Goal: Information Seeking & Learning: Learn about a topic

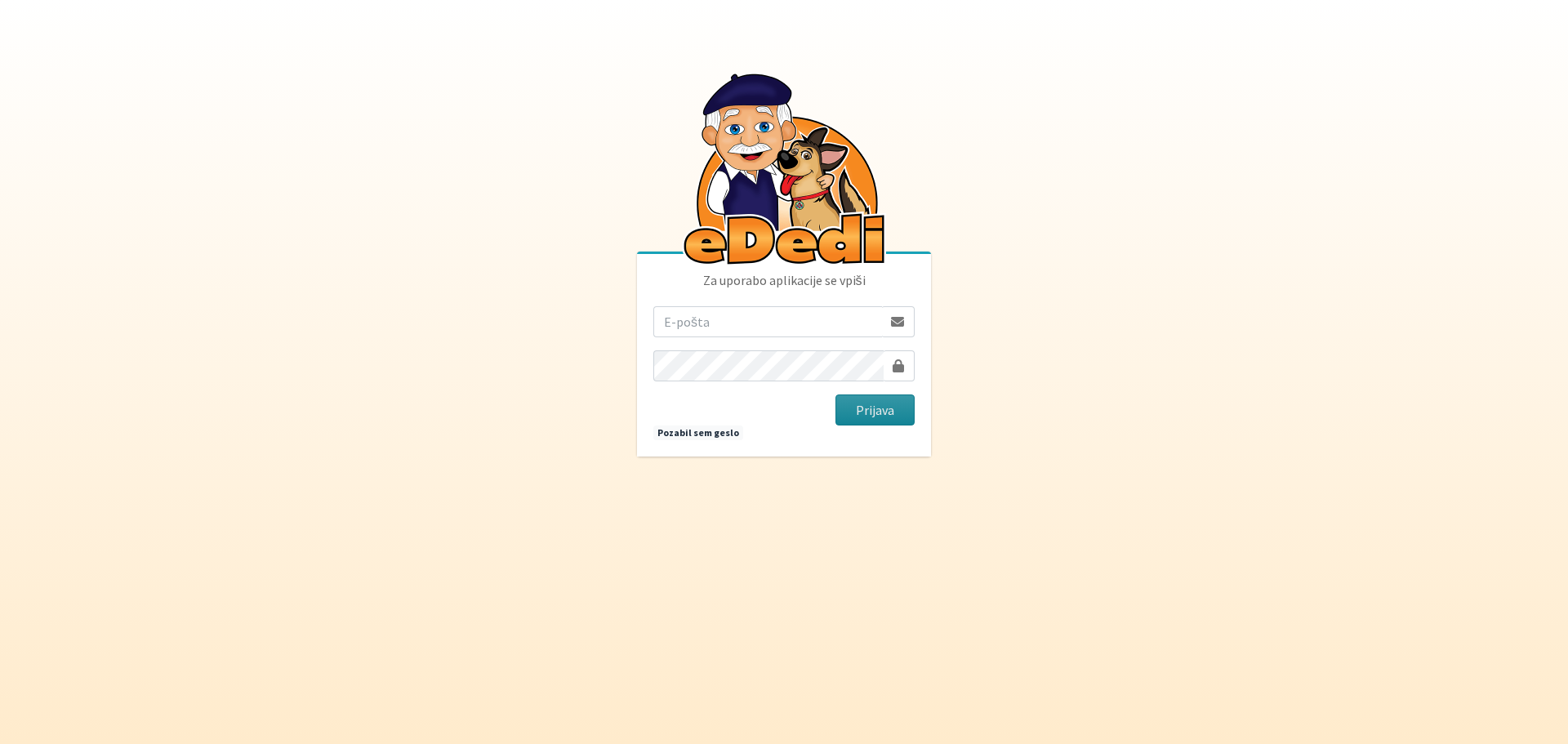
type input "[EMAIL_ADDRESS][DOMAIN_NAME]"
click at [886, 414] on button "Prijava" at bounding box center [875, 409] width 79 height 31
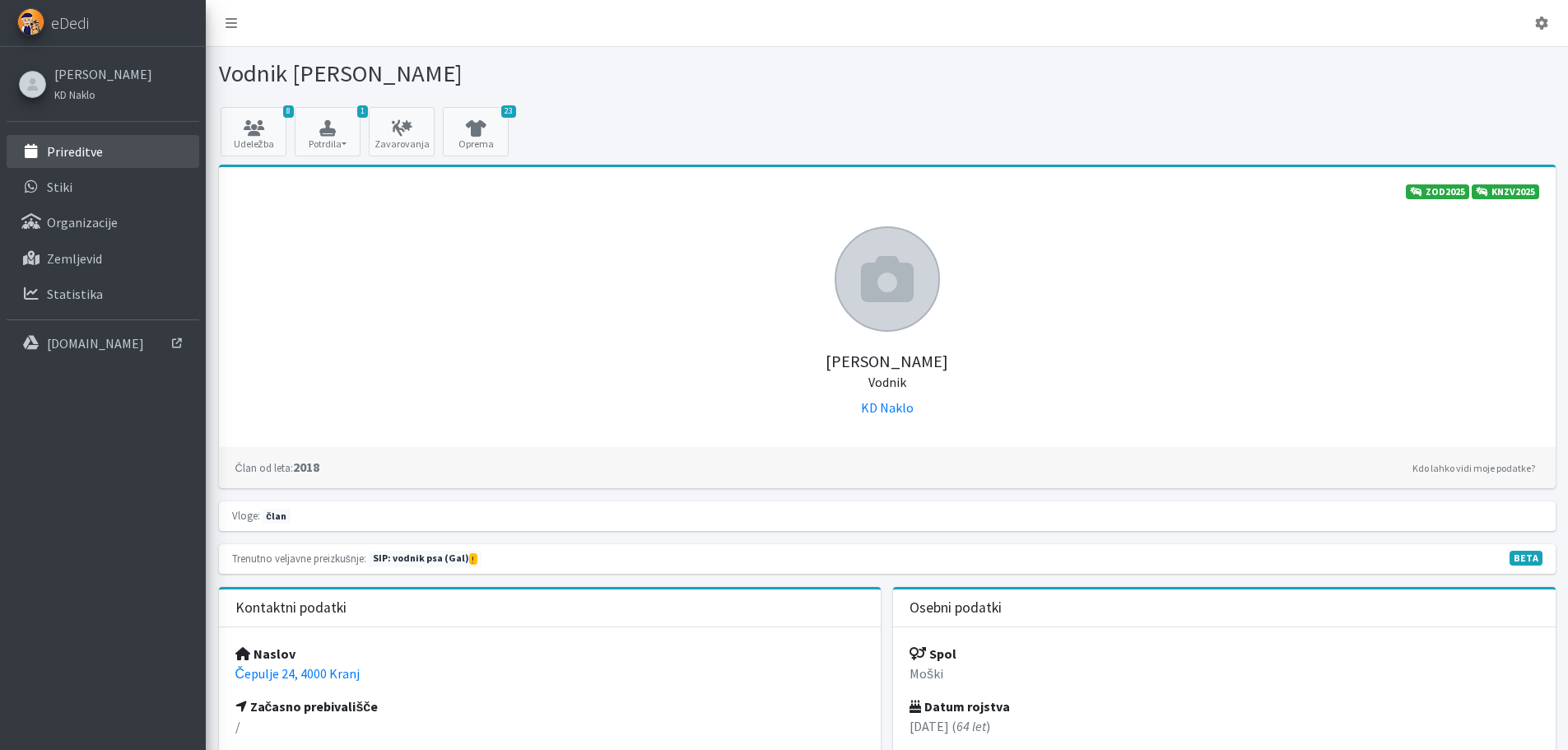
click at [85, 151] on p "Prireditve" at bounding box center [75, 152] width 56 height 17
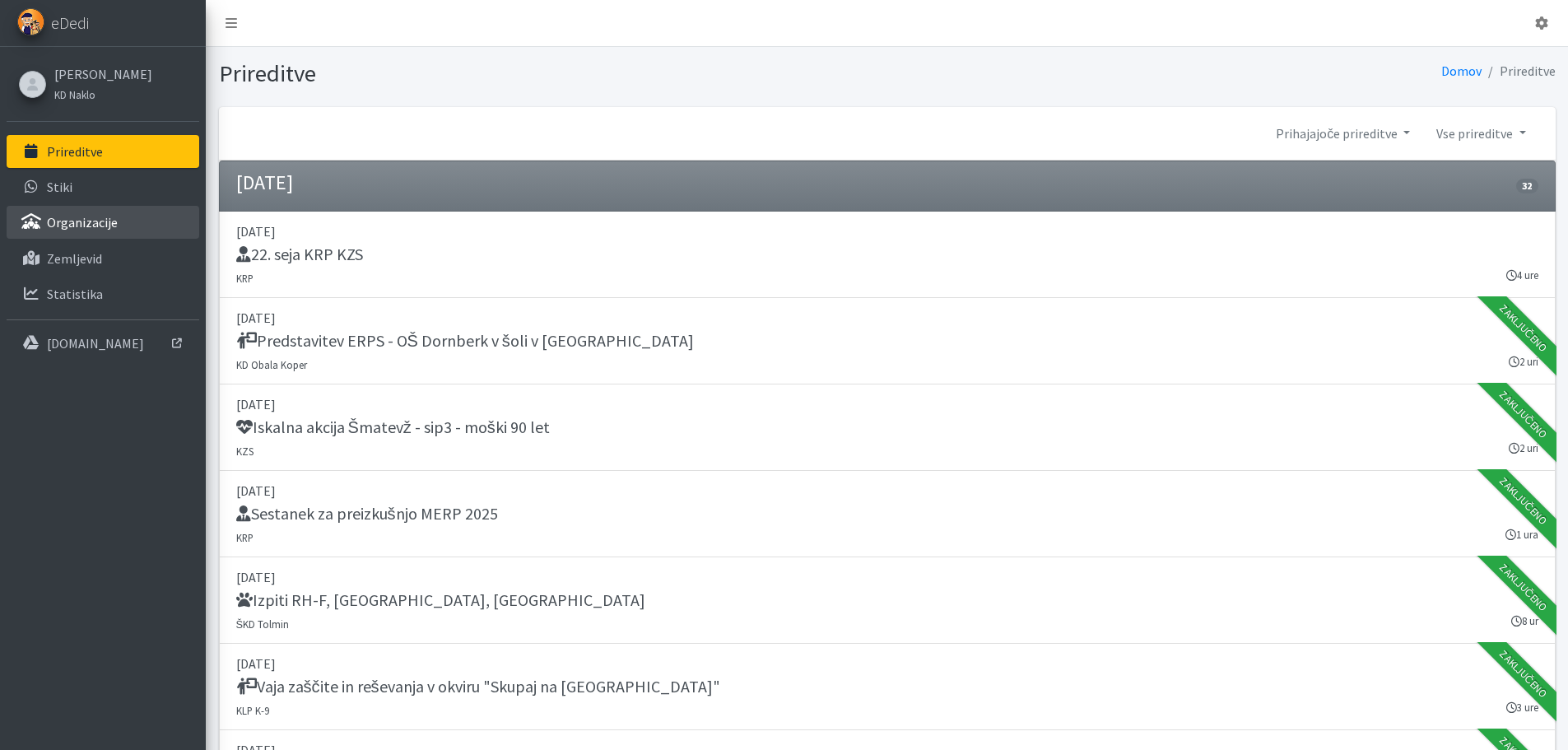
click at [108, 224] on p "Organizacije" at bounding box center [82, 223] width 71 height 17
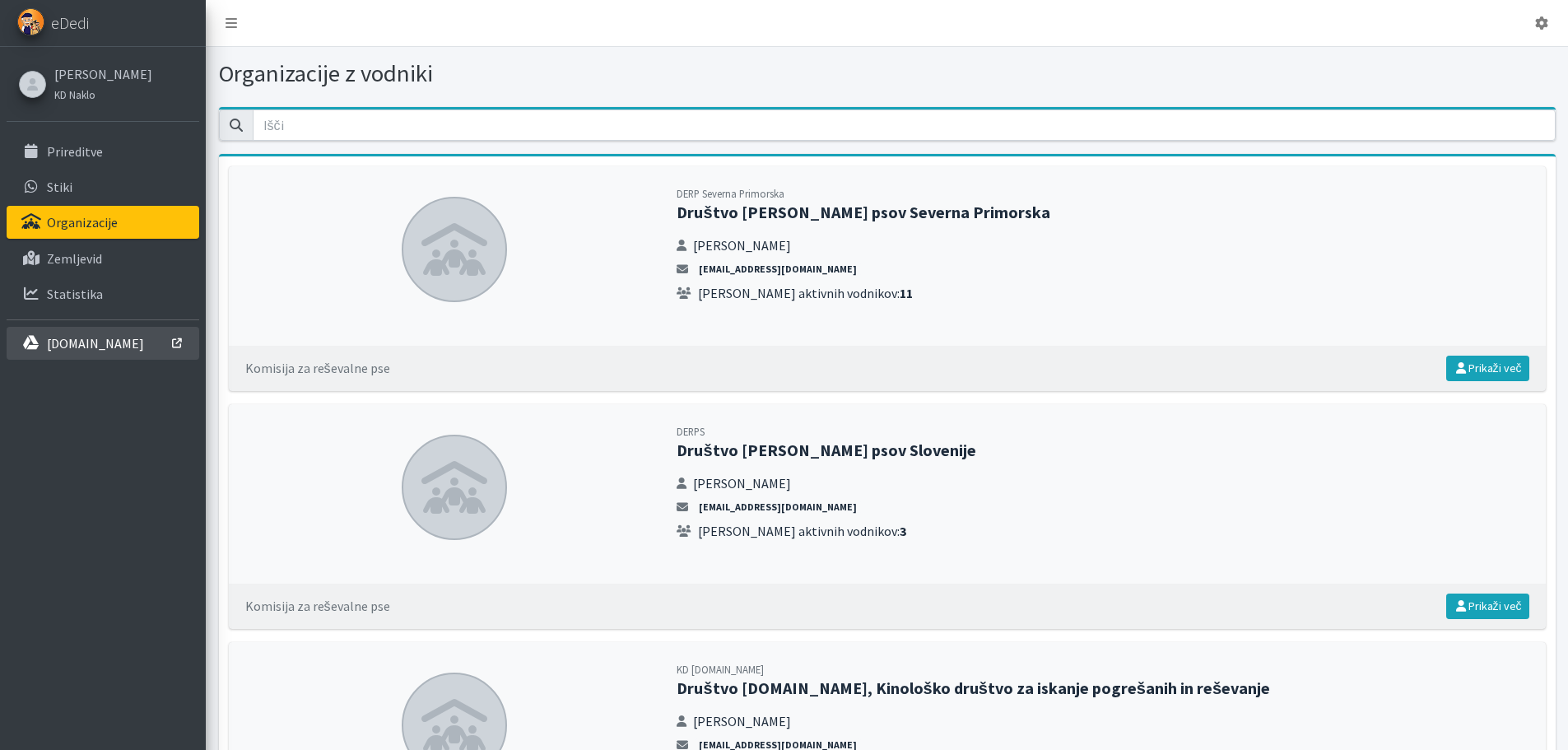
click at [79, 339] on p "[DOMAIN_NAME]" at bounding box center [95, 343] width 97 height 17
click at [83, 152] on p "Prireditve" at bounding box center [75, 152] width 56 height 17
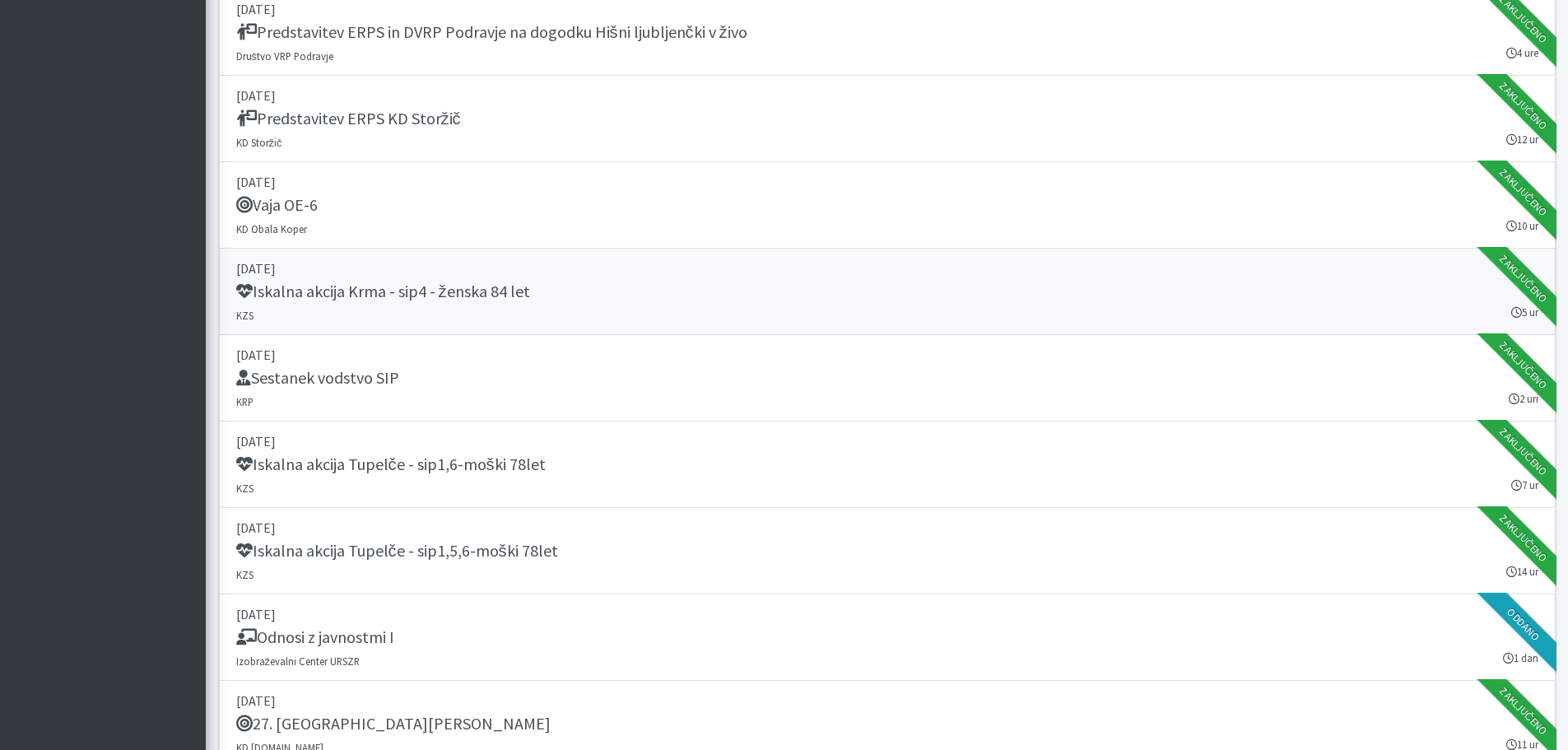
scroll to position [988, 0]
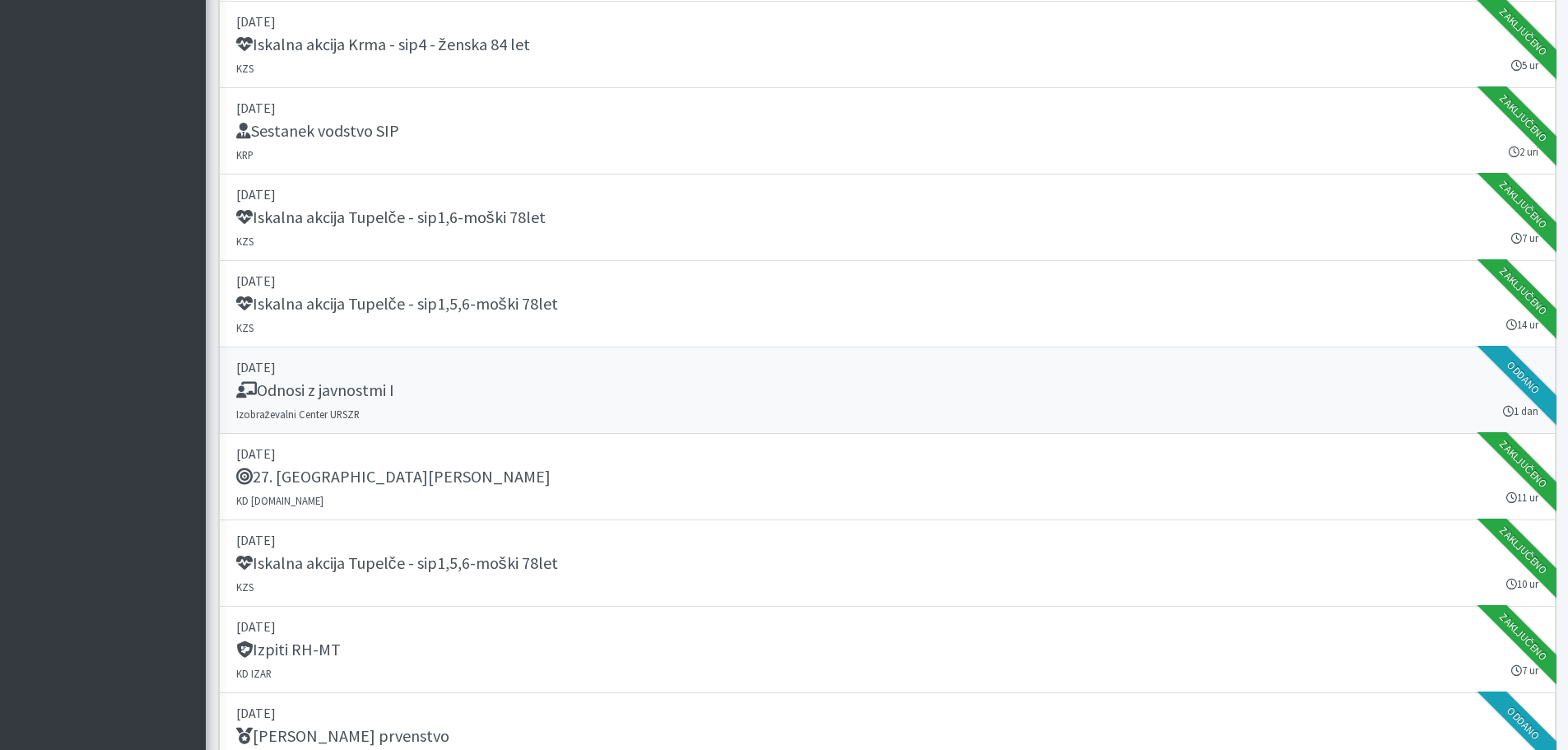
click at [340, 386] on h5 "Odnosi z javnostmi I" at bounding box center [315, 390] width 158 height 20
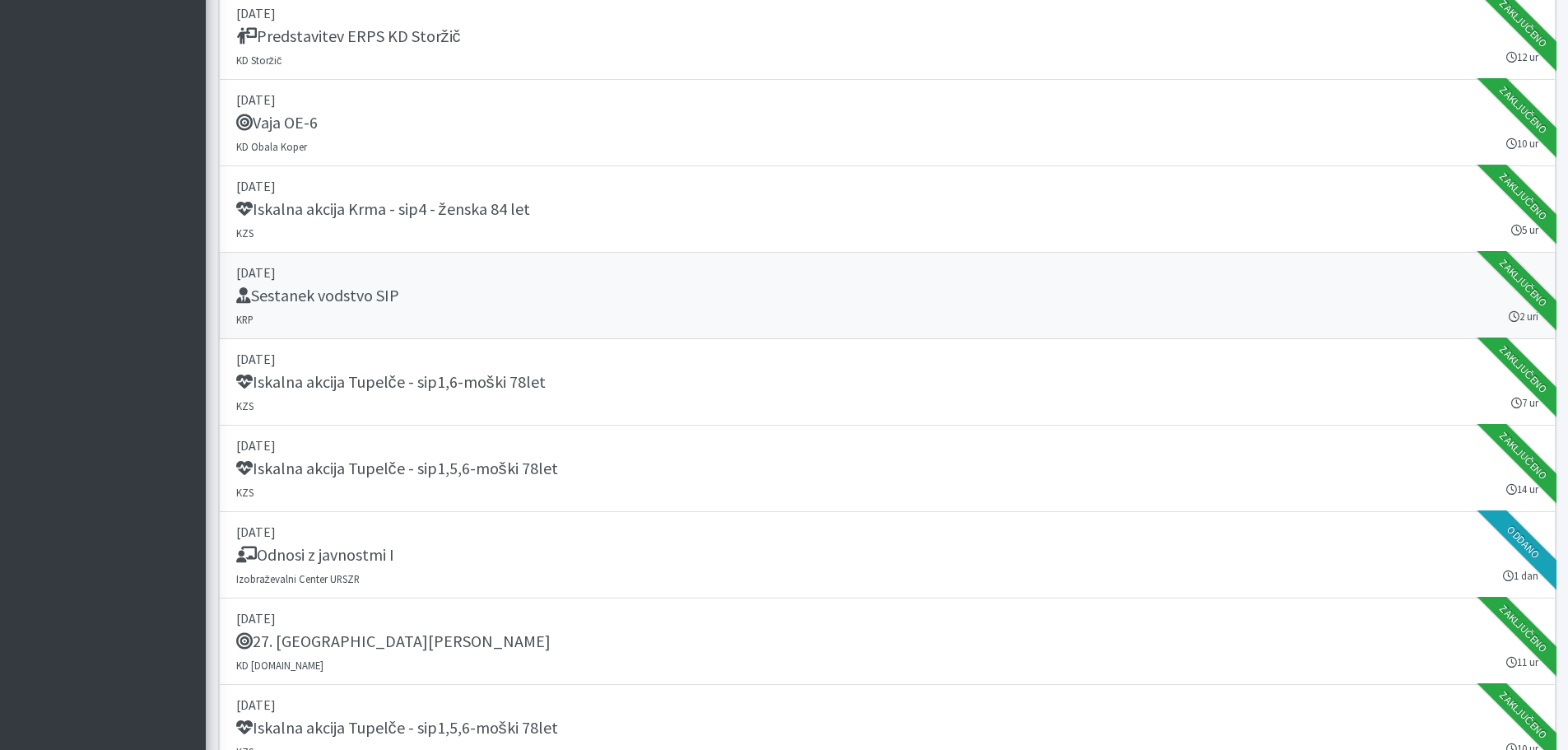
click at [321, 290] on h5 "Sestanek vodstvo SIP" at bounding box center [317, 295] width 163 height 20
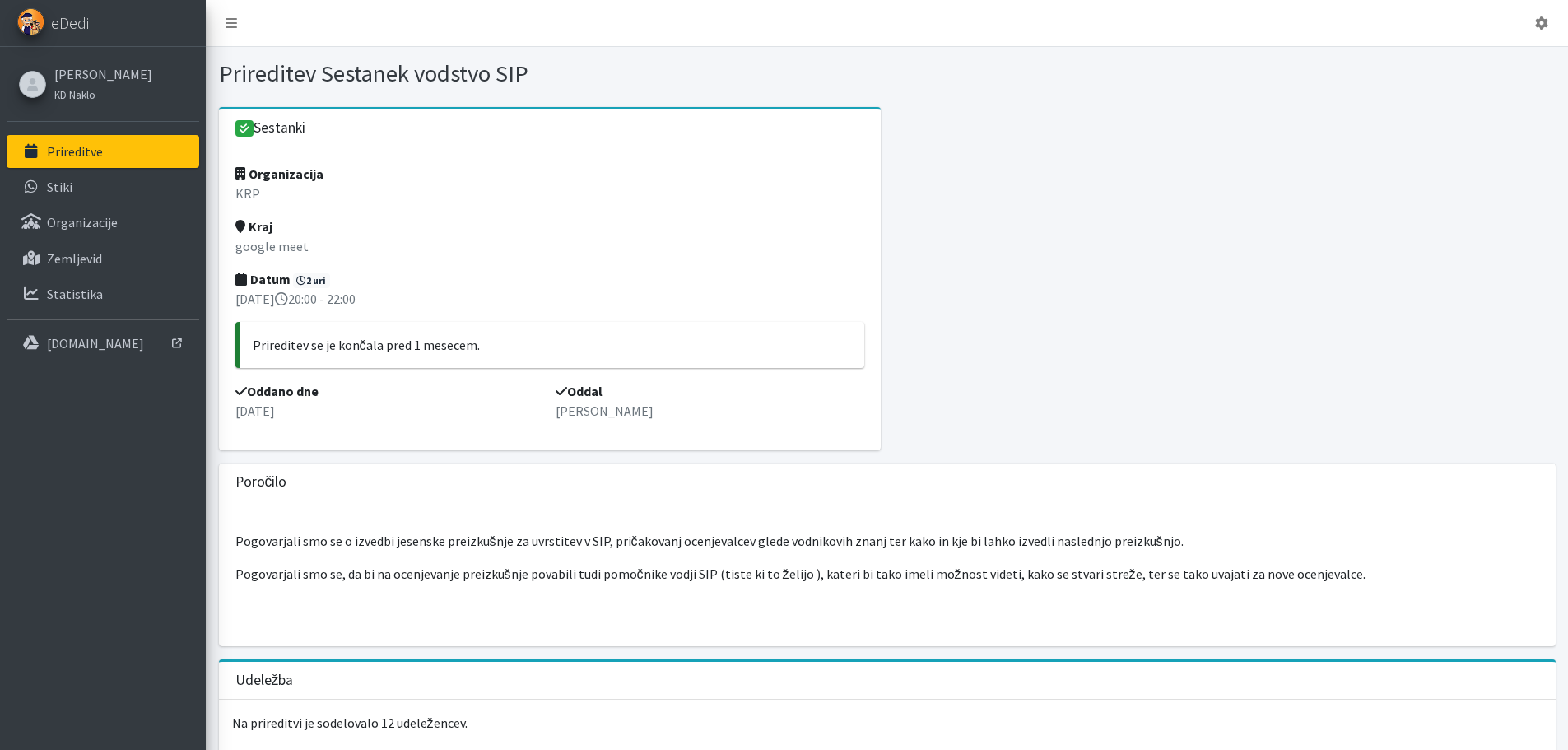
scroll to position [82, 0]
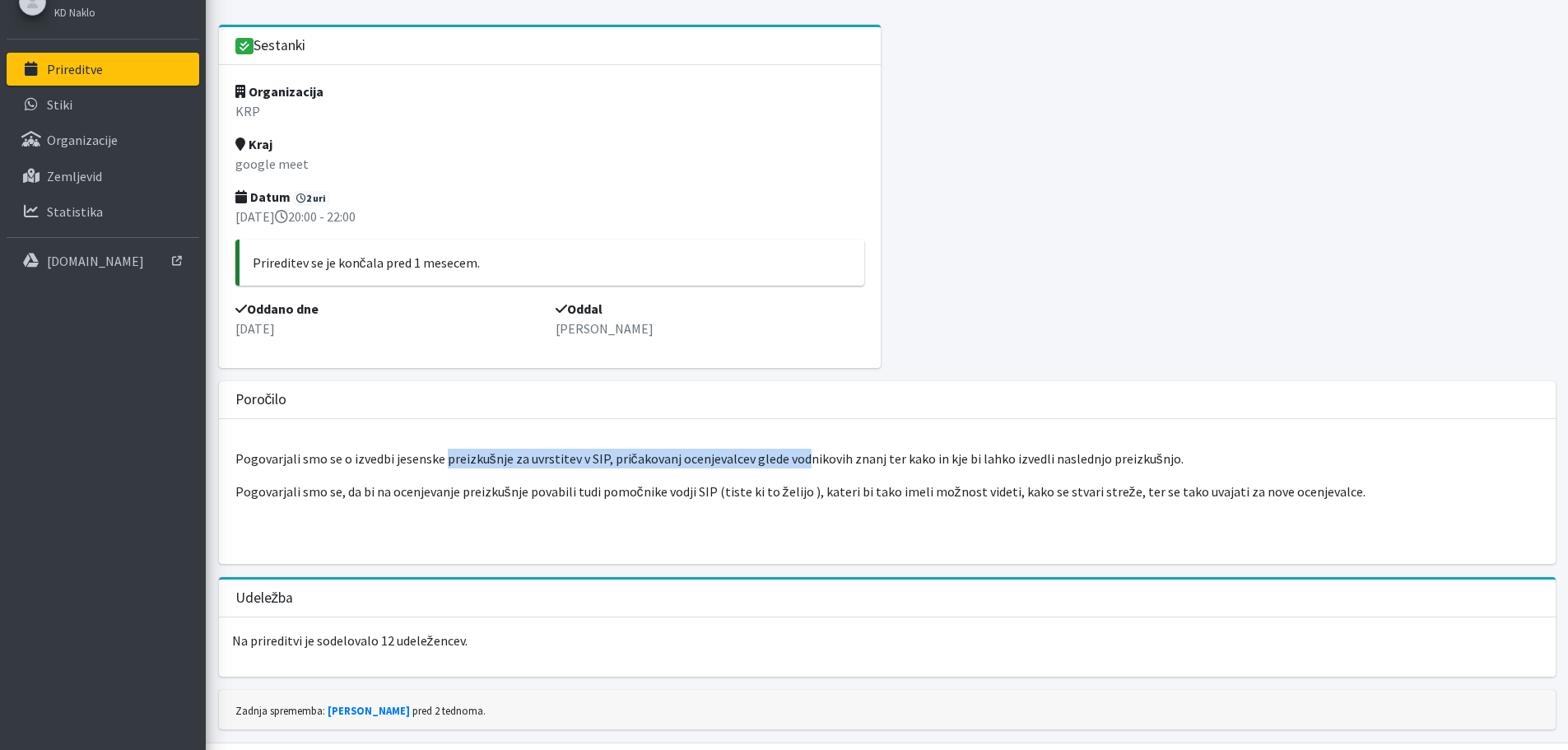
drag, startPoint x: 444, startPoint y: 461, endPoint x: 796, endPoint y: 467, distance: 352.1
click at [796, 467] on p "Pogovarjali smo se o izvedbi jesenske preizkušnje za uvrstitev v SIP, pričakova…" at bounding box center [887, 459] width 1303 height 20
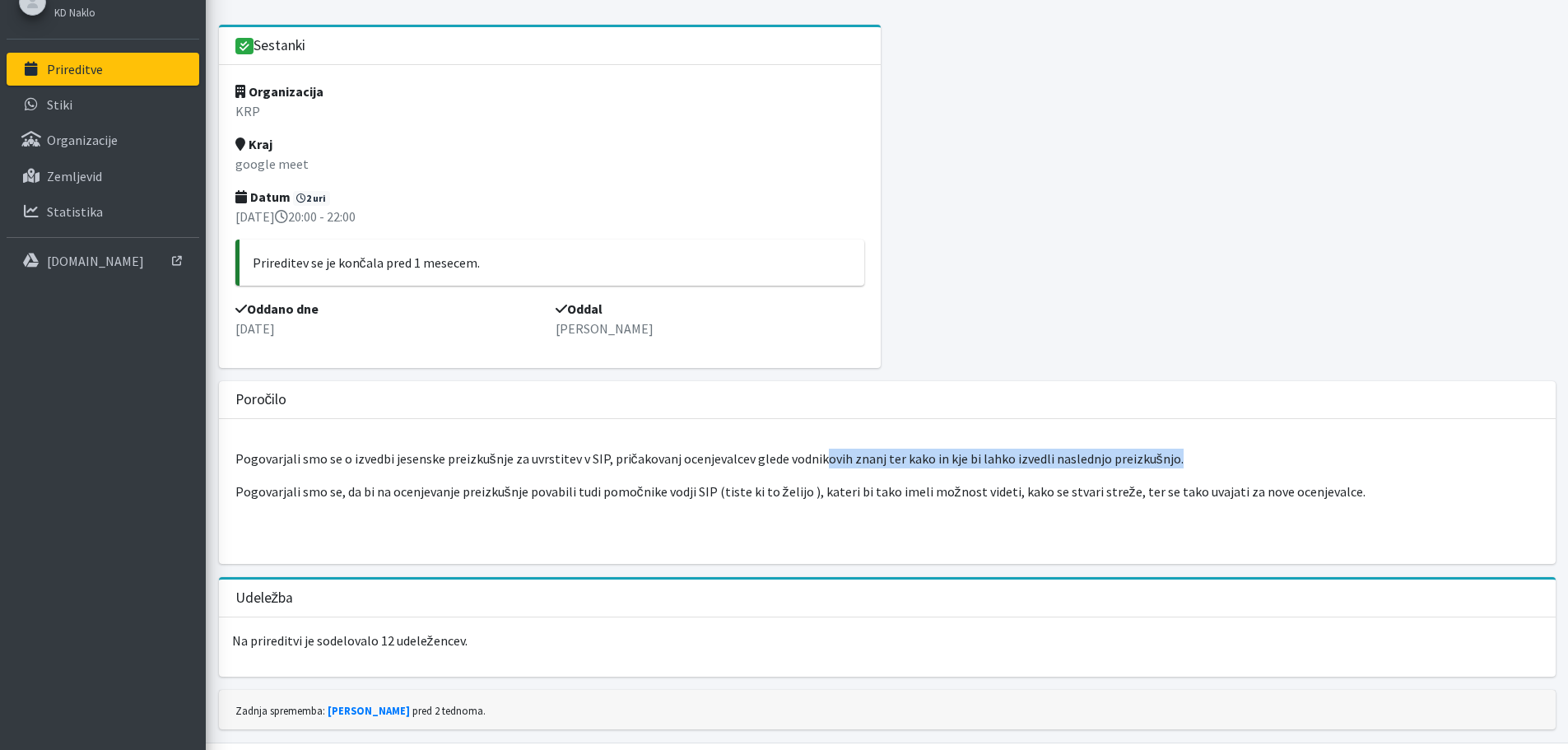
drag, startPoint x: 817, startPoint y: 463, endPoint x: 1240, endPoint y: 460, distance: 423.0
click at [1240, 460] on p "Pogovarjali smo se o izvedbi jesenske preizkušnje za uvrstitev v SIP, pričakova…" at bounding box center [887, 459] width 1303 height 20
click at [1240, 461] on p "Pogovarjali smo se o izvedbi jesenske preizkušnje za uvrstitev v SIP, pričakova…" at bounding box center [887, 459] width 1303 height 20
drag, startPoint x: 843, startPoint y: 440, endPoint x: 881, endPoint y: 445, distance: 38.3
click at [874, 442] on div "Pogovarjali smo se o izvedbi jesenske preizkušnje za uvrstitev v SIP, pričakova…" at bounding box center [887, 491] width 1337 height 145
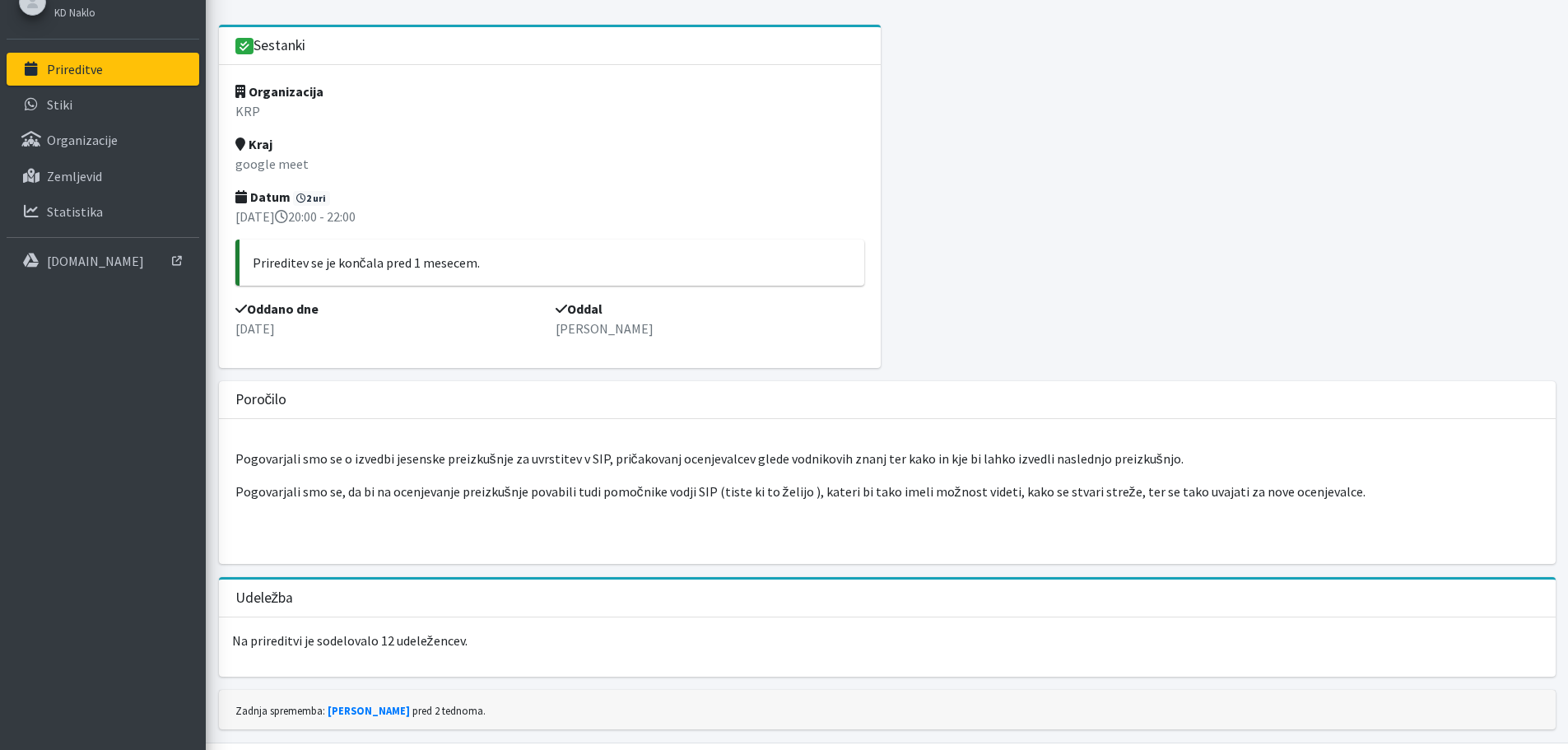
click at [892, 456] on p "Pogovarjali smo se o izvedbi jesenske preizkušnje za uvrstitev v SIP, pričakova…" at bounding box center [887, 459] width 1303 height 20
drag, startPoint x: 999, startPoint y: 454, endPoint x: 1031, endPoint y: 457, distance: 32.1
click at [1031, 457] on p "Pogovarjali smo se o izvedbi jesenske preizkušnje za uvrstitev v SIP, pričakova…" at bounding box center [887, 459] width 1303 height 20
drag, startPoint x: 403, startPoint y: 456, endPoint x: 548, endPoint y: 451, distance: 145.1
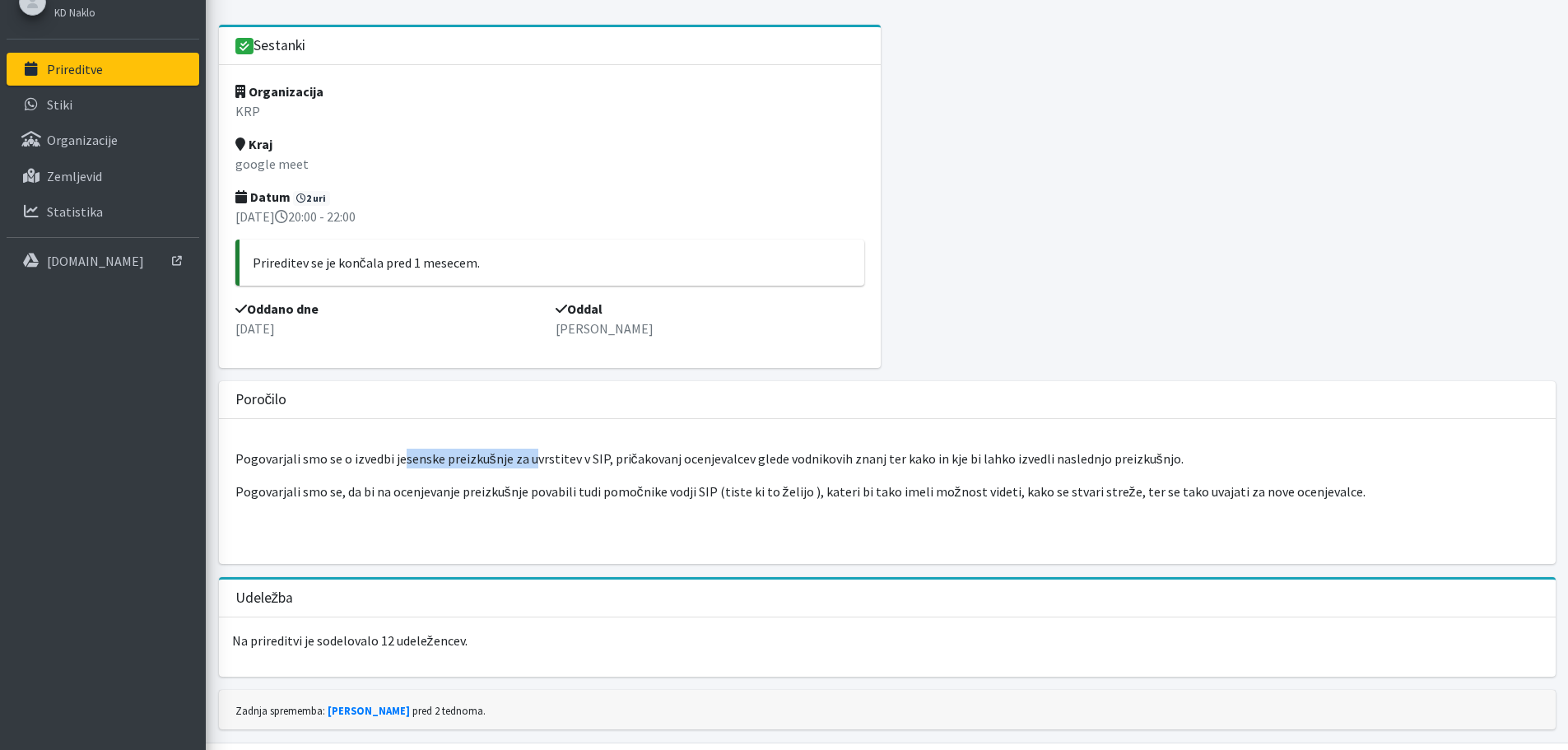
click at [536, 450] on p "Pogovarjali smo se o izvedbi jesenske preizkušnje za uvrstitev v SIP, pričakova…" at bounding box center [887, 459] width 1303 height 20
click at [551, 451] on p "Pogovarjali smo se o izvedbi jesenske preizkušnje za uvrstitev v SIP, pričakova…" at bounding box center [887, 459] width 1303 height 20
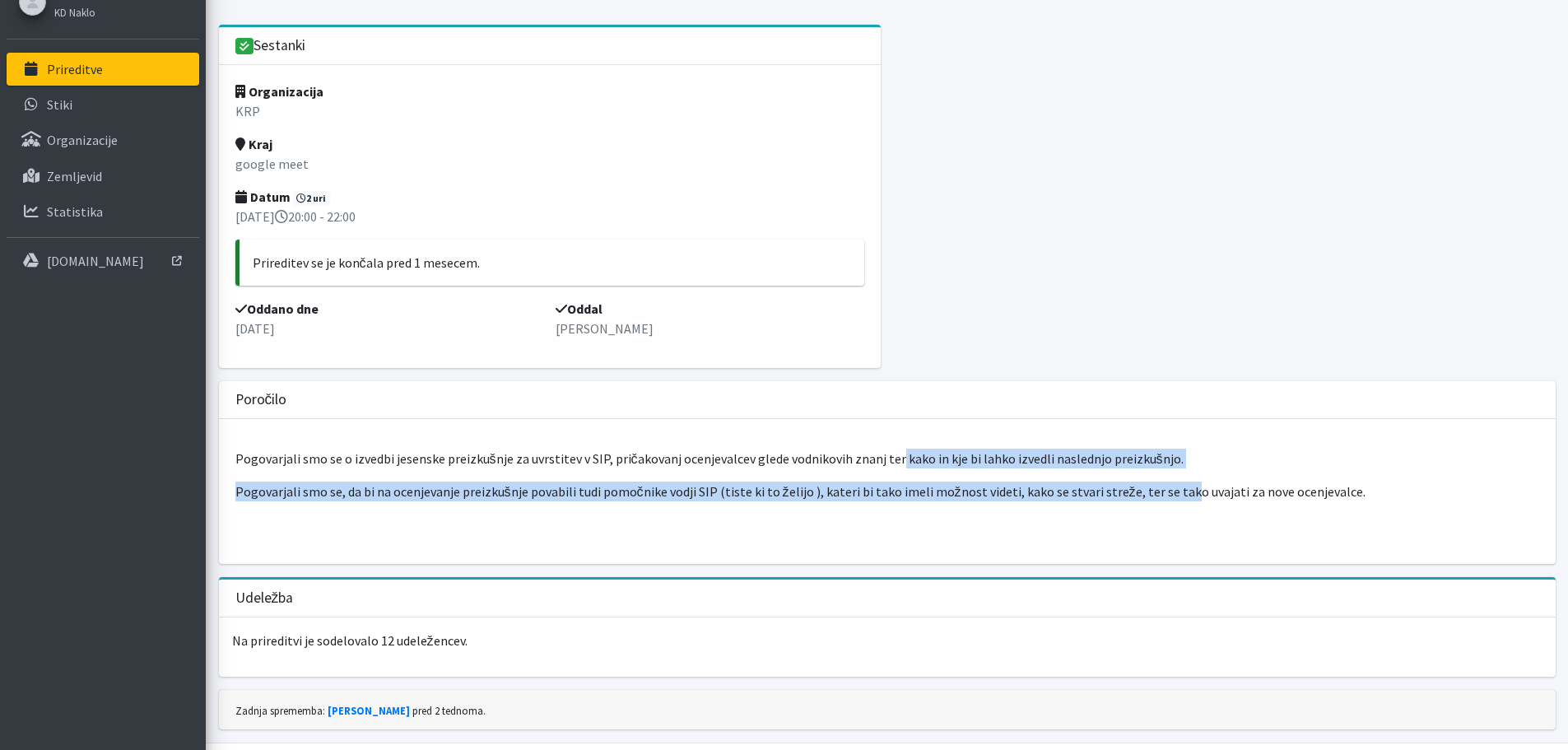
drag, startPoint x: 898, startPoint y: 465, endPoint x: 1162, endPoint y: 480, distance: 264.4
click at [1162, 480] on div "Pogovarjali smo se o izvedbi jesenske preizkušnje za uvrstitev v SIP, pričakova…" at bounding box center [887, 491] width 1337 height 145
click at [1172, 455] on p "Pogovarjali smo se o izvedbi jesenske preizkušnje za uvrstitev v SIP, pričakova…" at bounding box center [887, 459] width 1303 height 20
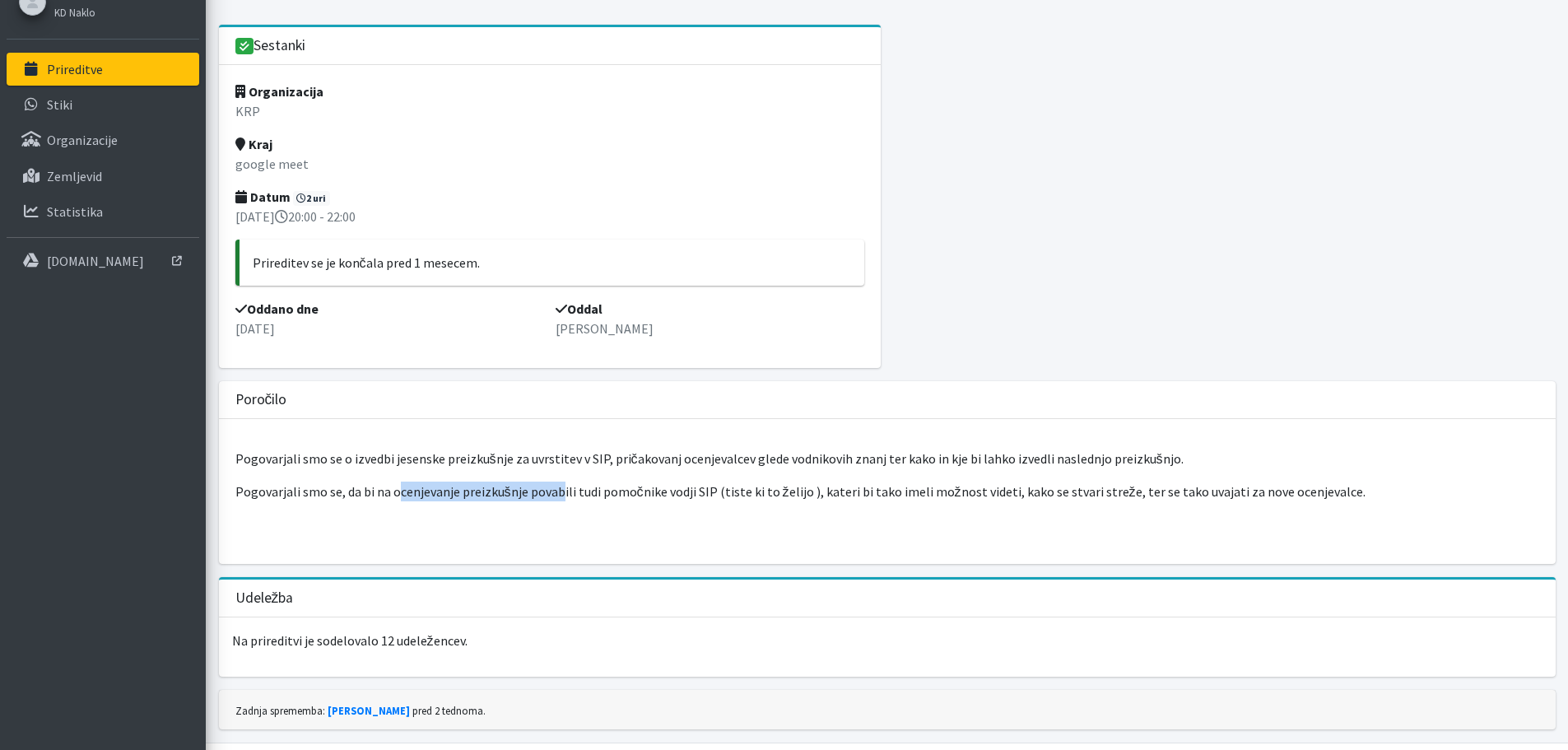
drag, startPoint x: 398, startPoint y: 484, endPoint x: 556, endPoint y: 470, distance: 158.6
click at [556, 470] on div "Pogovarjali smo se o izvedbi jesenske preizkušnje za uvrstitev v SIP, pričakova…" at bounding box center [887, 491] width 1337 height 145
click at [562, 481] on p "Pogovarjali smo se, da bi na ocenjevanje preizkušnje povabili tudi pomočnike vo…" at bounding box center [887, 491] width 1303 height 20
drag, startPoint x: 661, startPoint y: 496, endPoint x: 702, endPoint y: 501, distance: 41.3
click at [702, 501] on p "Pogovarjali smo se, da bi na ocenjevanje preizkušnje povabili tudi pomočnike vo…" at bounding box center [887, 491] width 1303 height 20
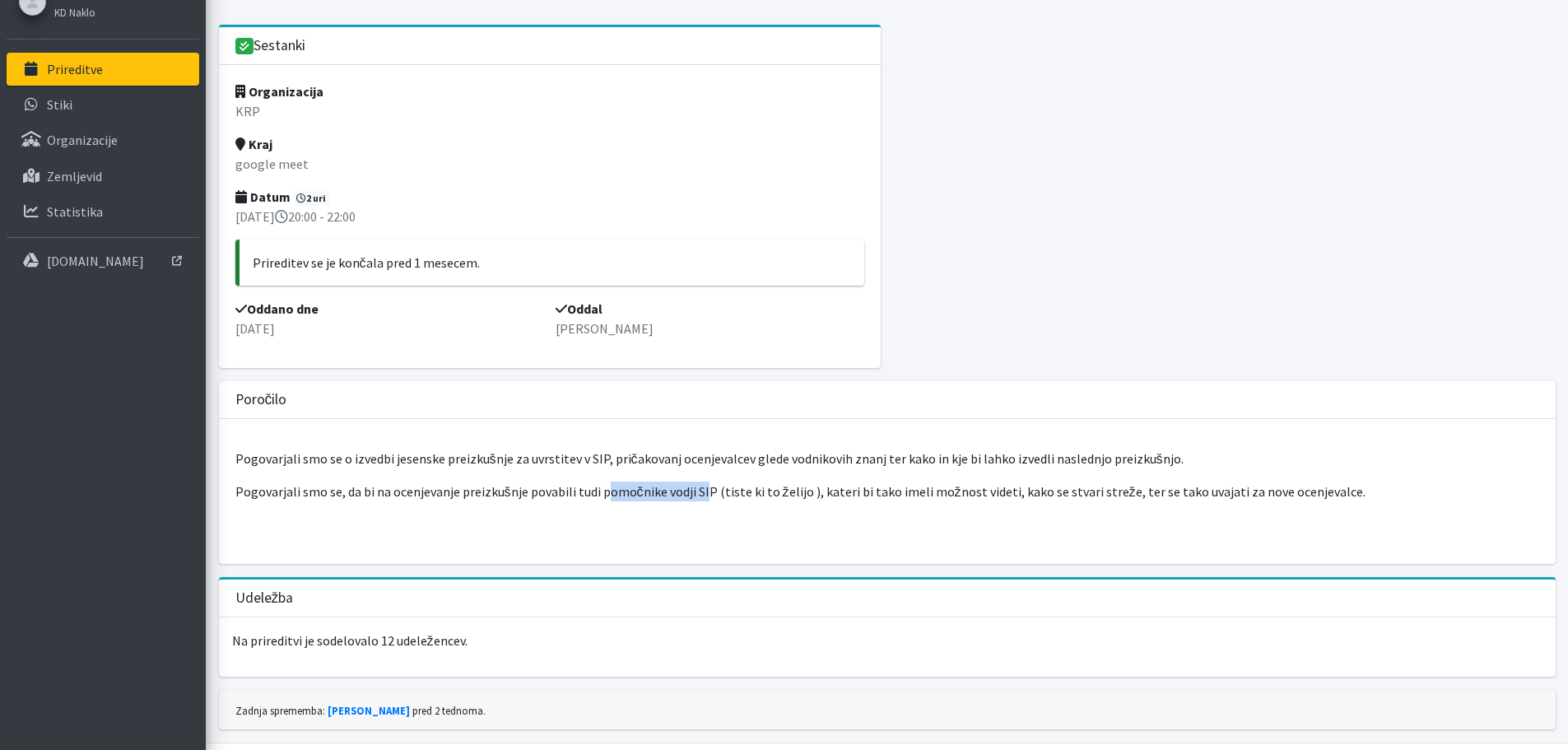
click at [702, 501] on p "Pogovarjali smo se, da bi na ocenjevanje preizkušnje povabili tudi pomočnike vo…" at bounding box center [887, 491] width 1303 height 20
drag, startPoint x: 722, startPoint y: 492, endPoint x: 804, endPoint y: 485, distance: 82.3
click at [804, 485] on p "Pogovarjali smo se, da bi na ocenjevanje preizkušnje povabili tudi pomočnike vo…" at bounding box center [887, 491] width 1303 height 20
drag, startPoint x: 806, startPoint y: 492, endPoint x: 818, endPoint y: 495, distance: 12.4
click at [807, 492] on p "Pogovarjali smo se, da bi na ocenjevanje preizkušnje povabili tudi pomočnike vo…" at bounding box center [887, 491] width 1303 height 20
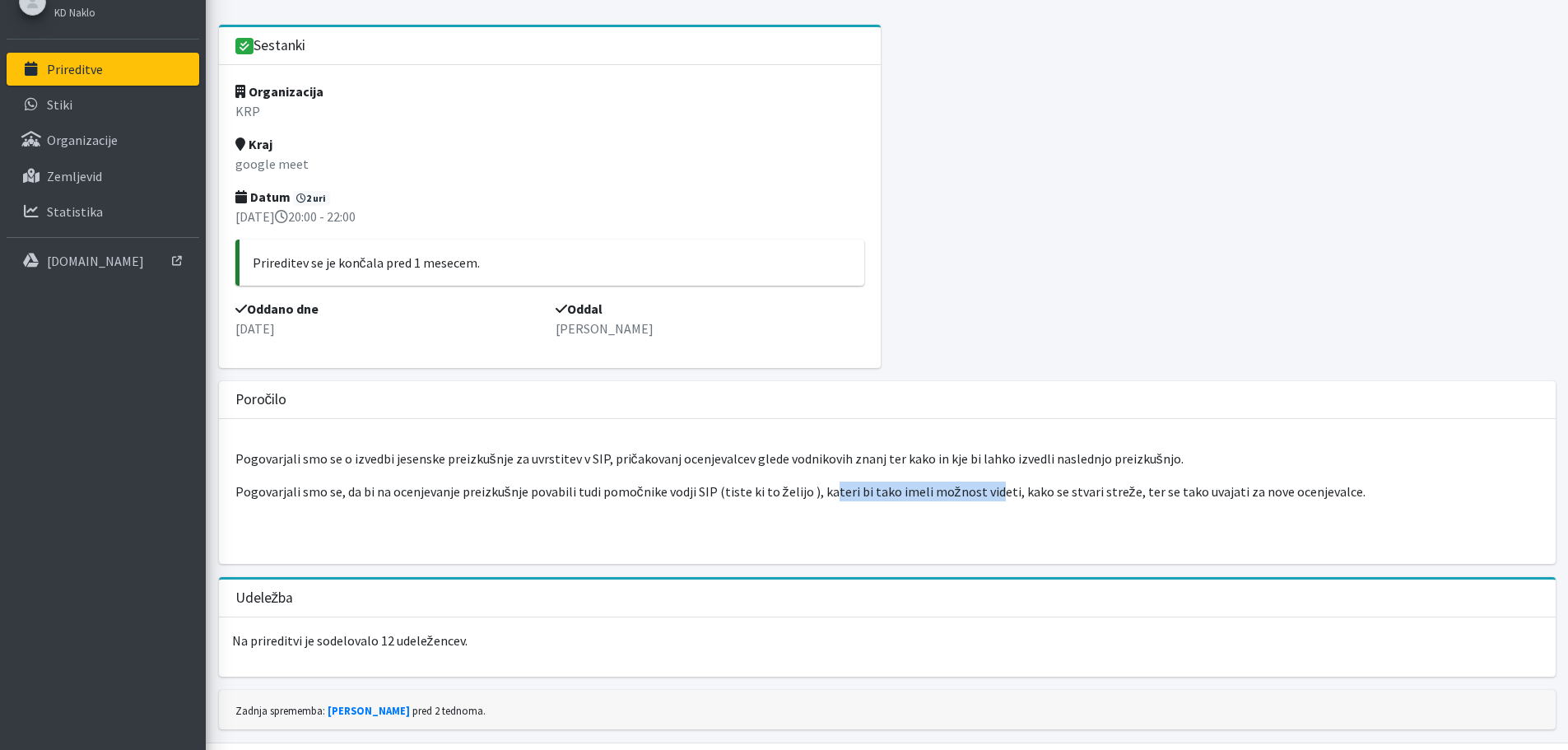
drag, startPoint x: 870, startPoint y: 490, endPoint x: 979, endPoint y: 498, distance: 109.3
click at [979, 498] on p "Pogovarjali smo se, da bi na ocenjevanje preizkušnje povabili tudi pomočnike vo…" at bounding box center [887, 491] width 1303 height 20
drag, startPoint x: 1003, startPoint y: 496, endPoint x: 1042, endPoint y: 497, distance: 39.0
click at [1015, 499] on p "Pogovarjali smo se, da bi na ocenjevanje preizkušnje povabili tudi pomočnike vo…" at bounding box center [887, 491] width 1303 height 20
drag, startPoint x: 1070, startPoint y: 491, endPoint x: 1319, endPoint y: 508, distance: 249.6
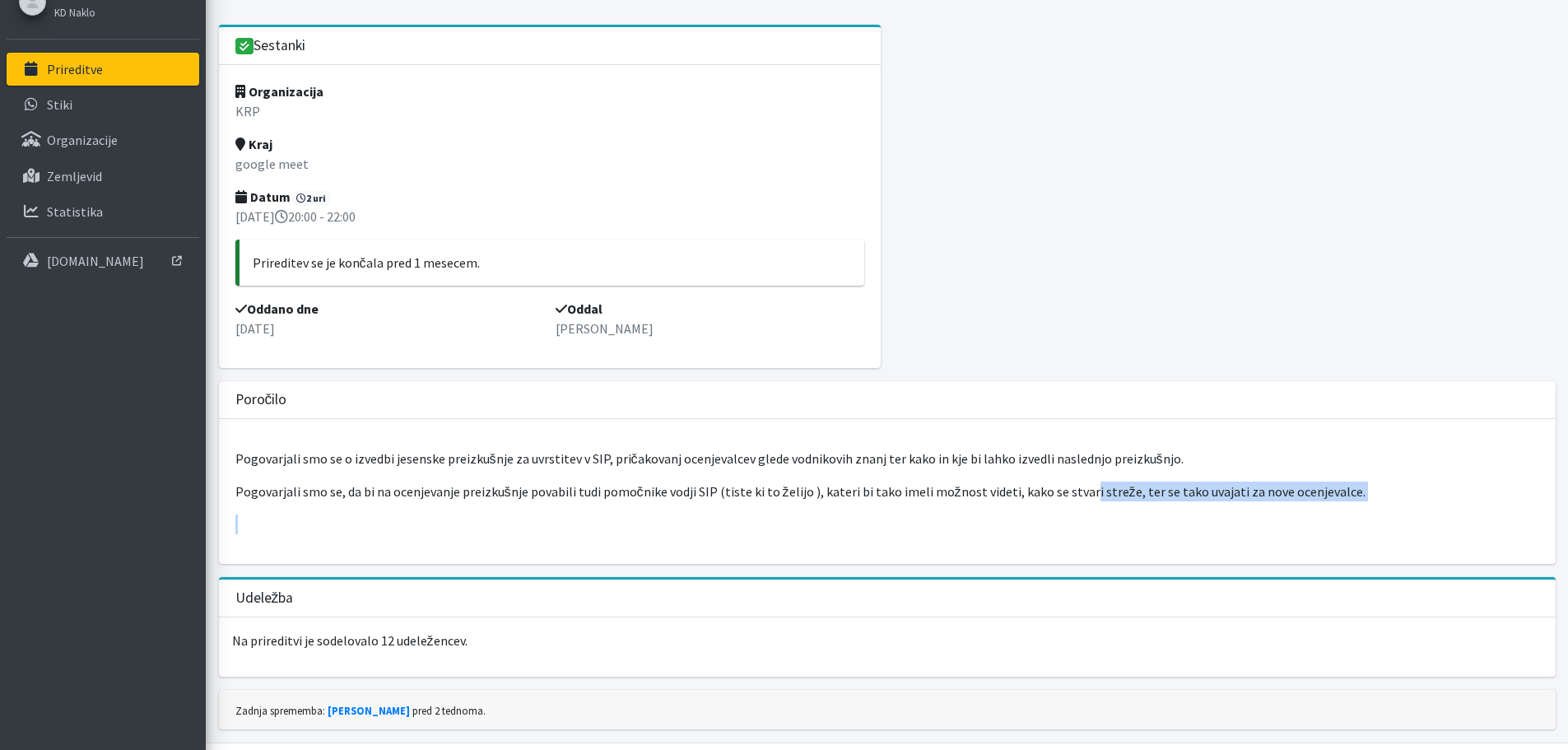
click at [1319, 508] on div "Pogovarjali smo se o izvedbi jesenske preizkušnje za uvrstitev v SIP, pričakova…" at bounding box center [887, 491] width 1337 height 145
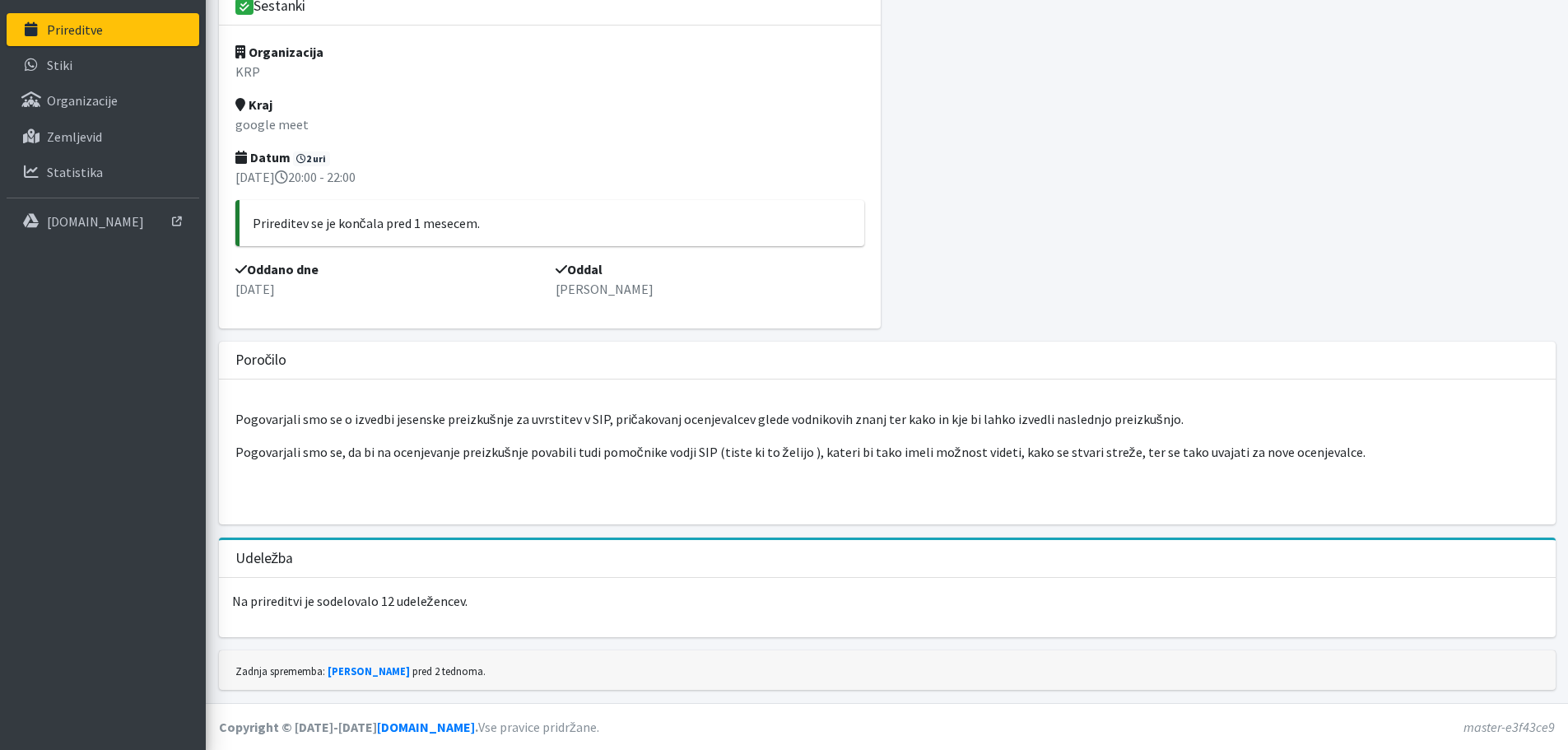
scroll to position [0, 0]
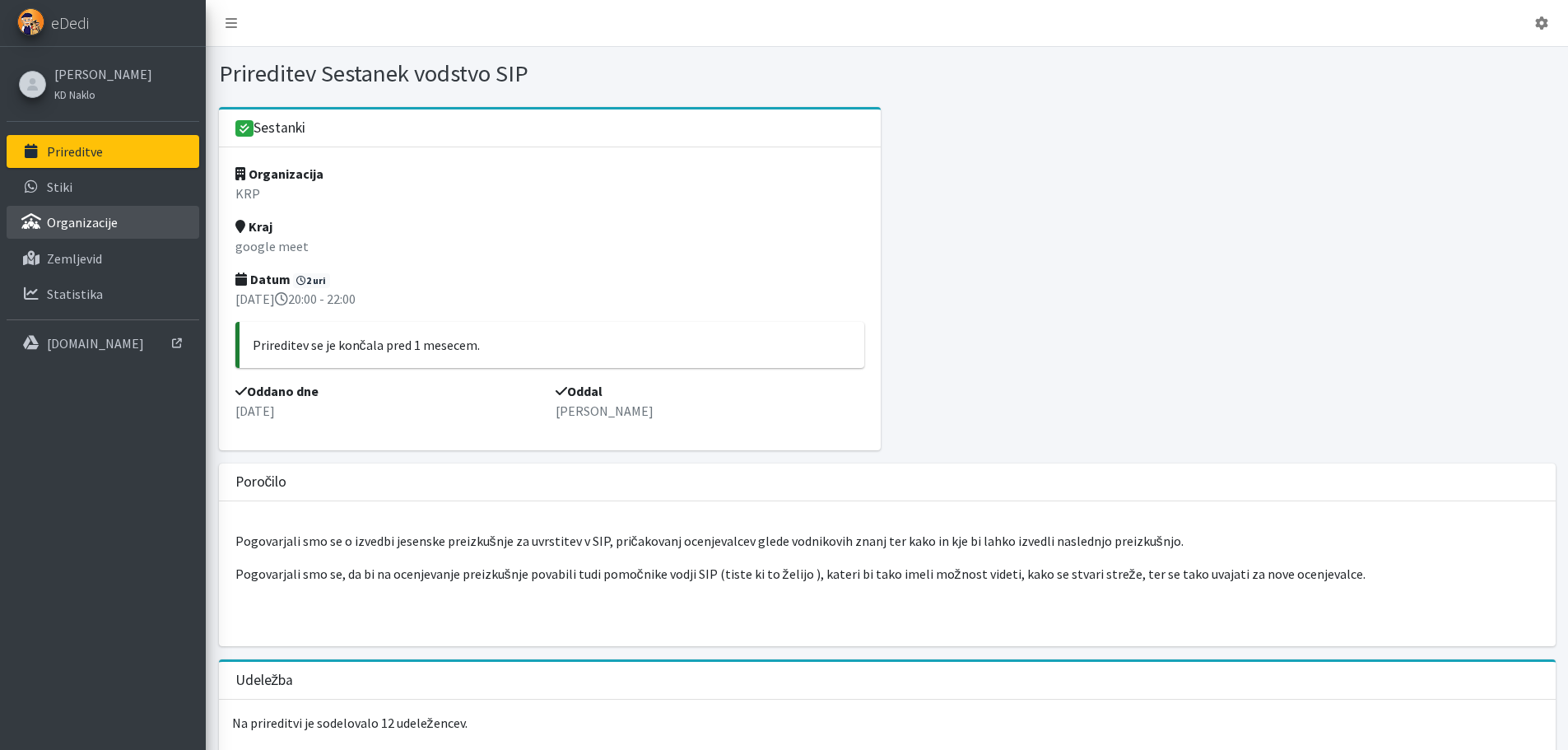
click at [83, 219] on p "Organizacije" at bounding box center [82, 223] width 71 height 17
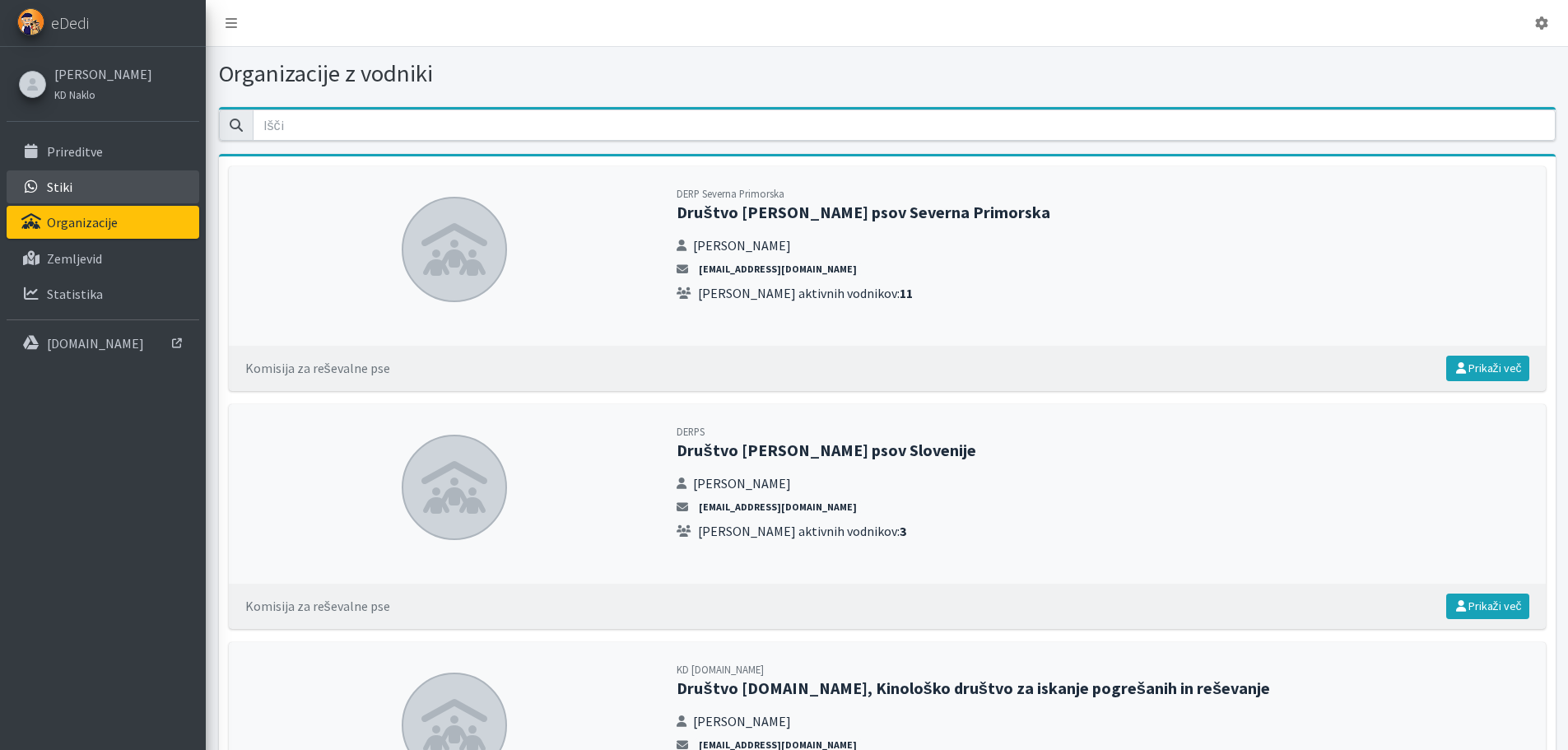
click at [56, 179] on p "Stiki" at bounding box center [59, 187] width 25 height 17
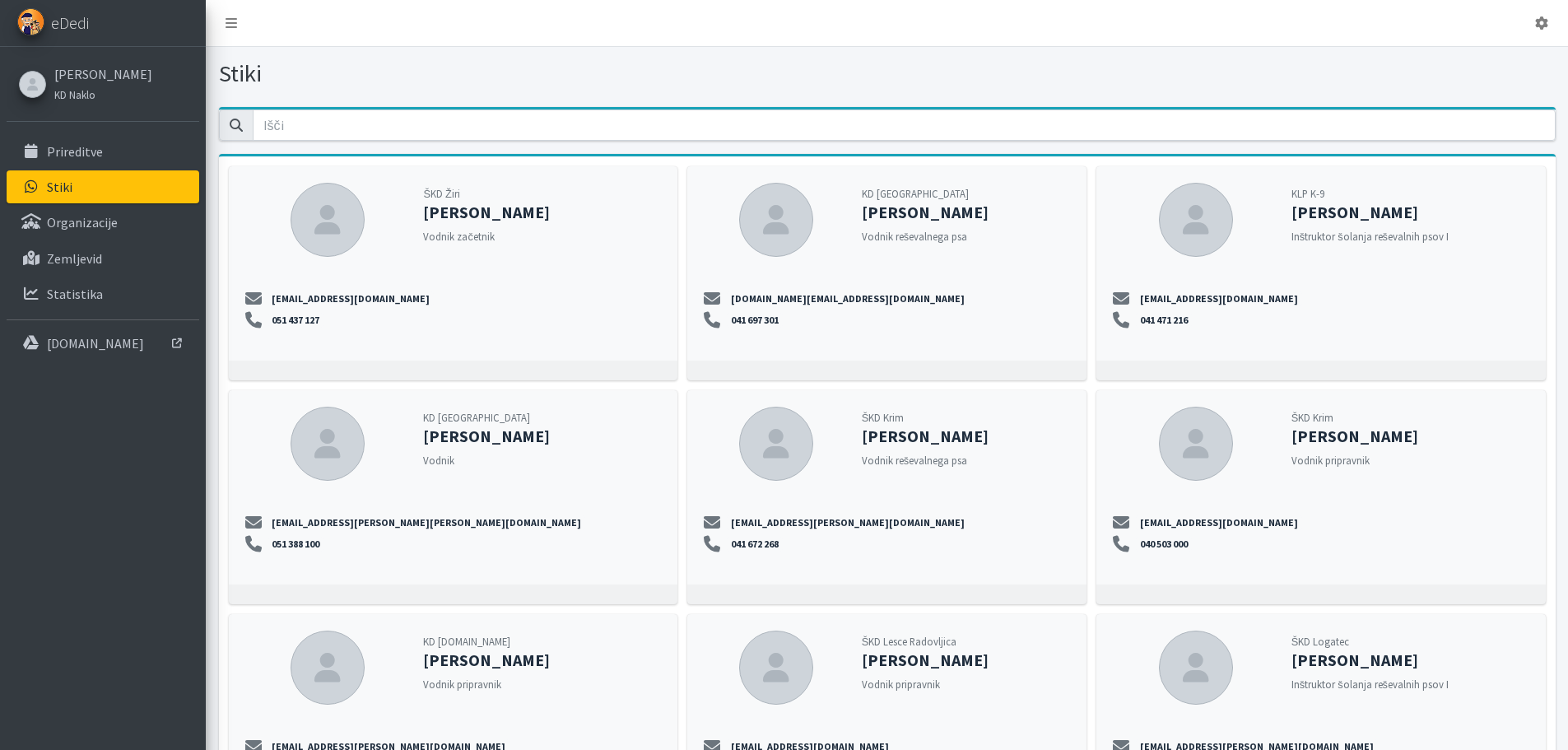
click at [69, 152] on p "Prireditve" at bounding box center [75, 152] width 56 height 17
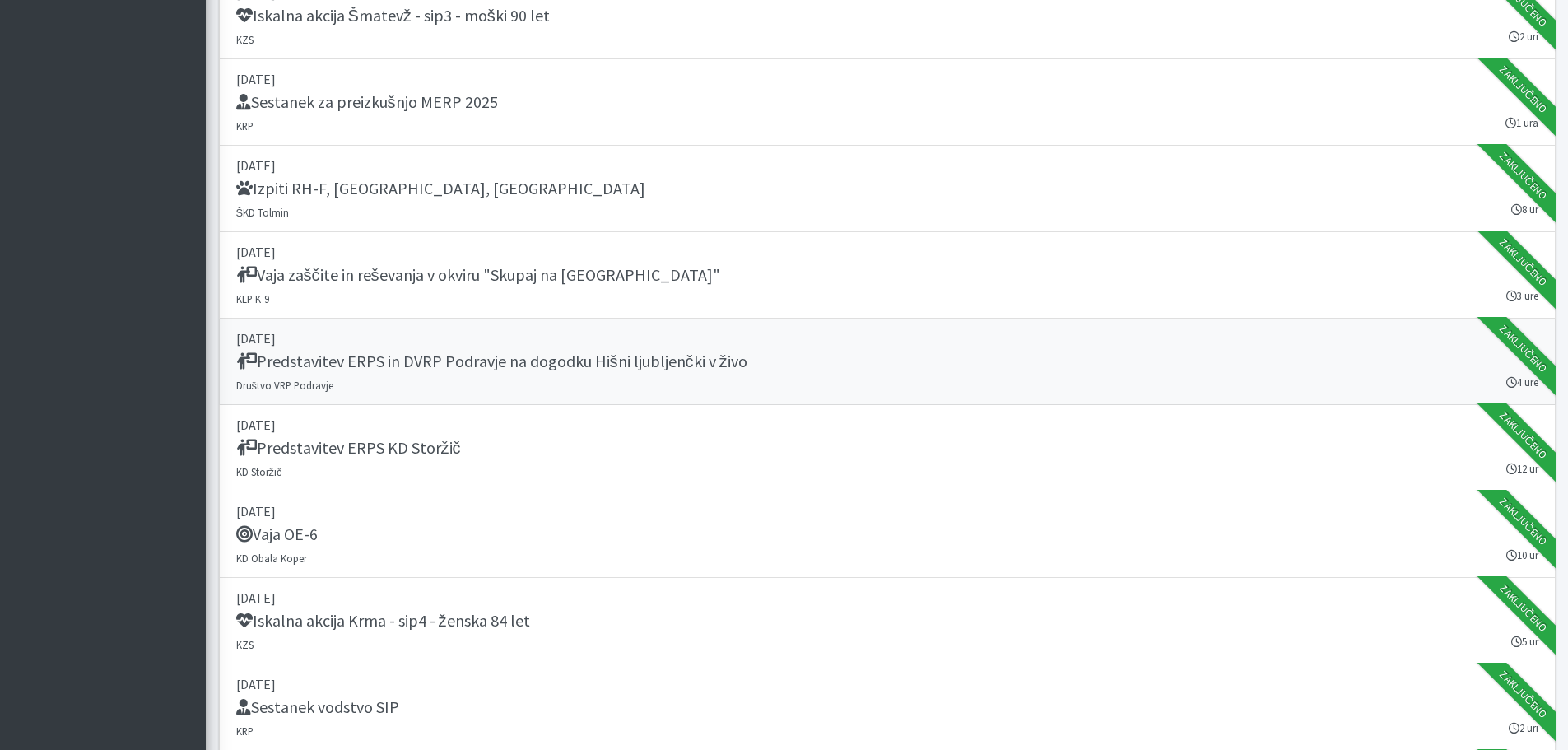
scroll to position [82, 0]
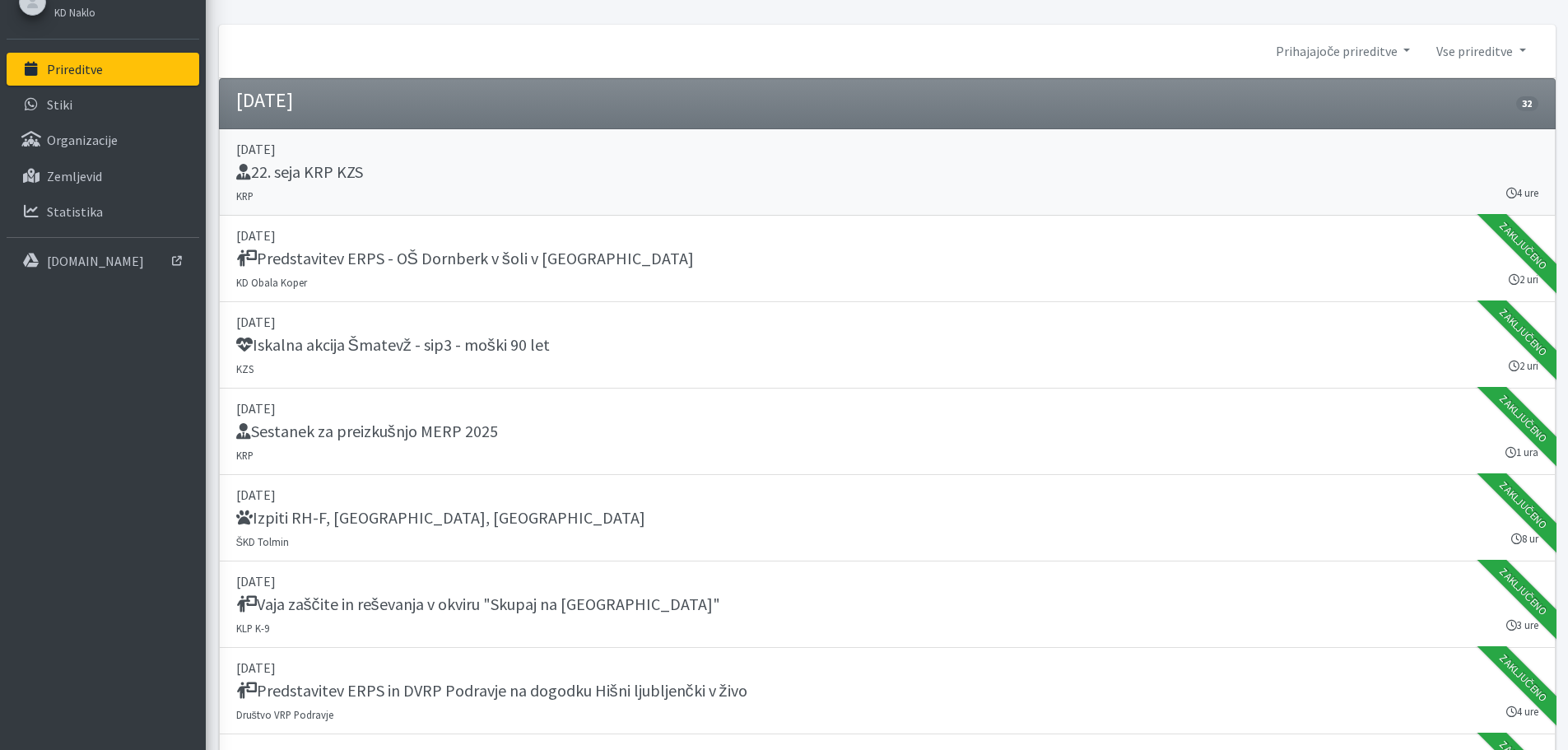
click at [357, 162] on h5 "22. seja KRP KZS" at bounding box center [299, 172] width 126 height 20
click at [384, 254] on h5 "Predstavitev ERPS - OŠ Dornberk v šoli v naravi" at bounding box center [465, 259] width 458 height 20
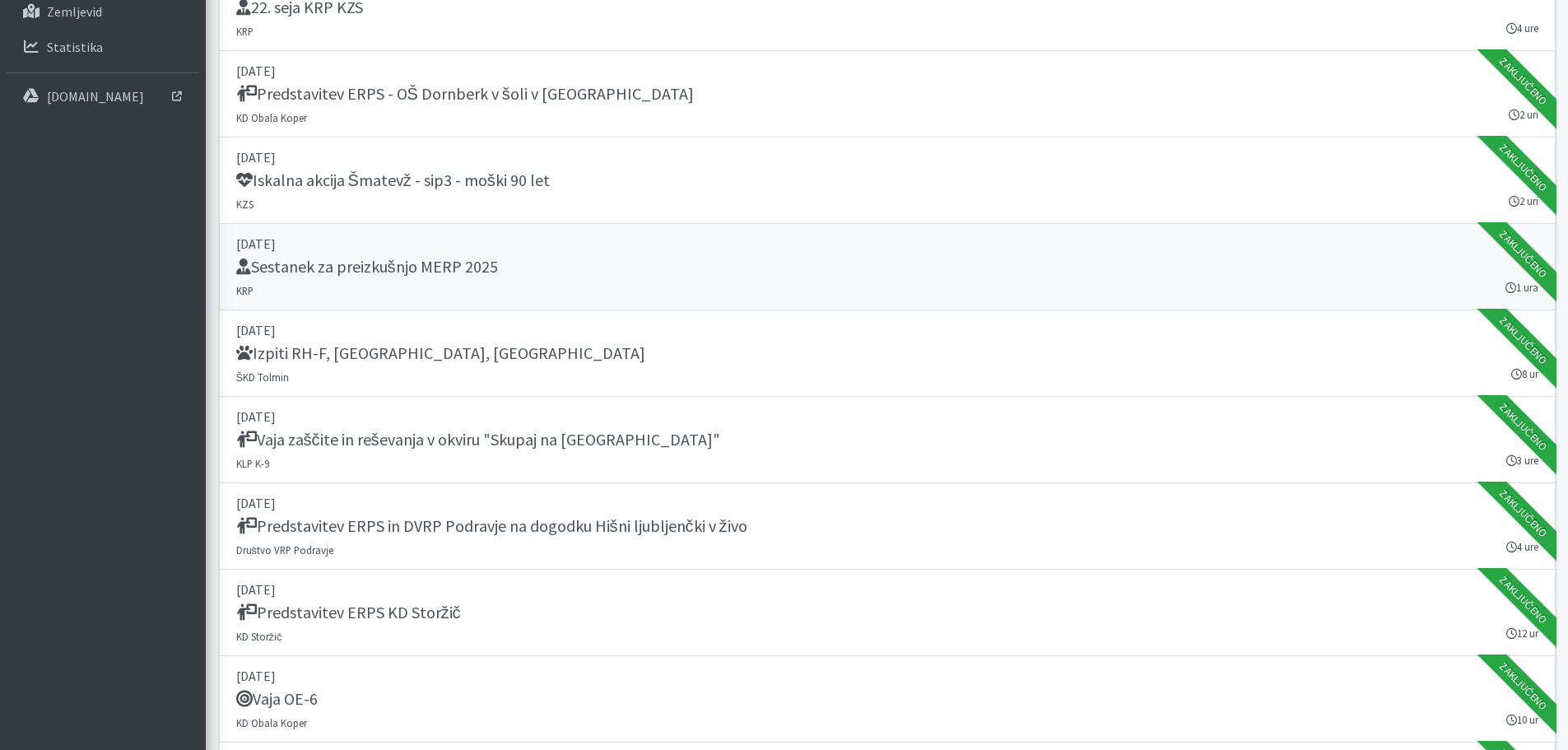
click at [389, 273] on h5 "Sestanek za preizkušnjo MERP 2025" at bounding box center [367, 267] width 262 height 20
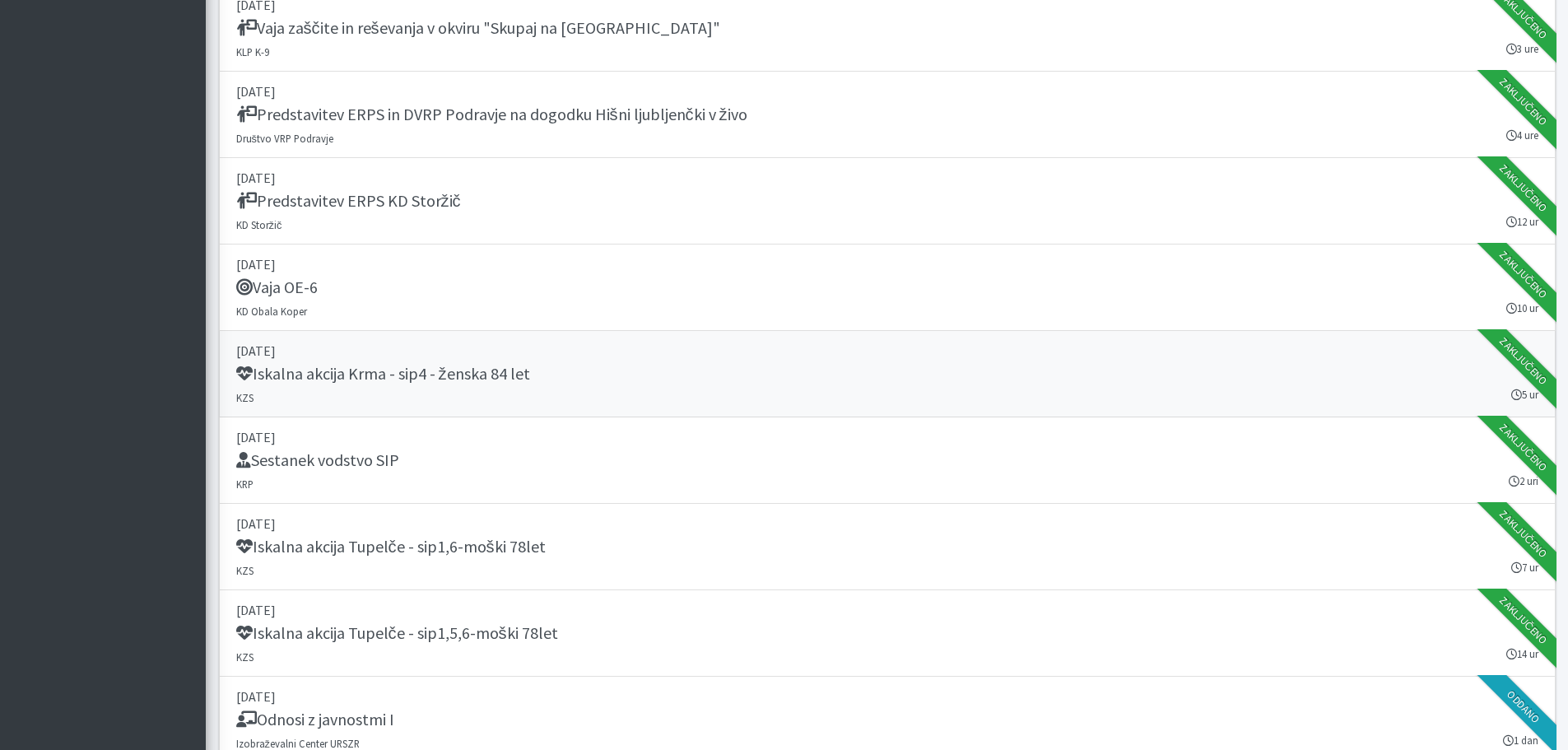
scroll to position [741, 0]
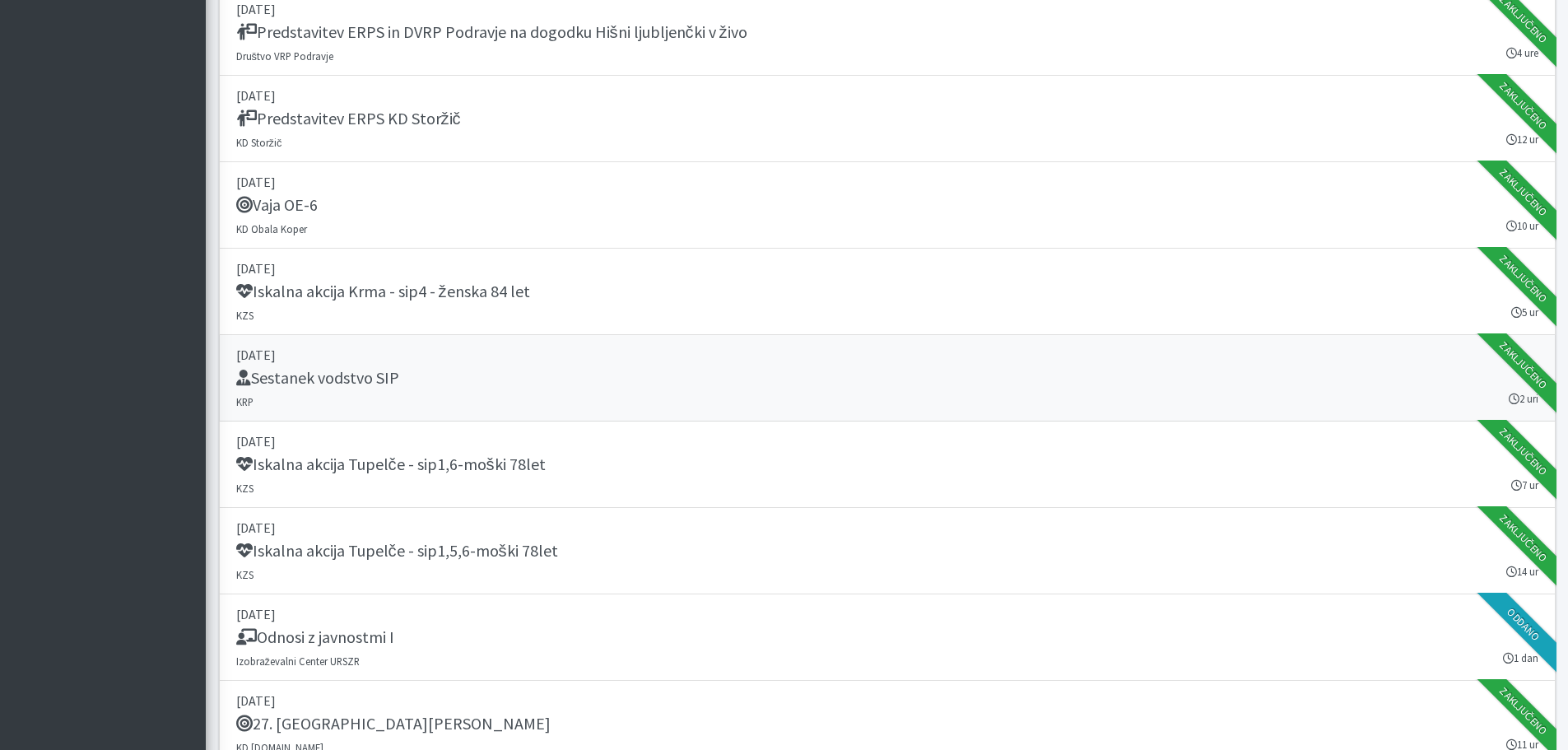
click at [400, 372] on div "Sestanek vodstvo SIP" at bounding box center [887, 379] width 1302 height 23
click at [344, 362] on p "[DATE]" at bounding box center [887, 355] width 1302 height 20
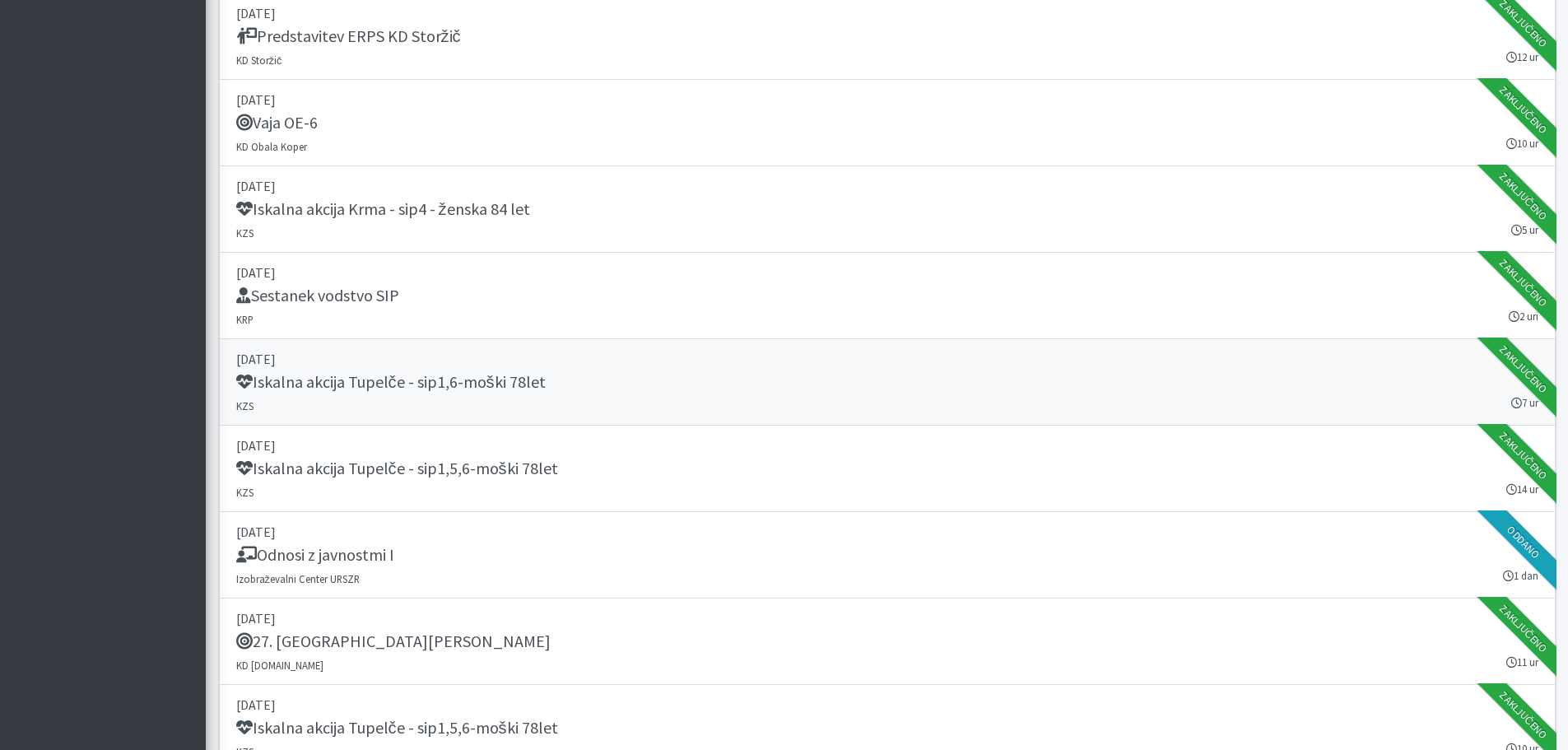
click at [461, 386] on h5 "Iskalna akcija Tupelče - sip1,6-moški 78let" at bounding box center [391, 382] width 310 height 20
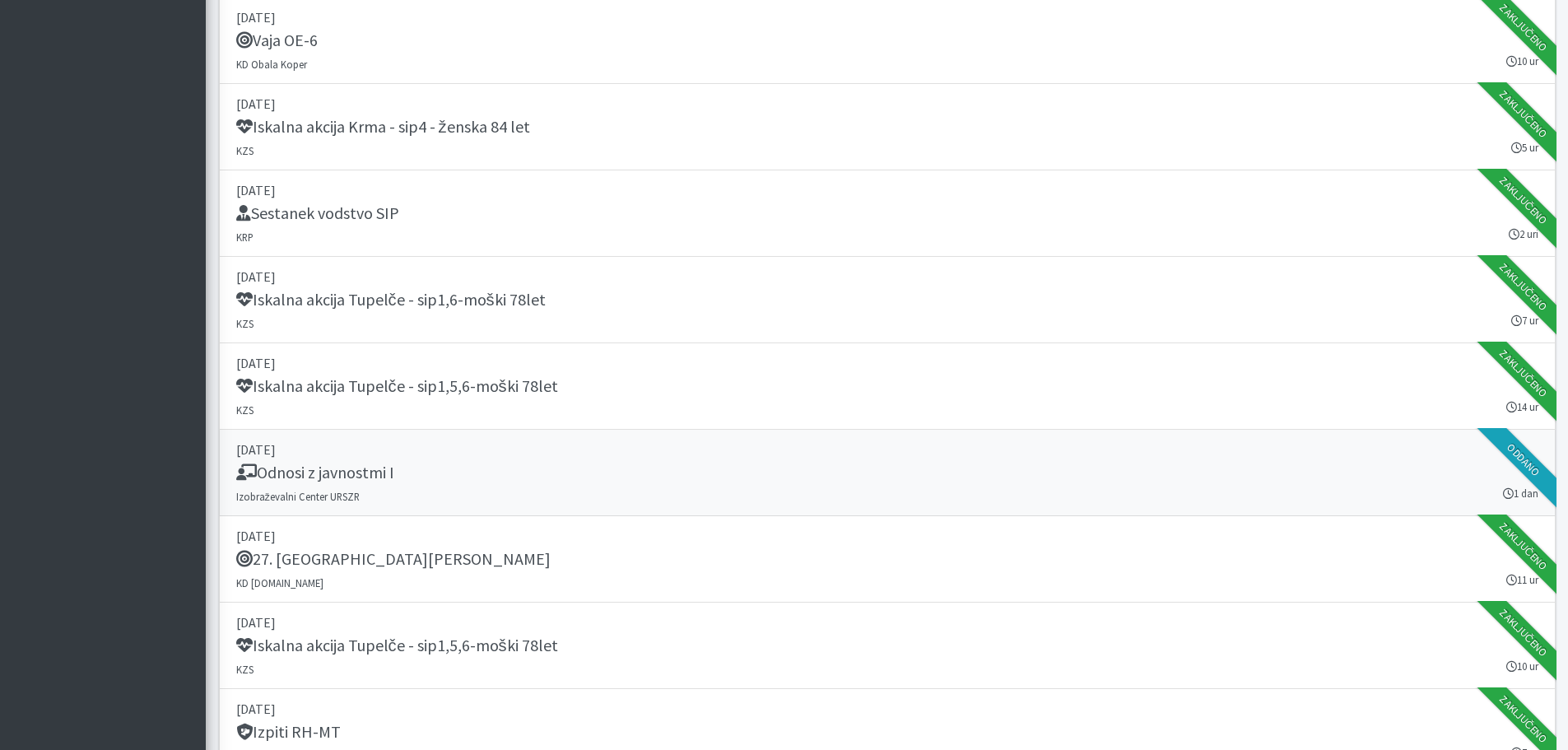
click at [341, 486] on link "12. september 2025 Odnosi z javnostmi I Izobraževalni Center URSZR 1 dan Oddano" at bounding box center [887, 472] width 1337 height 86
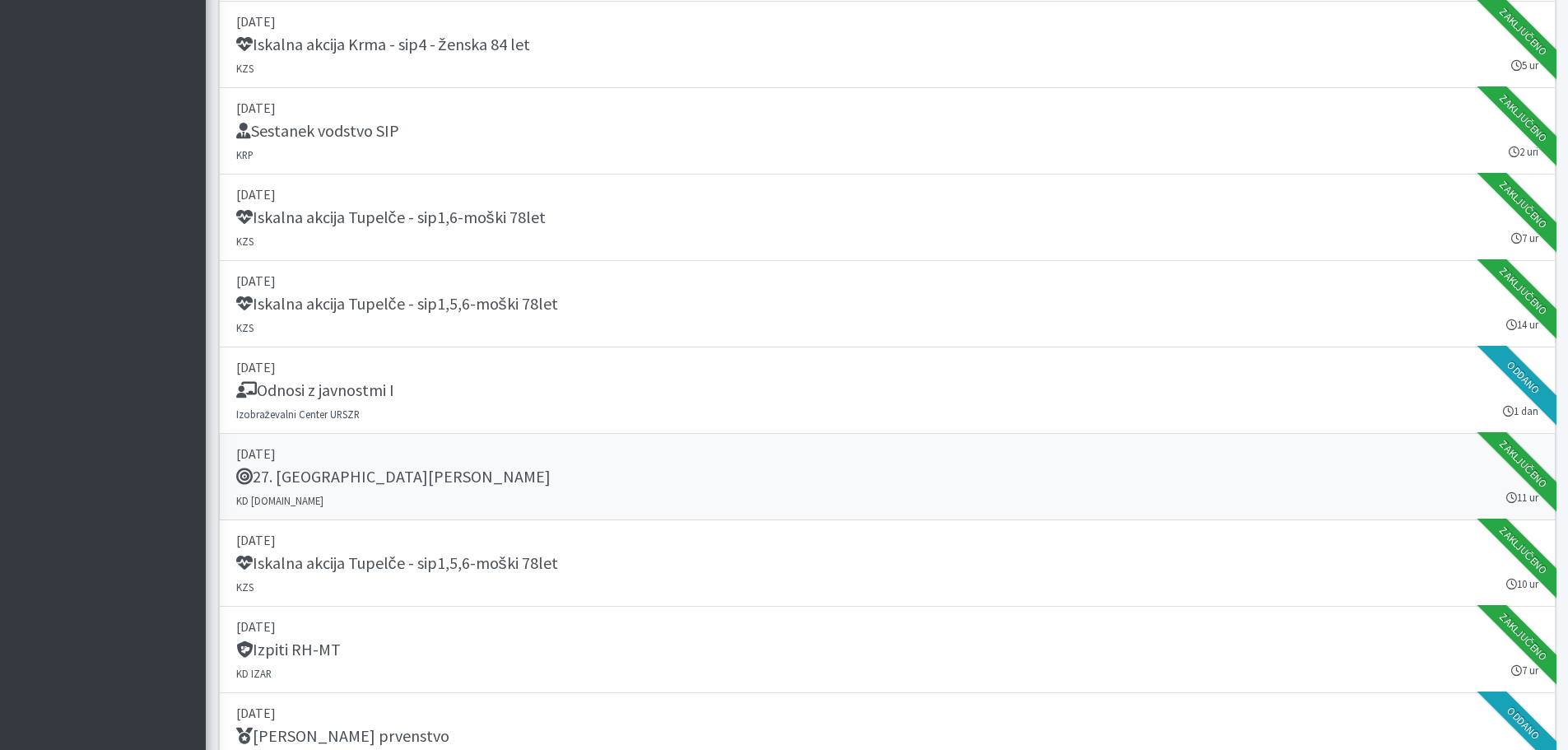
click at [367, 474] on h5 "27. Memorial Boža Talana" at bounding box center [393, 476] width 315 height 20
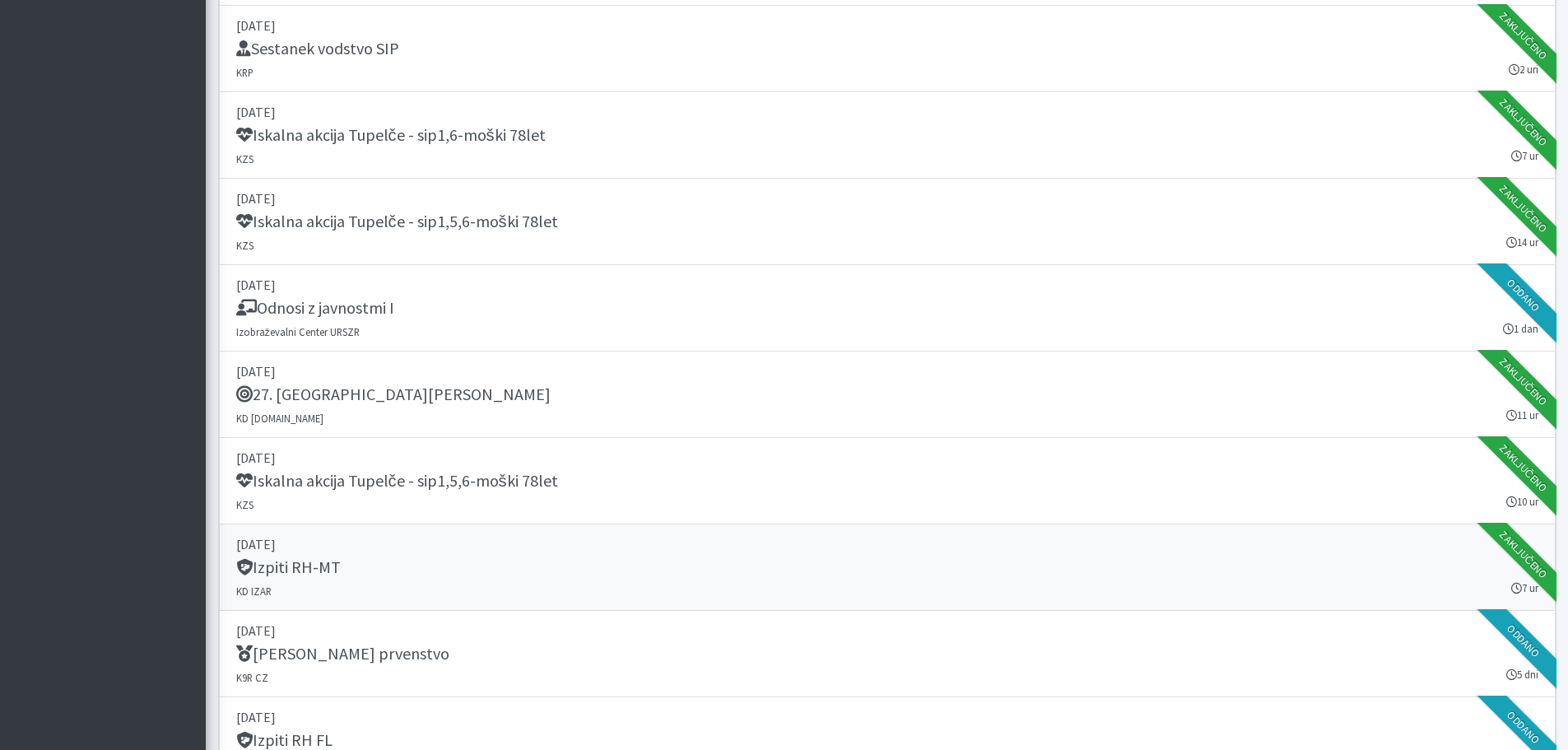
scroll to position [1152, 0]
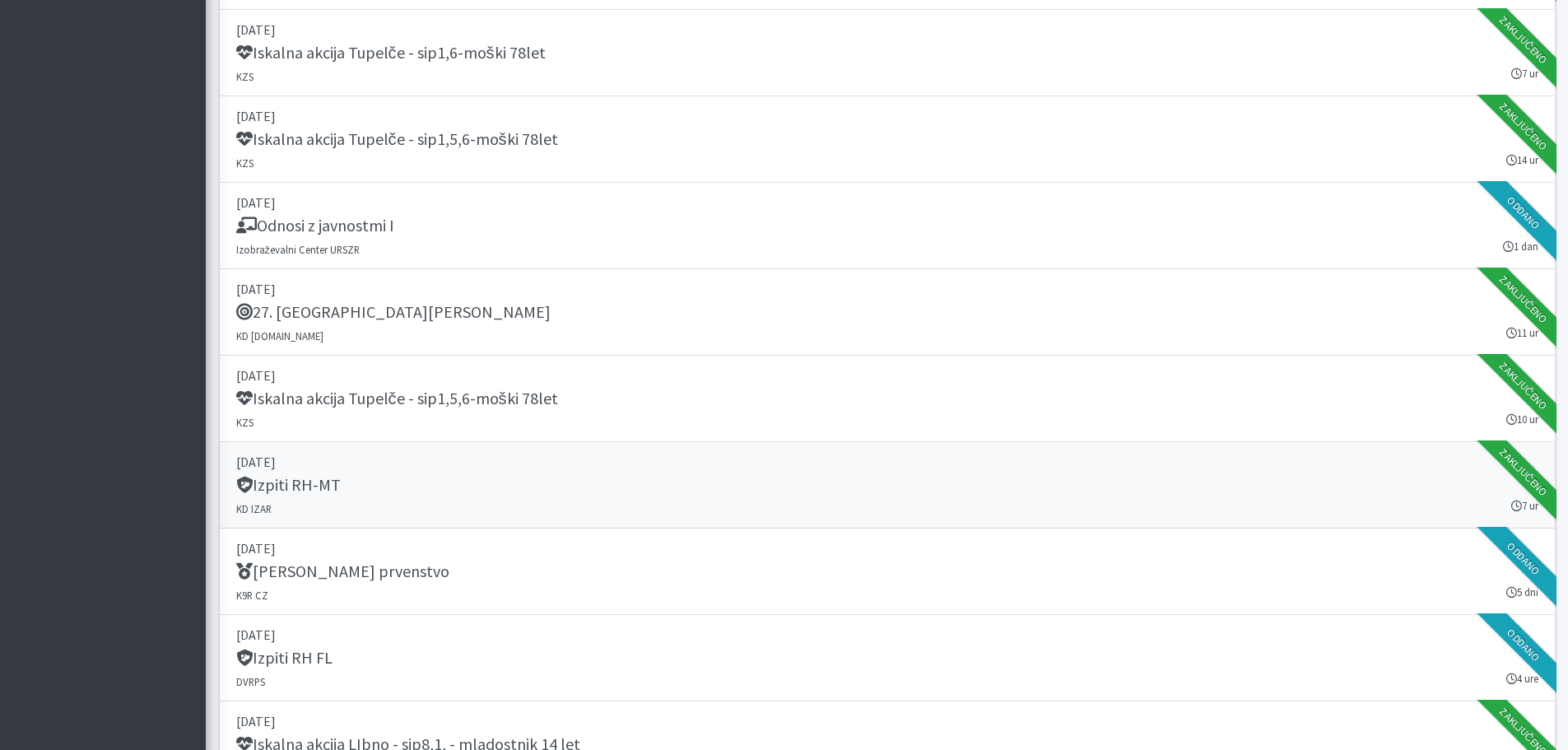
click at [327, 486] on h5 "Izpiti RH-MT" at bounding box center [288, 485] width 105 height 20
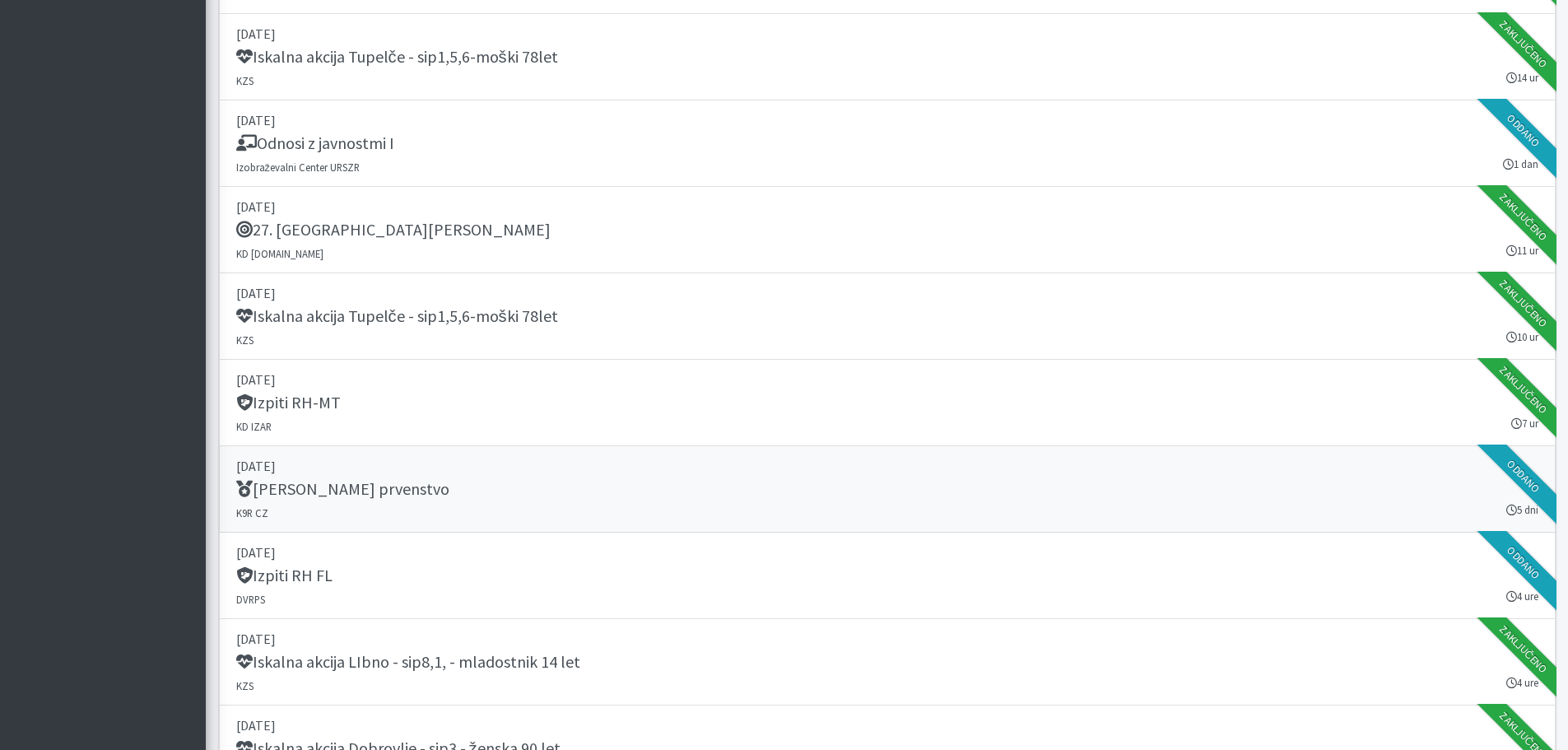
click at [307, 486] on h5 "IRO Svetovno prvenstvo" at bounding box center [342, 489] width 213 height 20
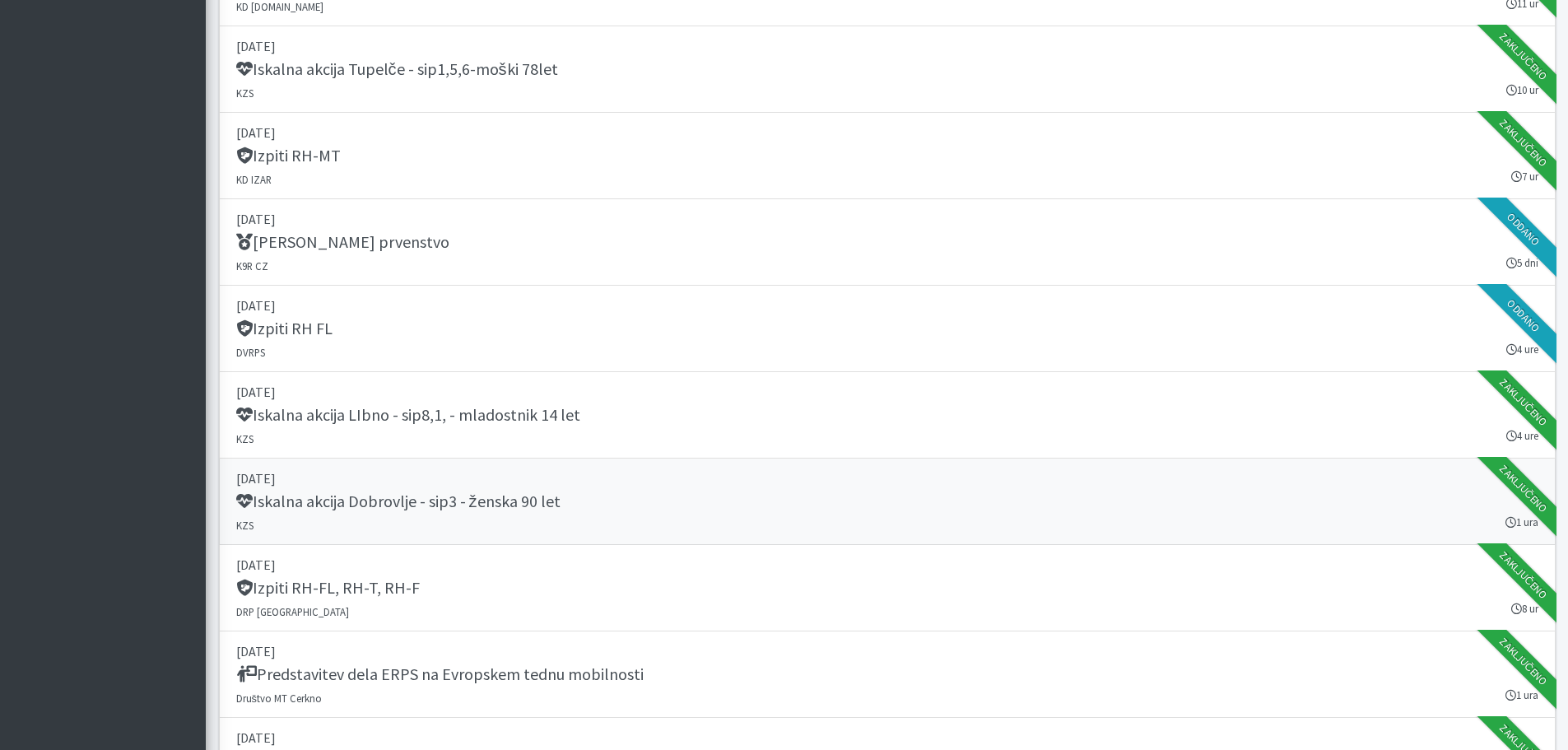
scroll to position [1564, 0]
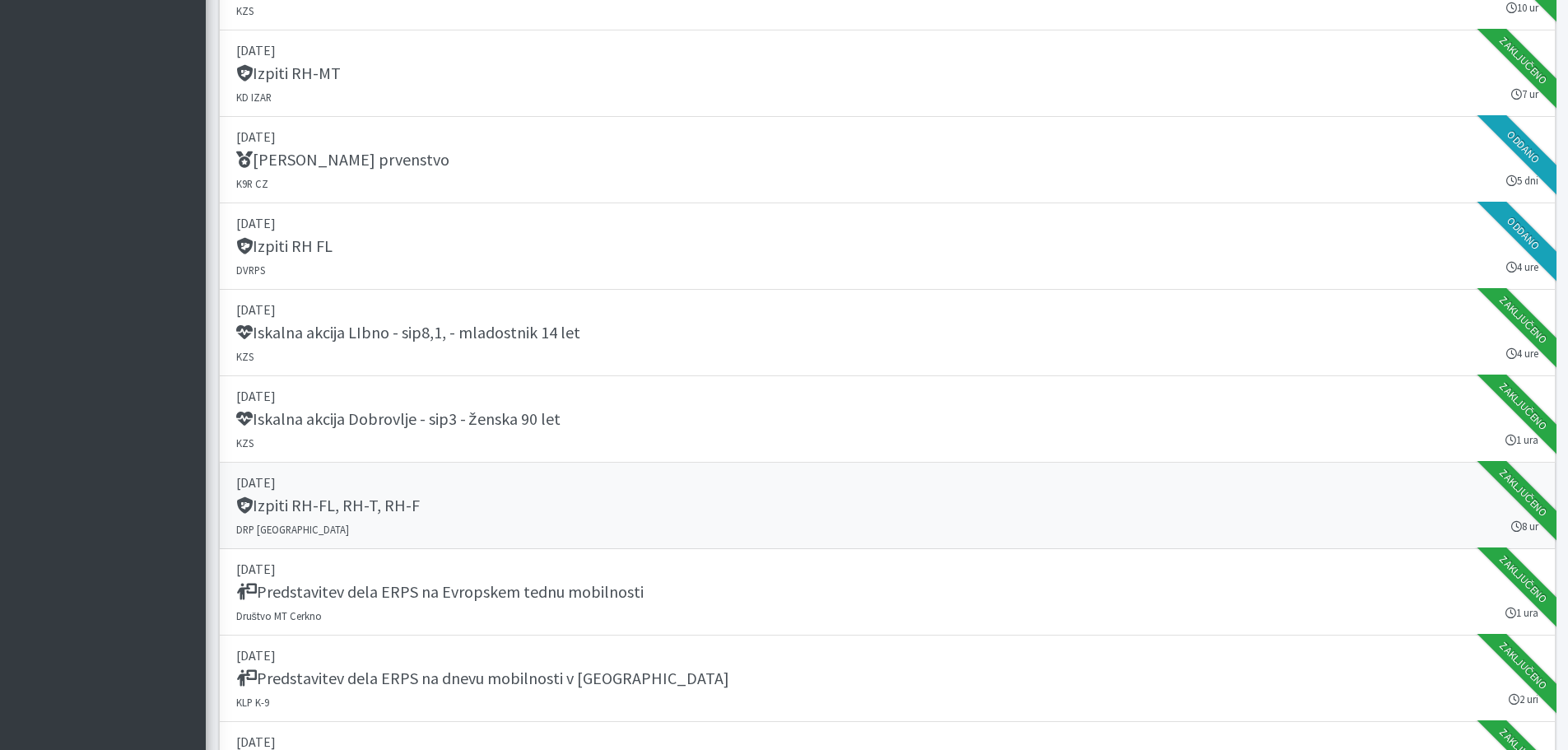
click at [375, 501] on h5 "Izpiti RH-FL, RH-T, RH-F" at bounding box center [327, 506] width 183 height 20
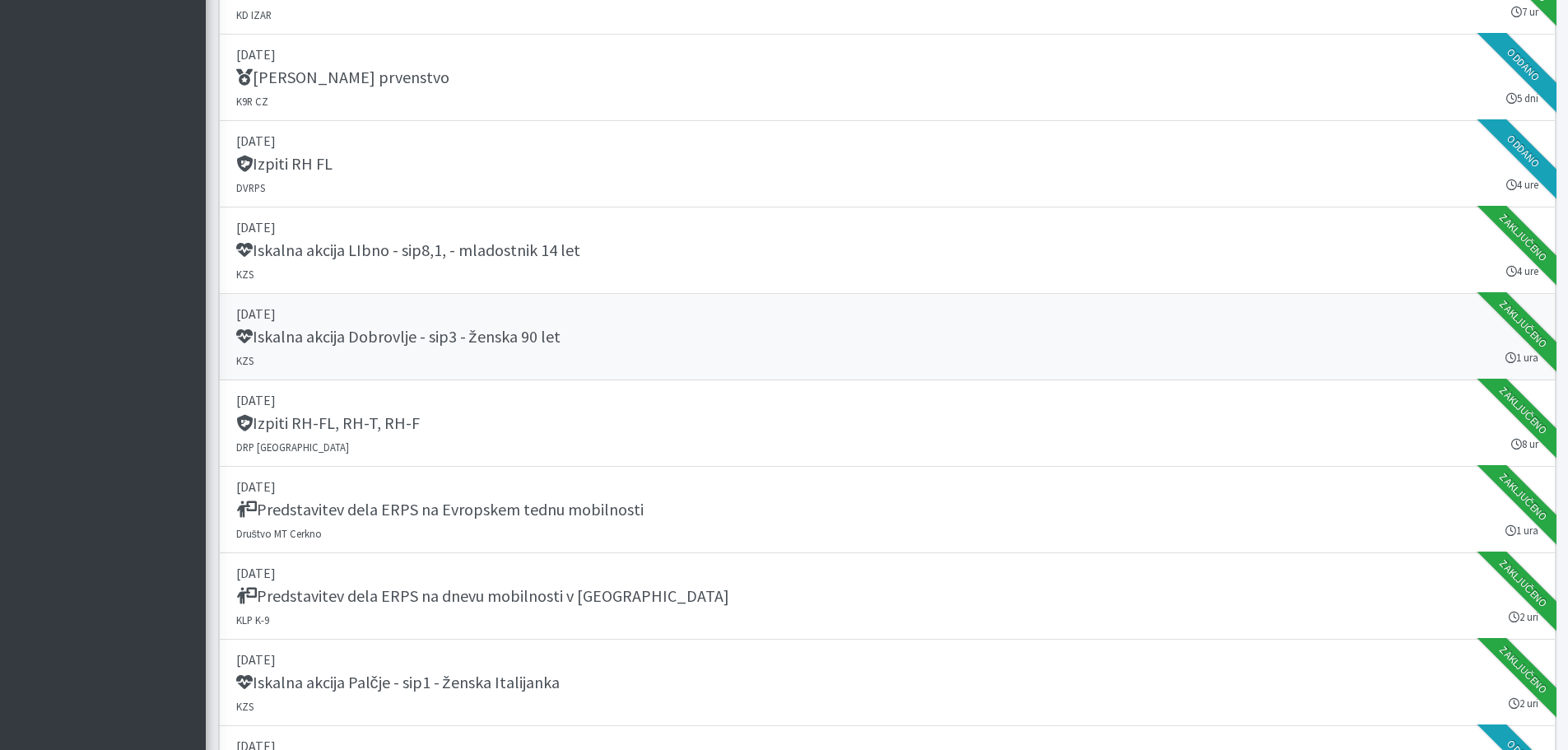
scroll to position [1729, 0]
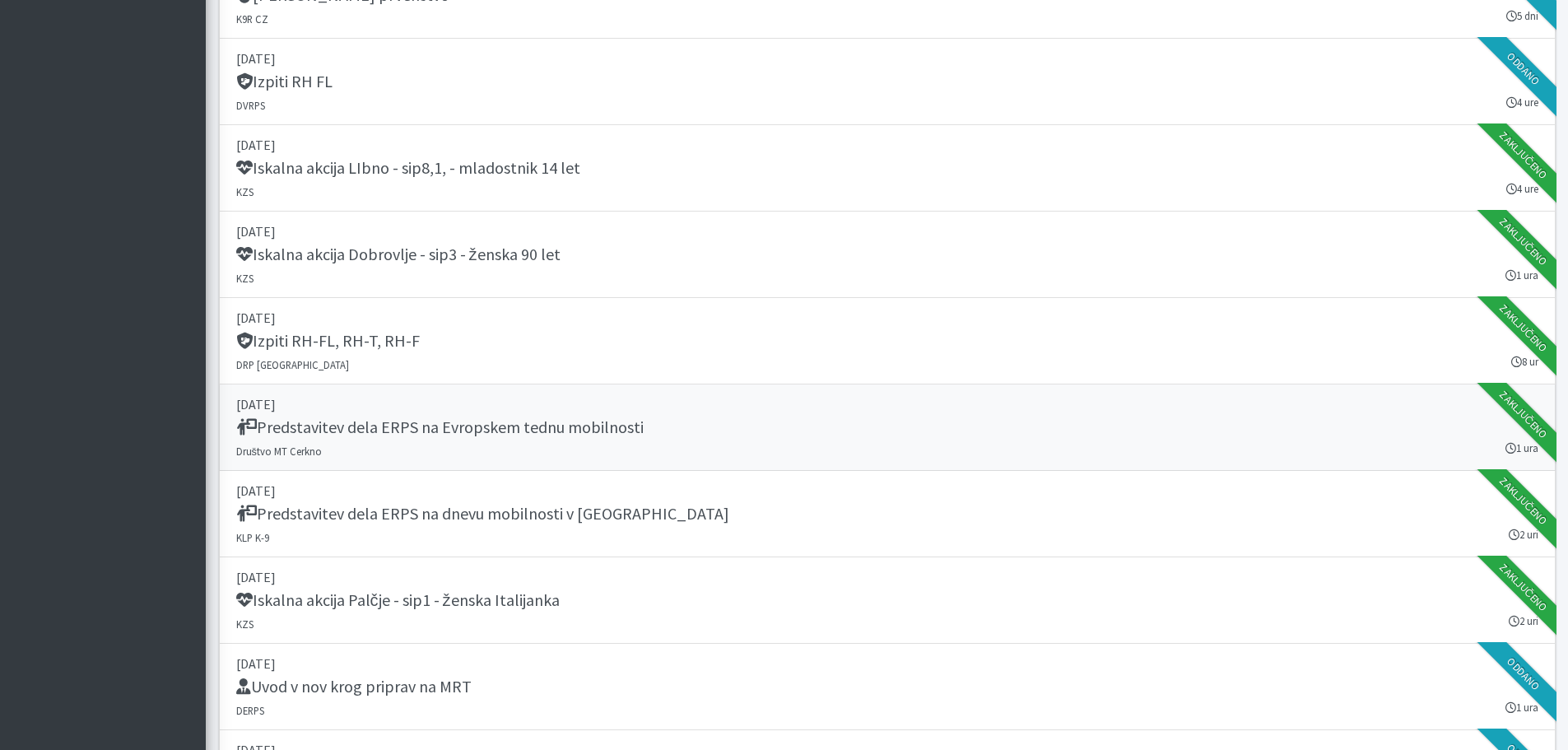
click at [500, 415] on link "20. september 2025 Predstavitev dela ERPS na Evropskem tednu mobilnosti Društvo…" at bounding box center [887, 427] width 1337 height 86
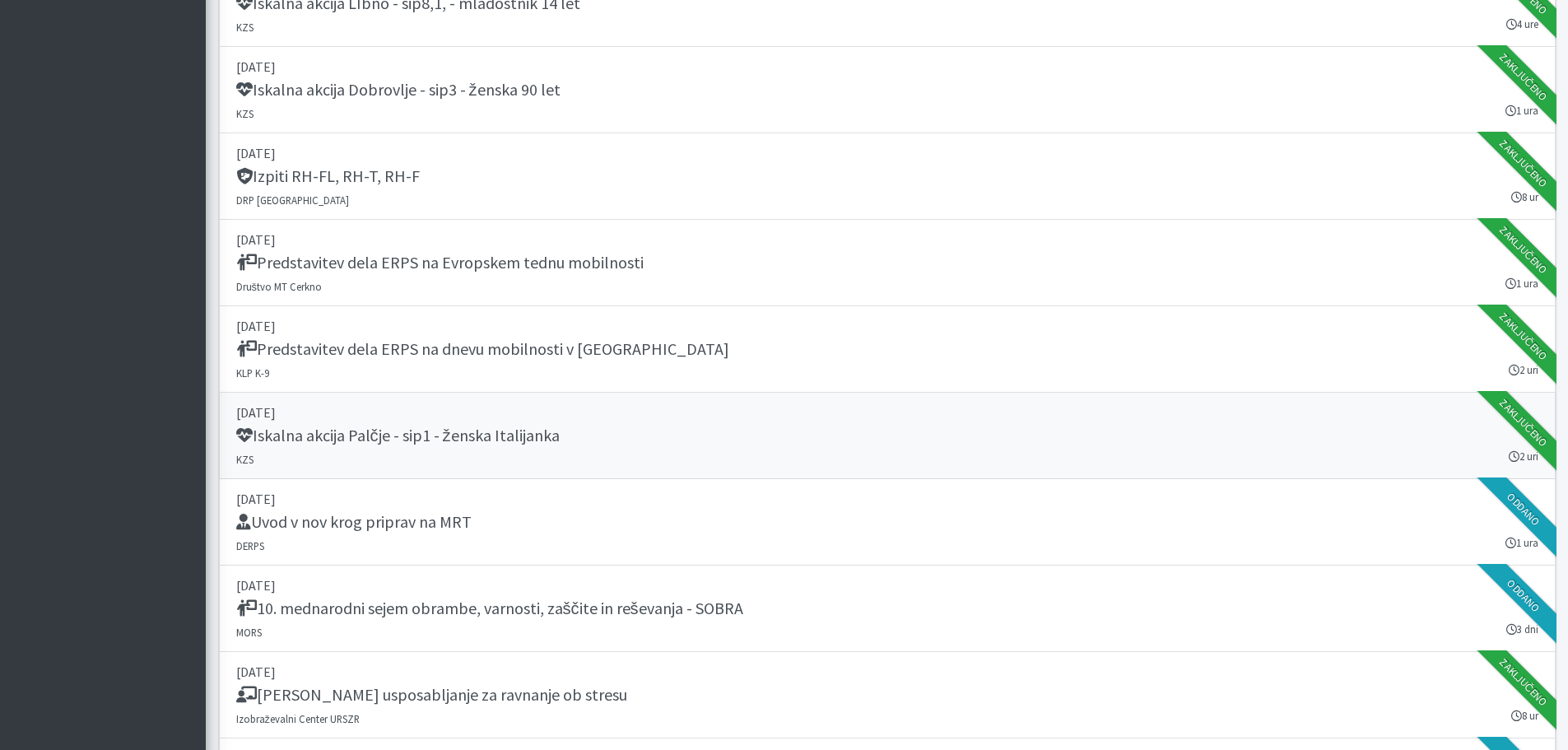
scroll to position [1975, 0]
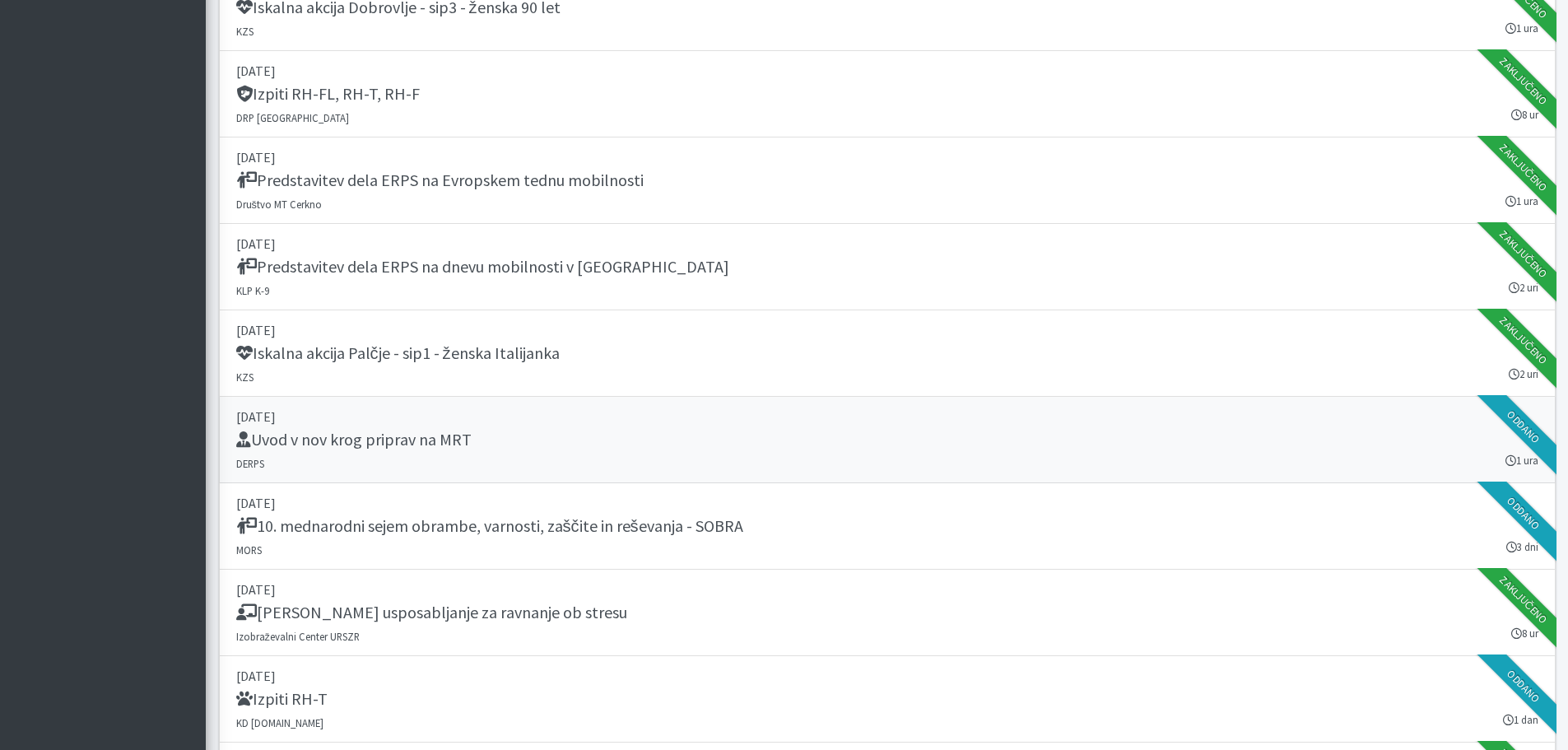
click at [430, 437] on h5 "Uvod v nov krog priprav na MRT" at bounding box center [353, 439] width 235 height 20
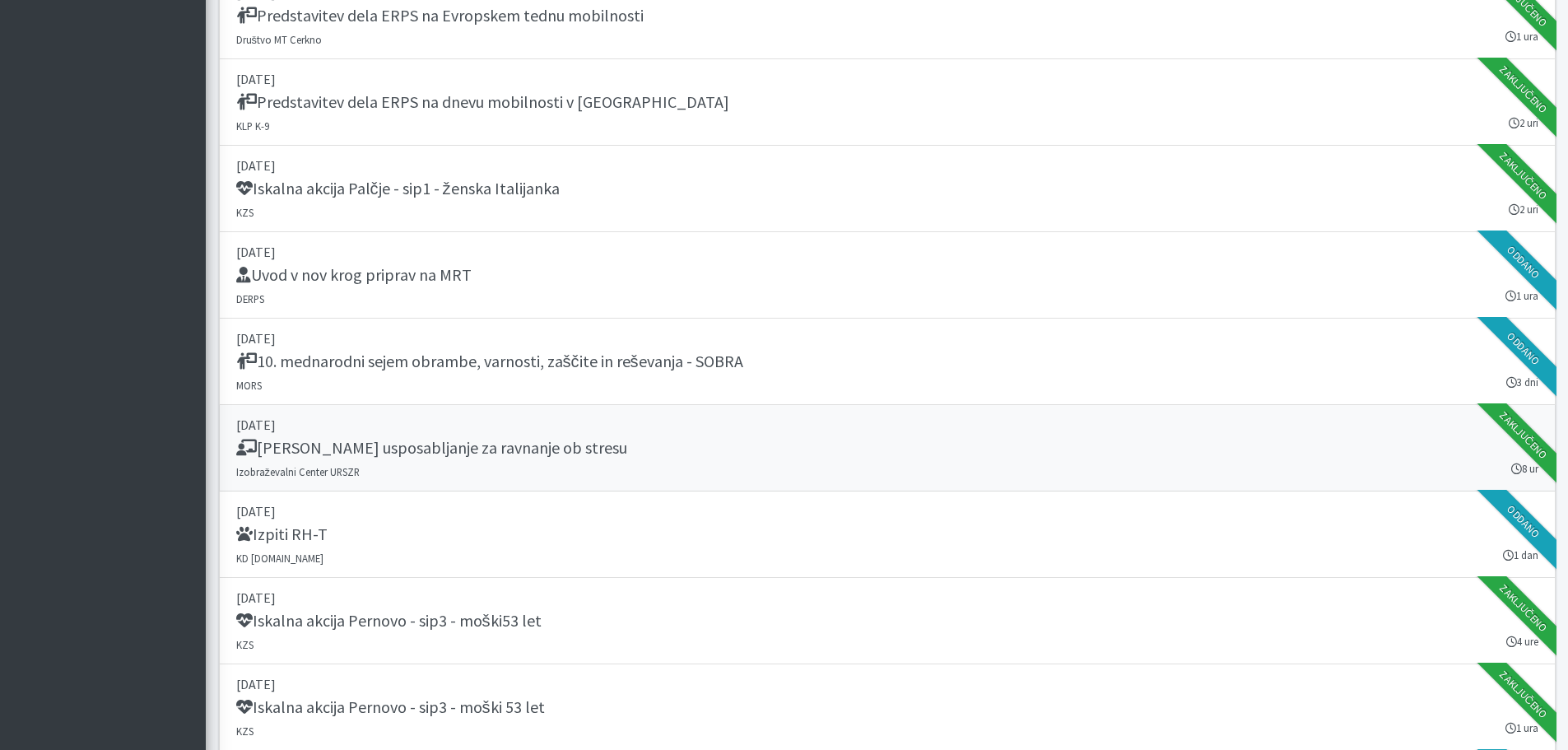
click at [403, 441] on h5 "Temeljno usposabljanje za ravnanje ob stresu" at bounding box center [431, 448] width 391 height 20
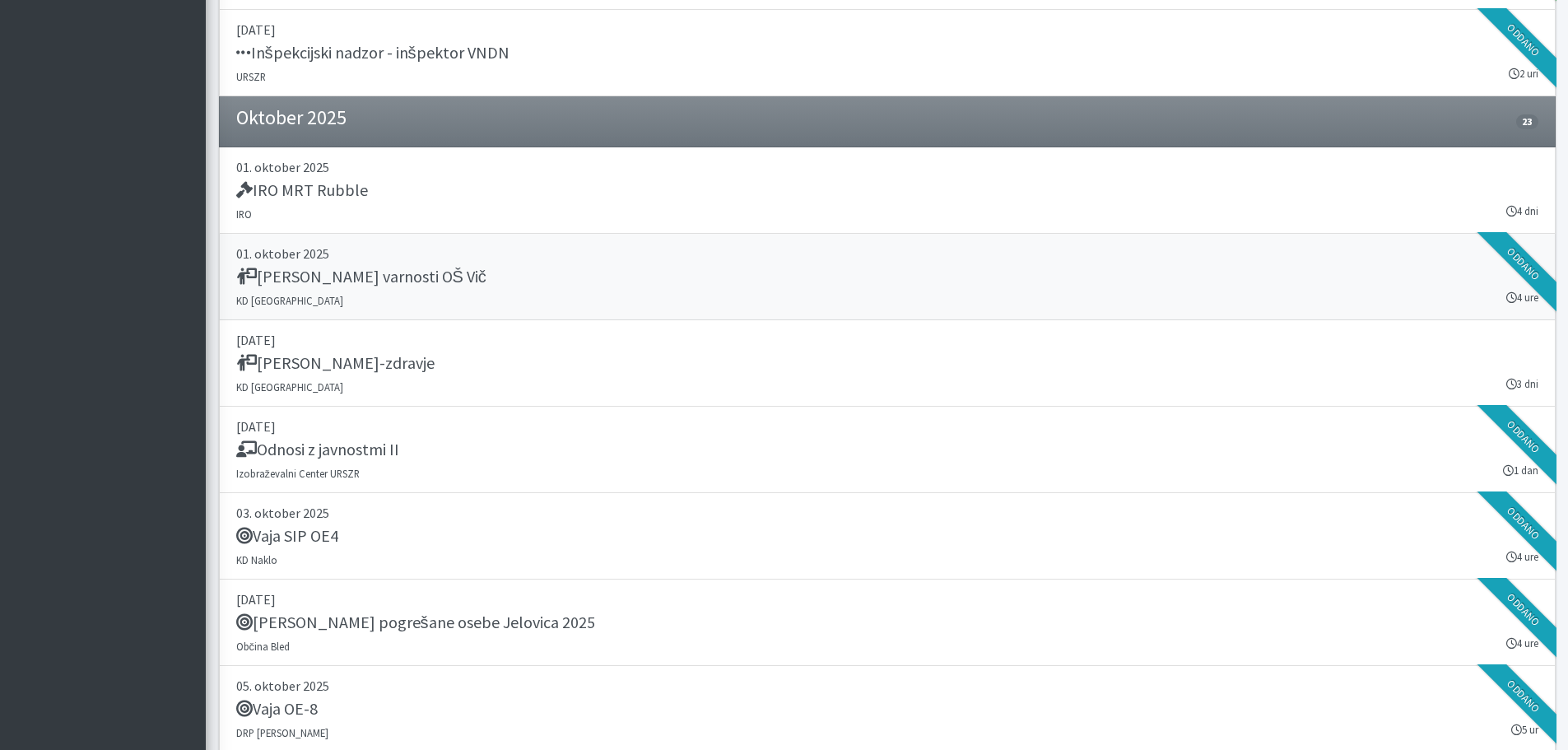
scroll to position [2962, 0]
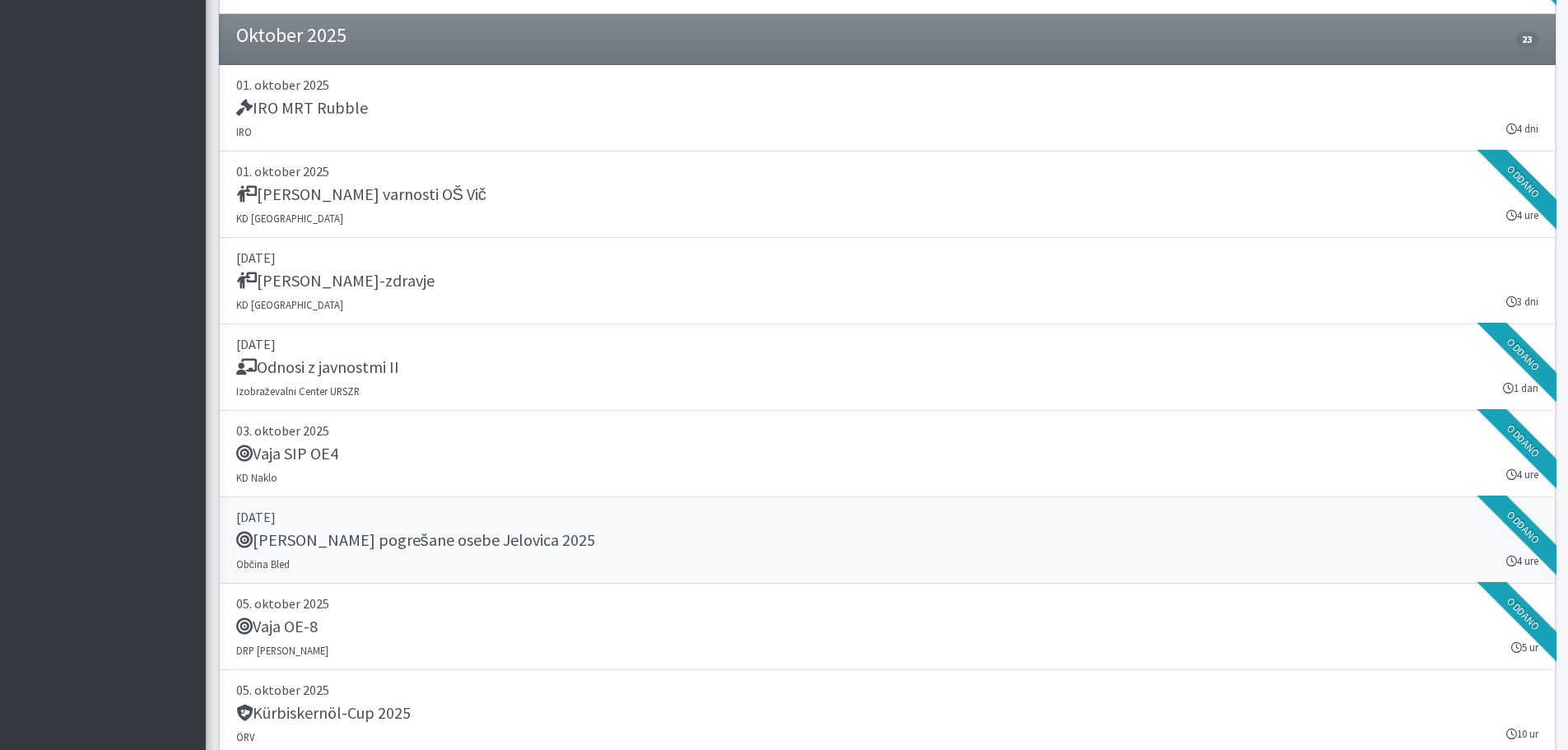
click at [357, 537] on h5 "Vaja Iskanje pogrešane osebe Jelovica 2025" at bounding box center [415, 540] width 359 height 20
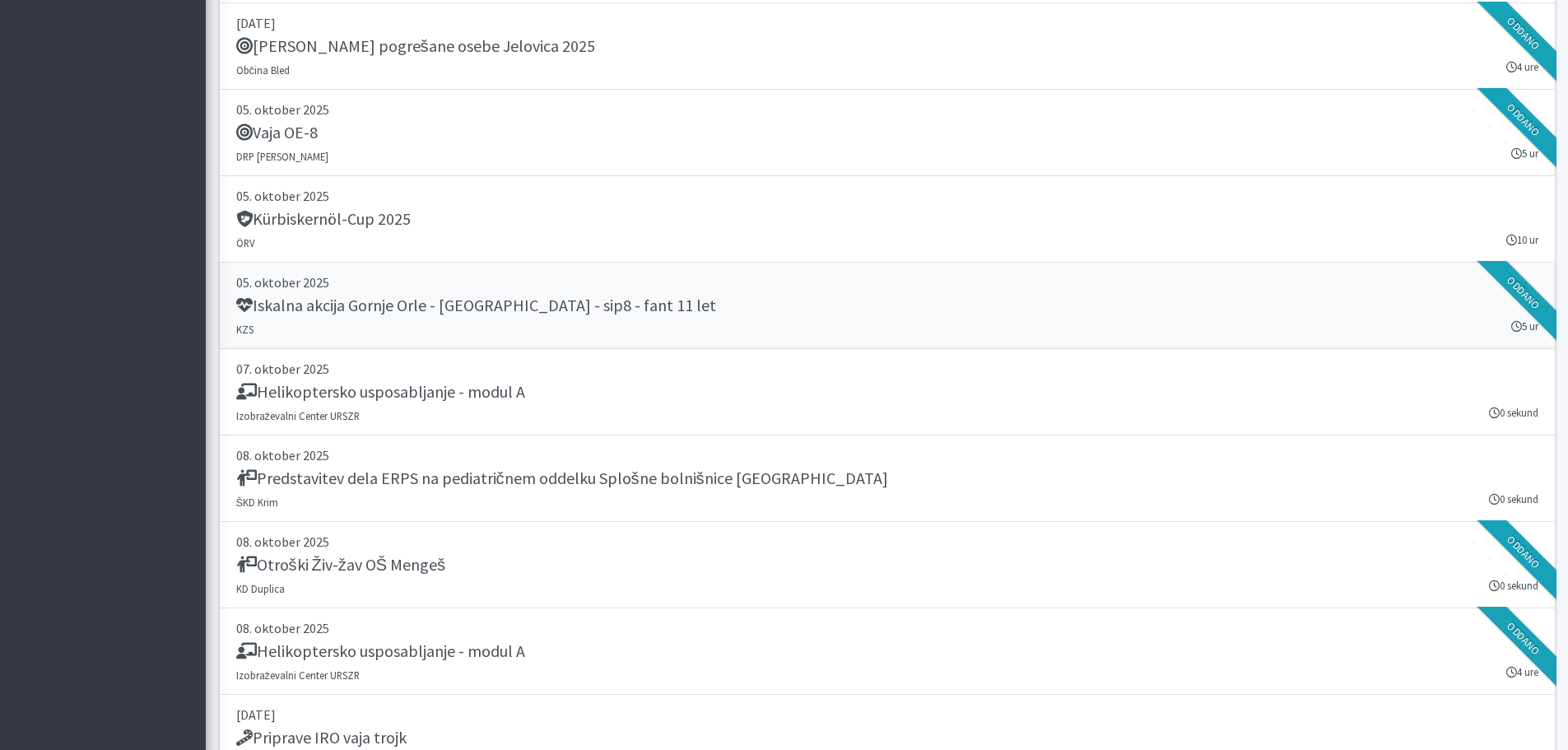
scroll to position [3209, 0]
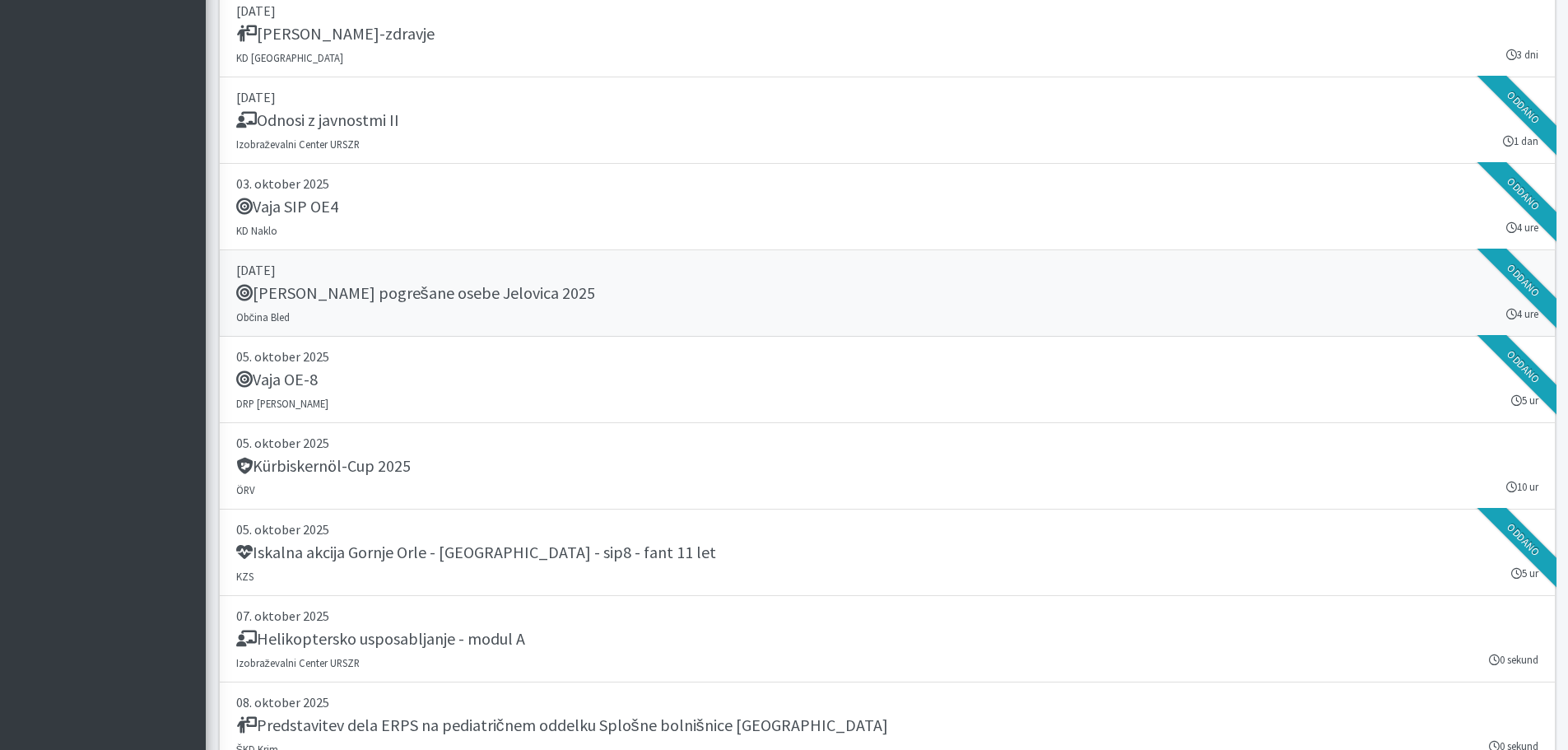
click at [452, 292] on h5 "Vaja Iskanje pogrešane osebe Jelovica 2025" at bounding box center [415, 293] width 359 height 20
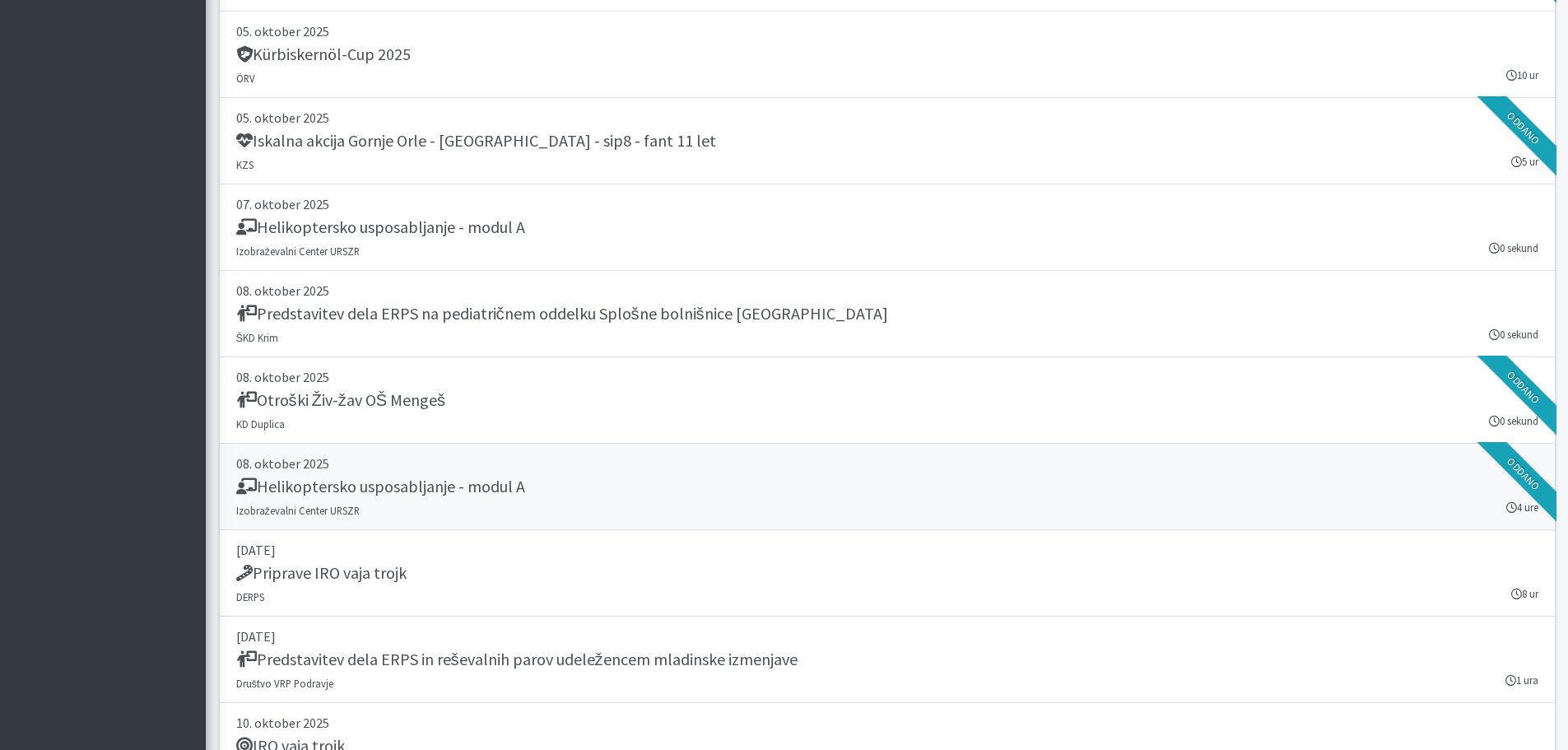
scroll to position [3703, 0]
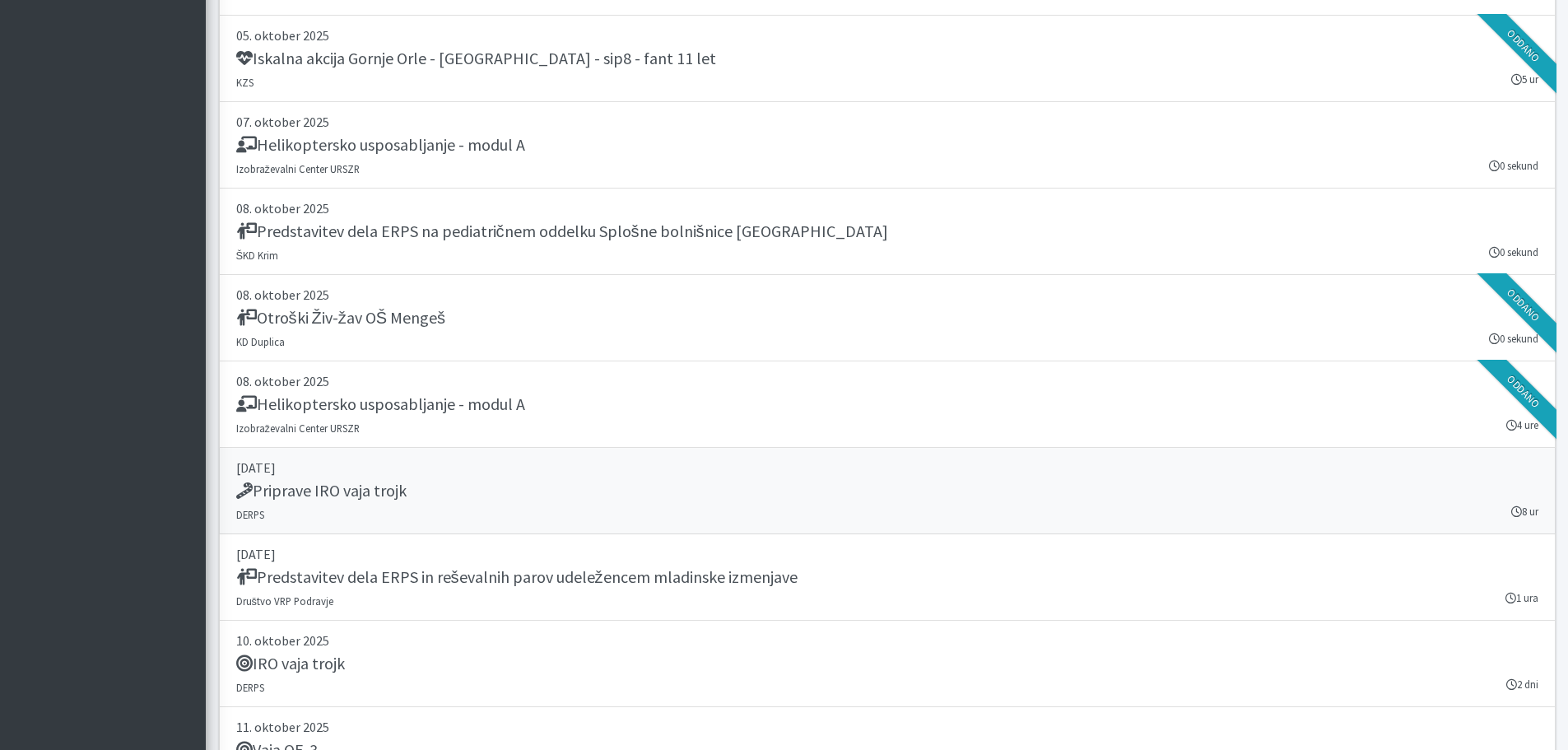
click at [373, 486] on h5 "Priprave IRO vaja trojk" at bounding box center [321, 491] width 171 height 20
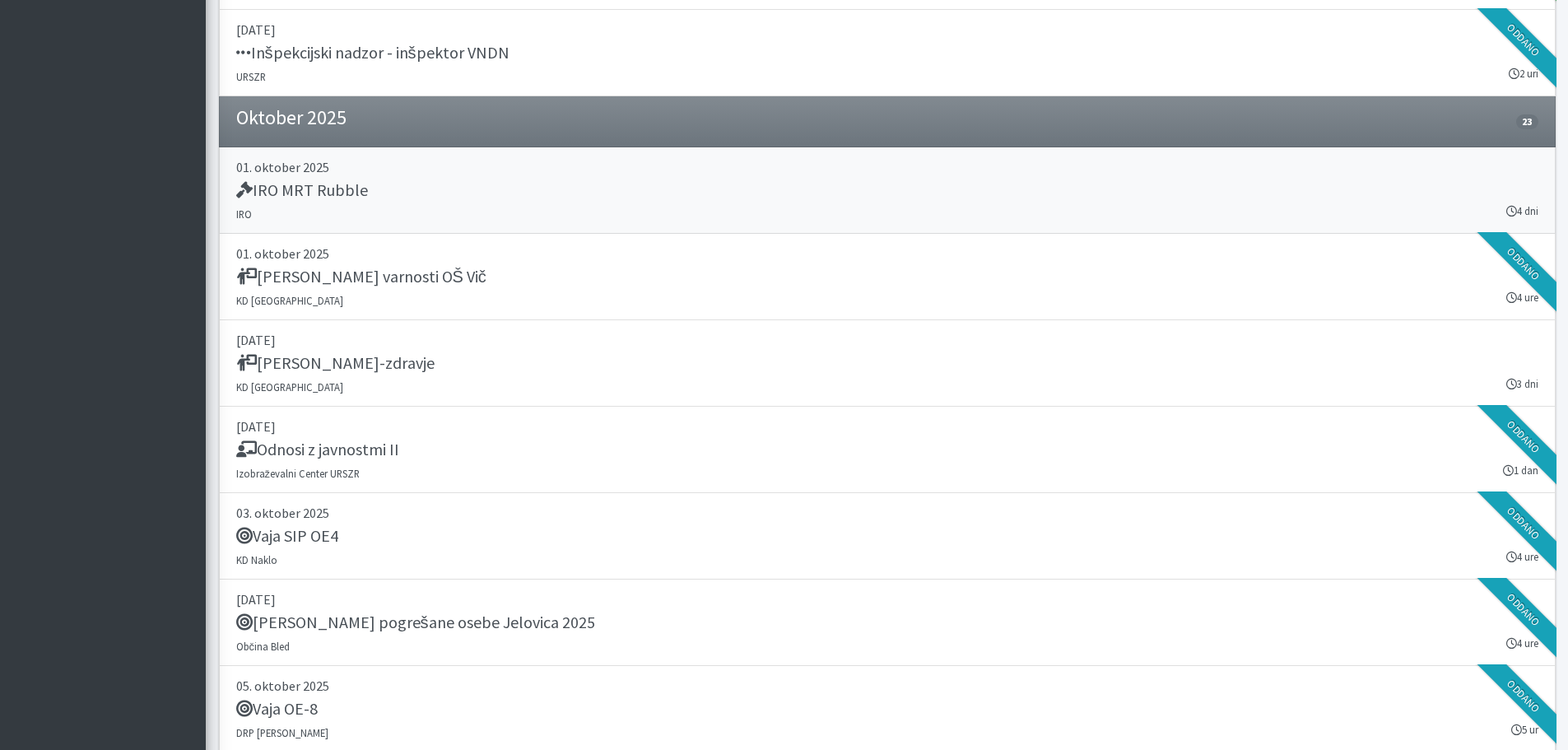
scroll to position [2962, 0]
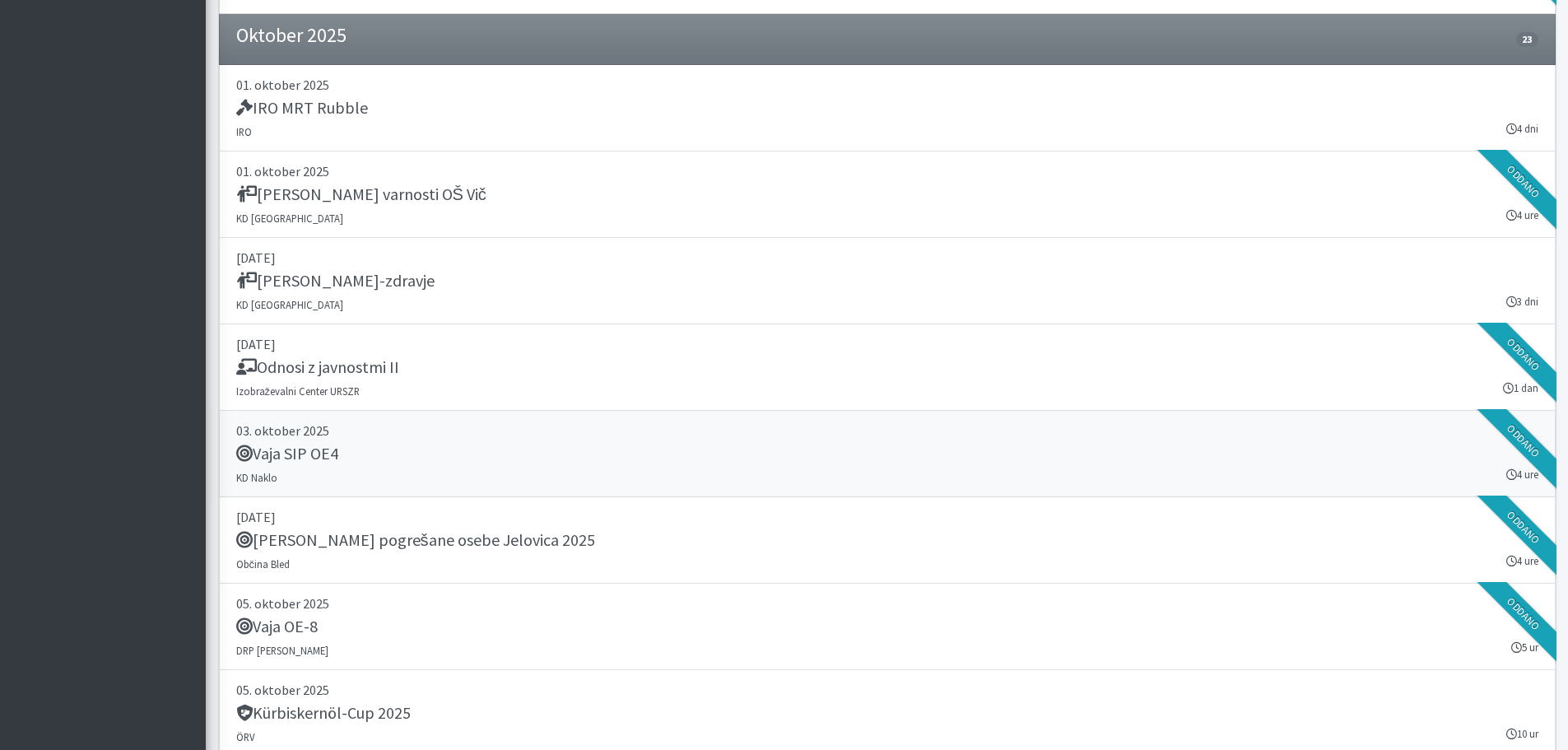
click at [301, 457] on h5 "Vaja SIP OE4" at bounding box center [287, 454] width 102 height 20
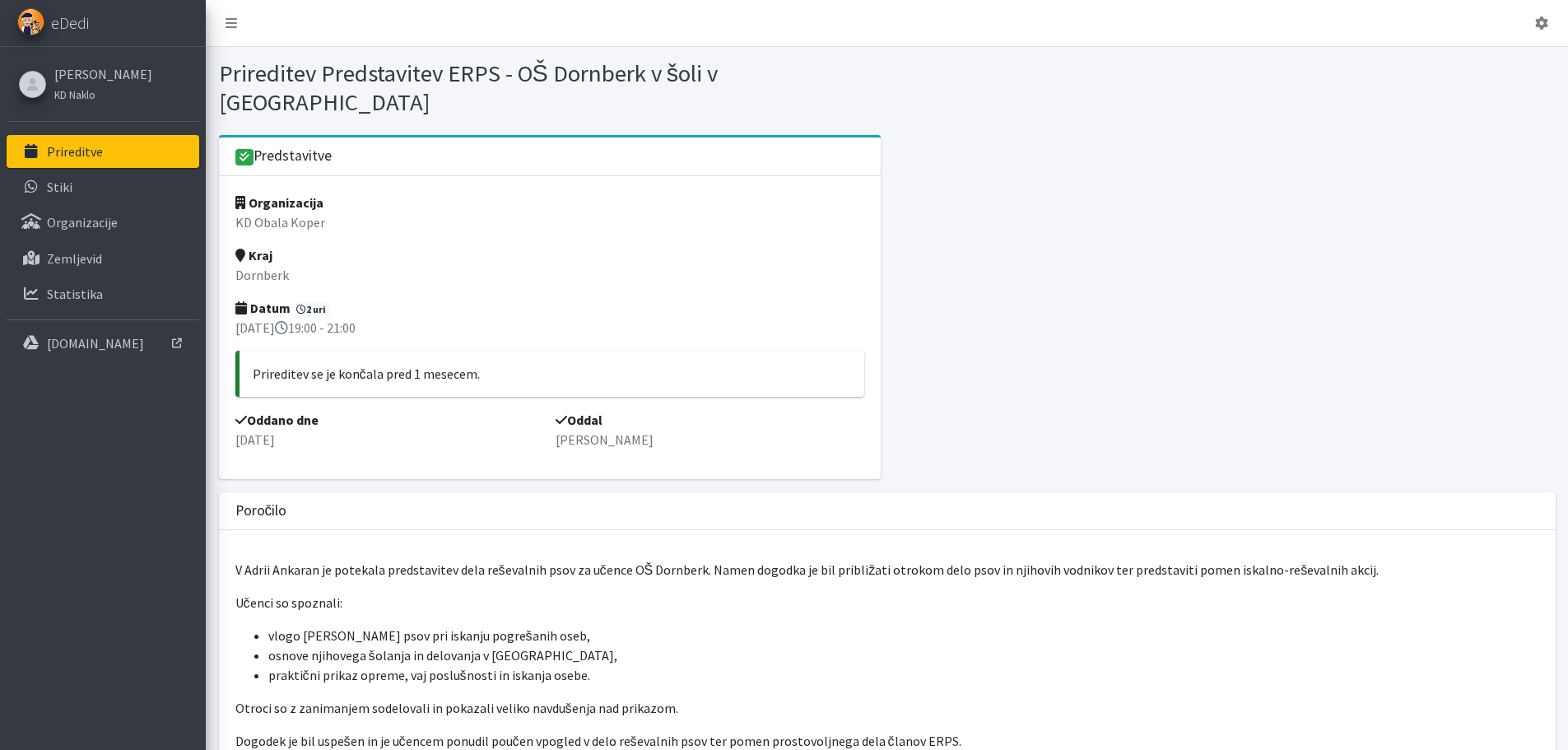
scroll to position [165, 0]
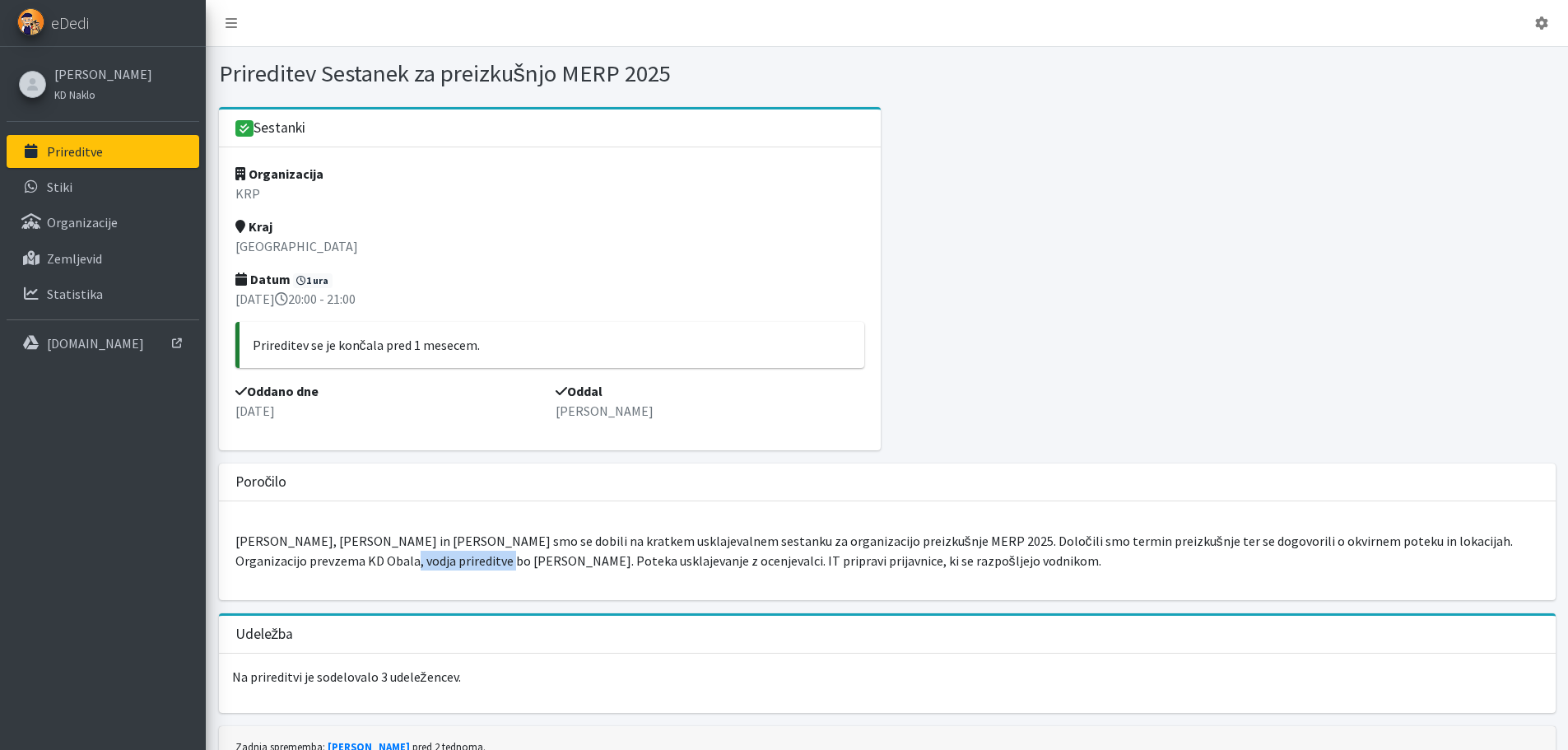
drag, startPoint x: 309, startPoint y: 564, endPoint x: 413, endPoint y: 564, distance: 104.0
click at [413, 564] on p "[PERSON_NAME], [PERSON_NAME] in [PERSON_NAME] smo se dobili na kratkem usklajev…" at bounding box center [887, 550] width 1303 height 39
drag, startPoint x: 500, startPoint y: 562, endPoint x: 575, endPoint y: 565, distance: 75.1
click at [575, 565] on p "[PERSON_NAME], [PERSON_NAME] in [PERSON_NAME] smo se dobili na kratkem usklajev…" at bounding box center [887, 550] width 1303 height 39
click at [575, 565] on p "Blaž Verbič, Tomaž Obad in Jaka Zamernik smo se dobili na kratkem usklajevalnem…" at bounding box center [887, 550] width 1303 height 39
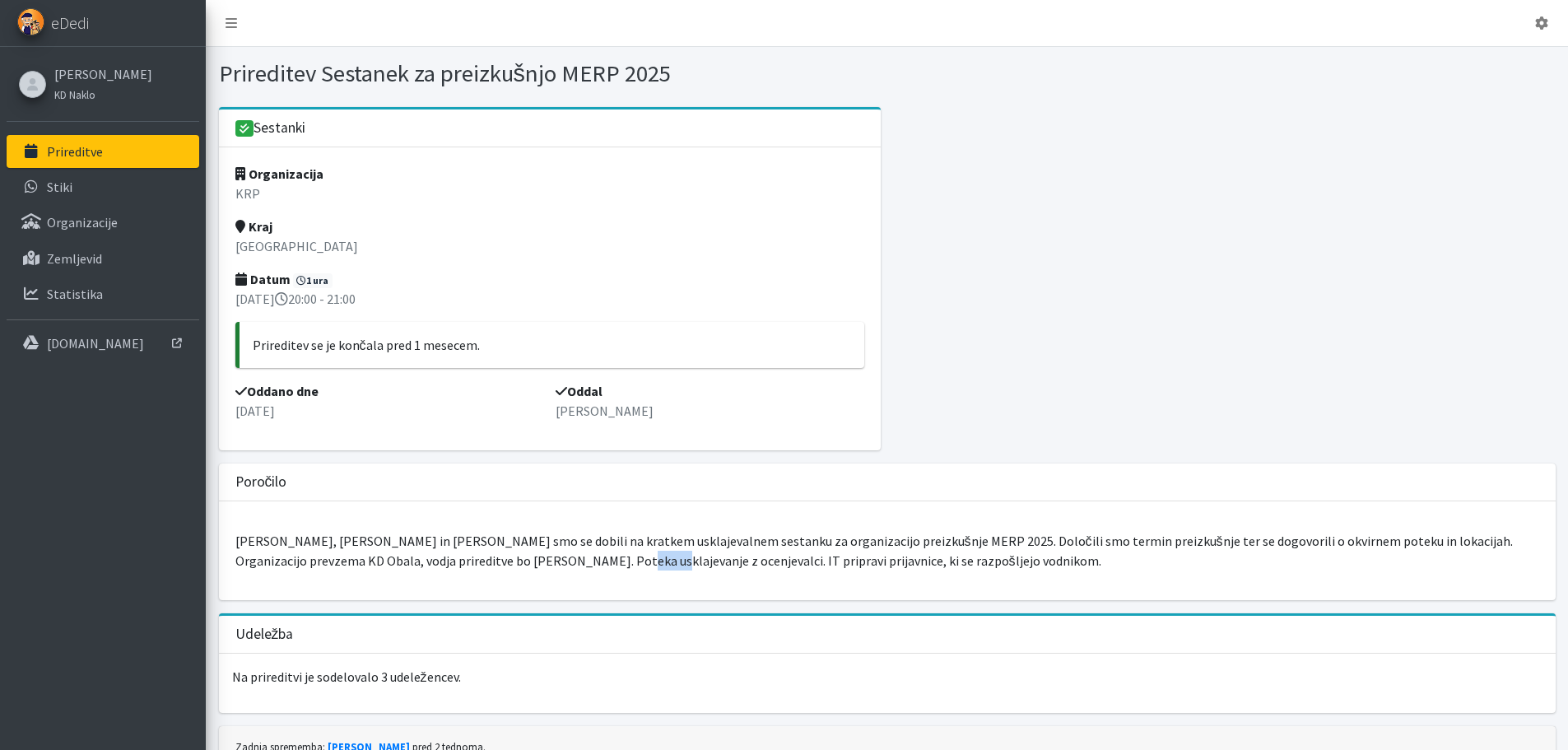
drag, startPoint x: 536, startPoint y: 560, endPoint x: 583, endPoint y: 560, distance: 47.0
click at [583, 560] on p "Blaž Verbič, Tomaž Obad in Jaka Zamernik smo se dobili na kratkem usklajevalnem…" at bounding box center [887, 550] width 1303 height 39
drag, startPoint x: 645, startPoint y: 562, endPoint x: 708, endPoint y: 567, distance: 63.2
click at [708, 567] on p "Blaž Verbič, Tomaž Obad in Jaka Zamernik smo se dobili na kratkem usklajevalnem…" at bounding box center [887, 550] width 1303 height 39
click at [712, 567] on p "Blaž Verbič, Tomaž Obad in Jaka Zamernik smo se dobili na kratkem usklajevalnem…" at bounding box center [887, 550] width 1303 height 39
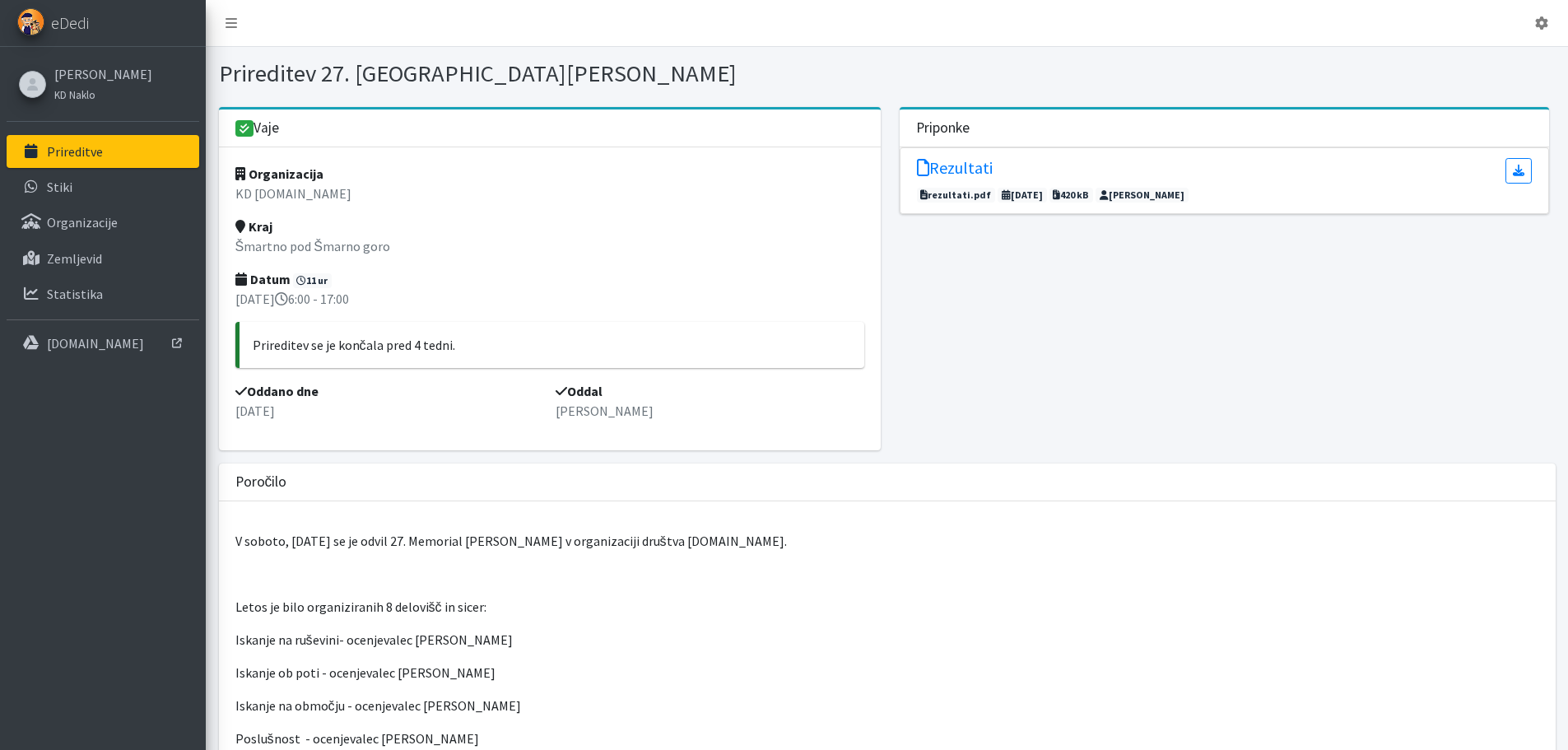
click at [945, 197] on span "rezultati.pdf" at bounding box center [956, 195] width 79 height 15
click at [965, 170] on h5 "Rezultati" at bounding box center [954, 168] width 75 height 20
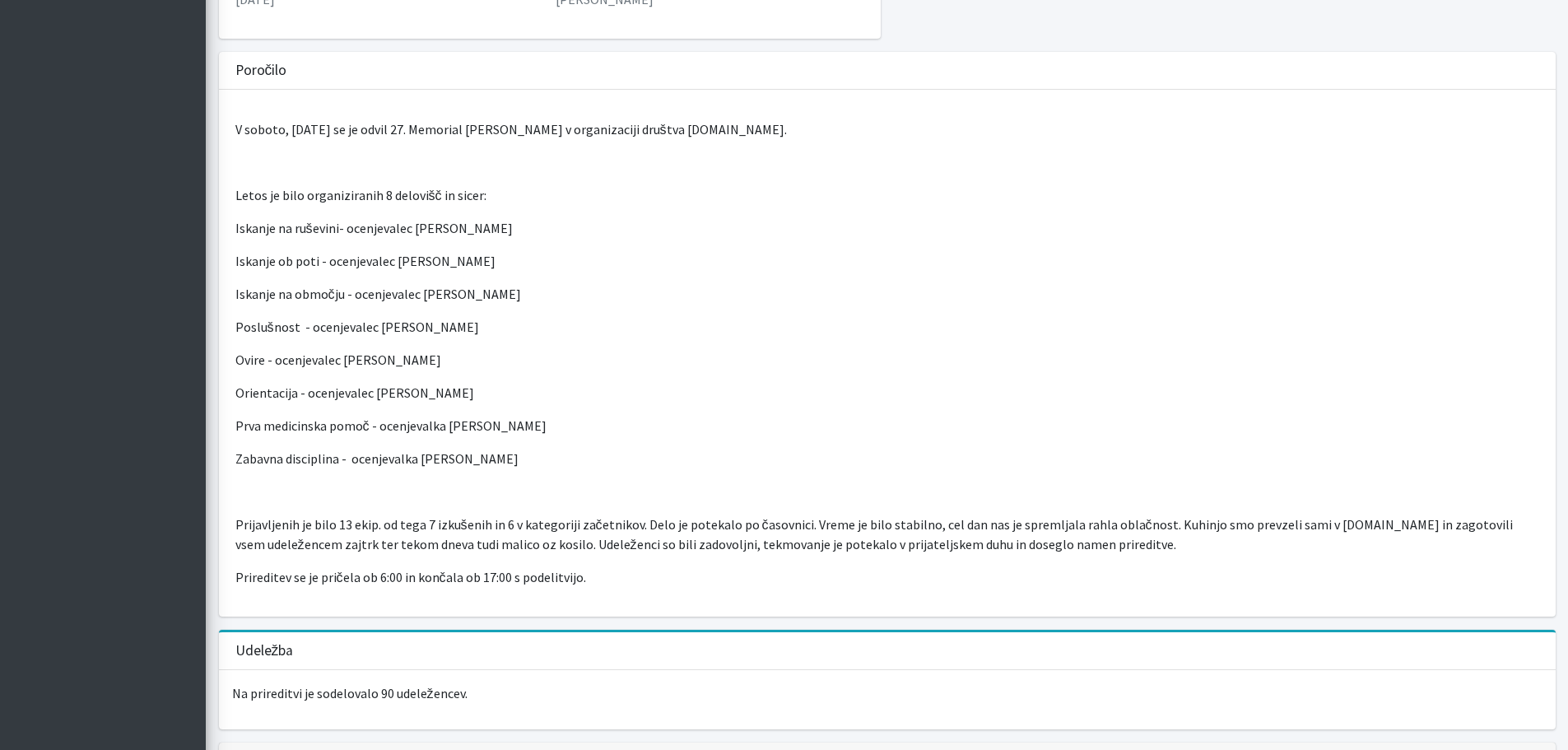
scroll to position [494, 0]
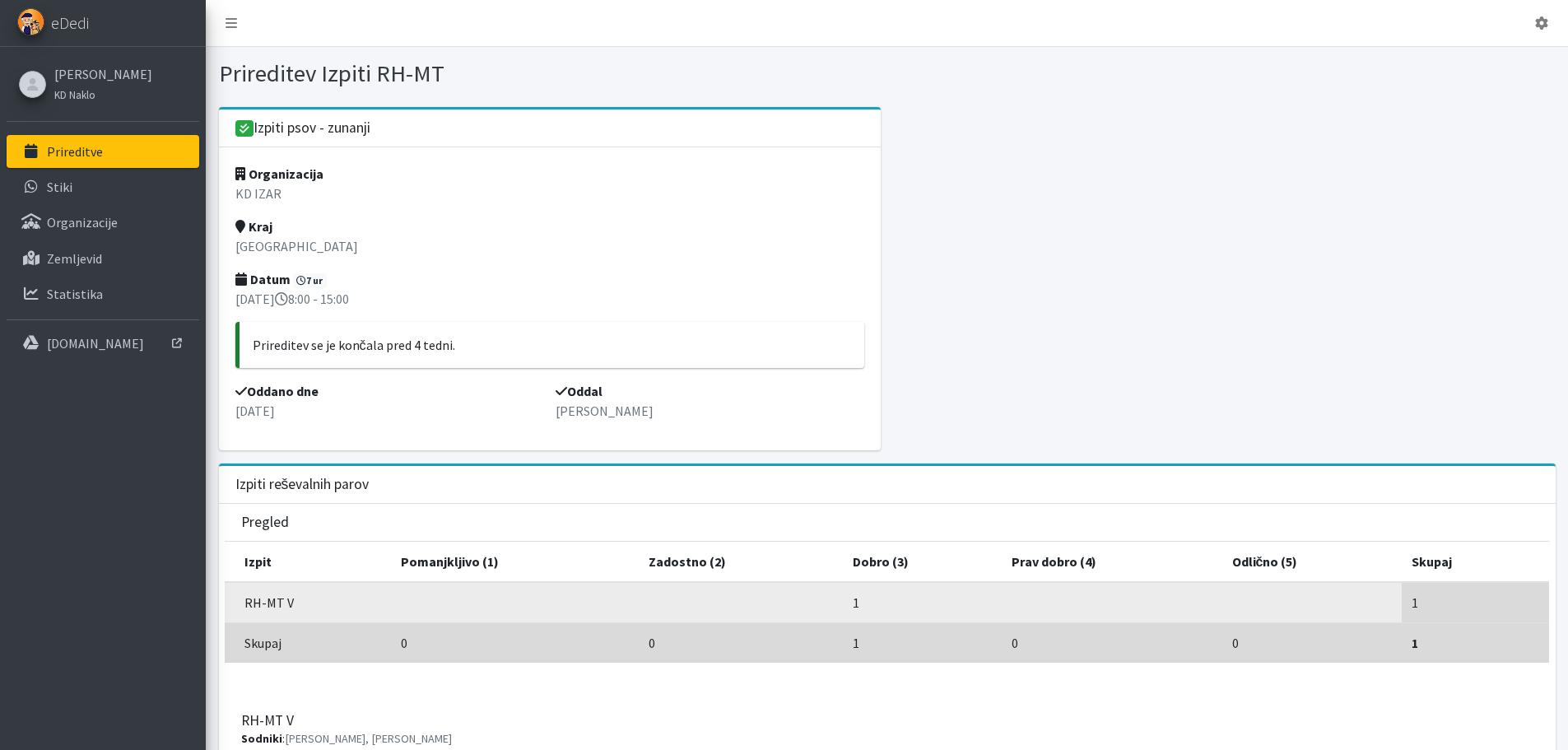
scroll to position [82, 0]
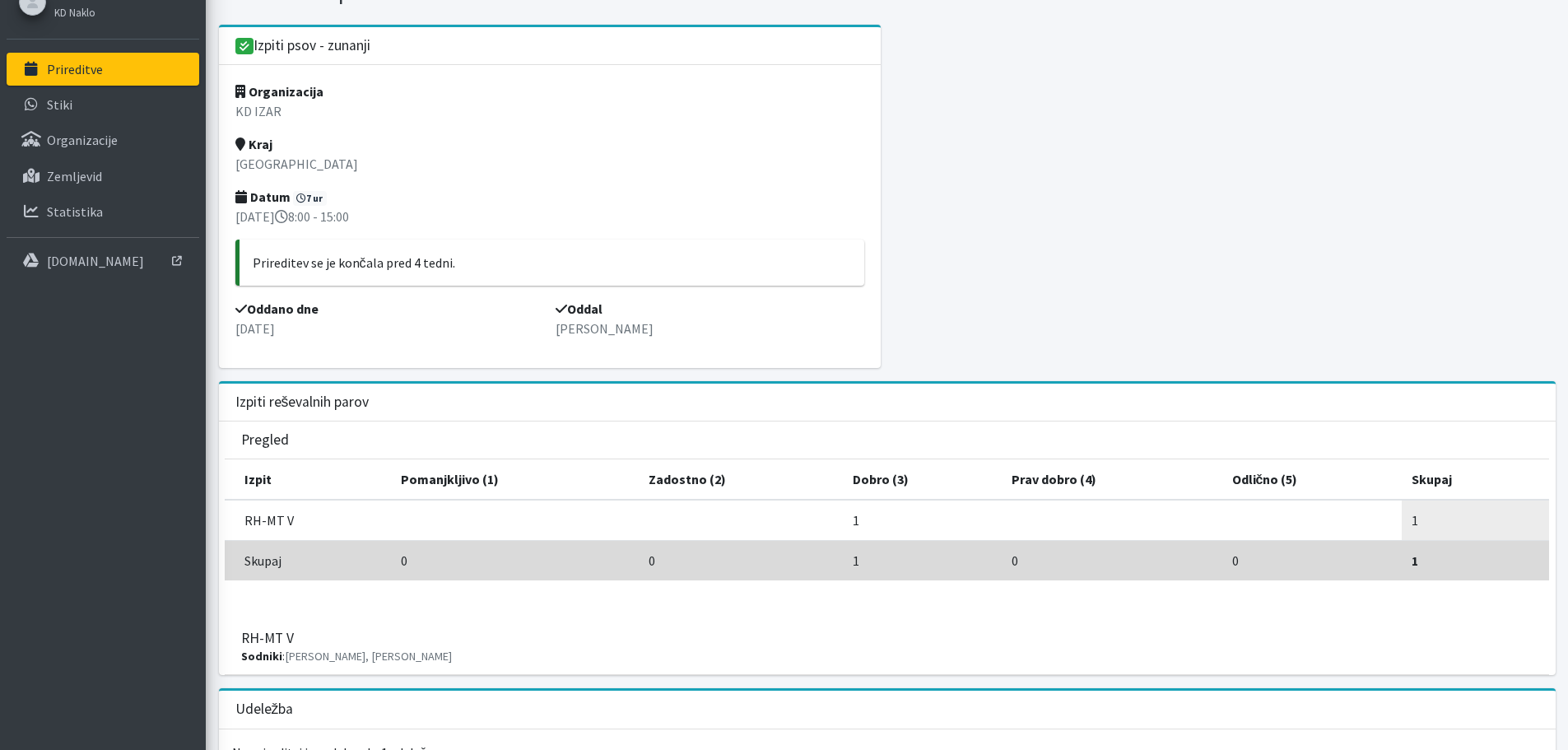
drag, startPoint x: 244, startPoint y: 638, endPoint x: 262, endPoint y: 622, distance: 24.1
click at [262, 622] on div "RH-MT V Sodniki : [PERSON_NAME], [PERSON_NAME]" at bounding box center [887, 647] width 1324 height 55
click at [260, 630] on h3 "RH-MT V Sodniki : [PERSON_NAME], [PERSON_NAME]" at bounding box center [347, 646] width 211 height 34
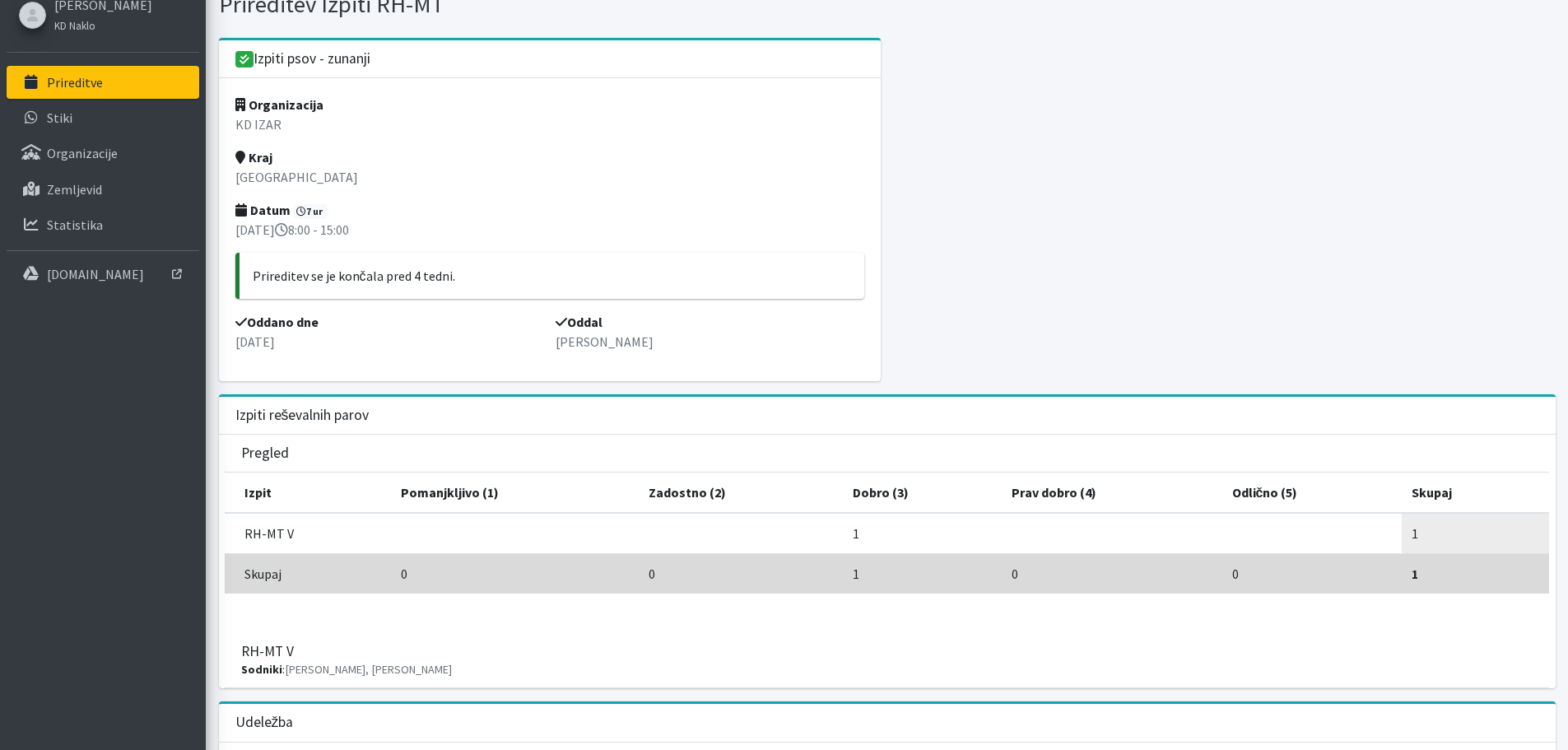
scroll to position [0, 0]
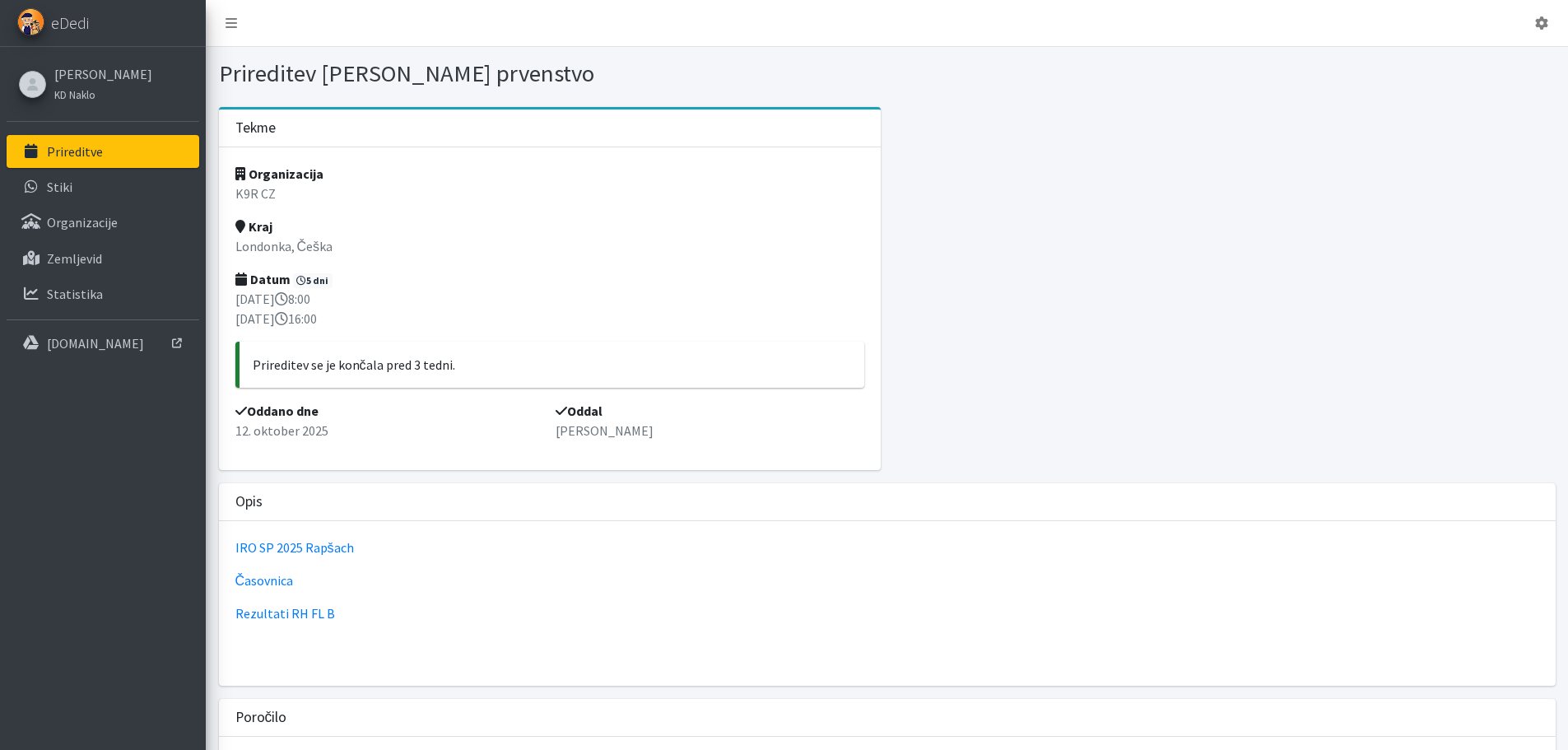
click at [307, 486] on div "Opis" at bounding box center [887, 501] width 1337 height 38
click at [289, 541] on link "IRO SP 2025 Rapšach" at bounding box center [295, 547] width 119 height 17
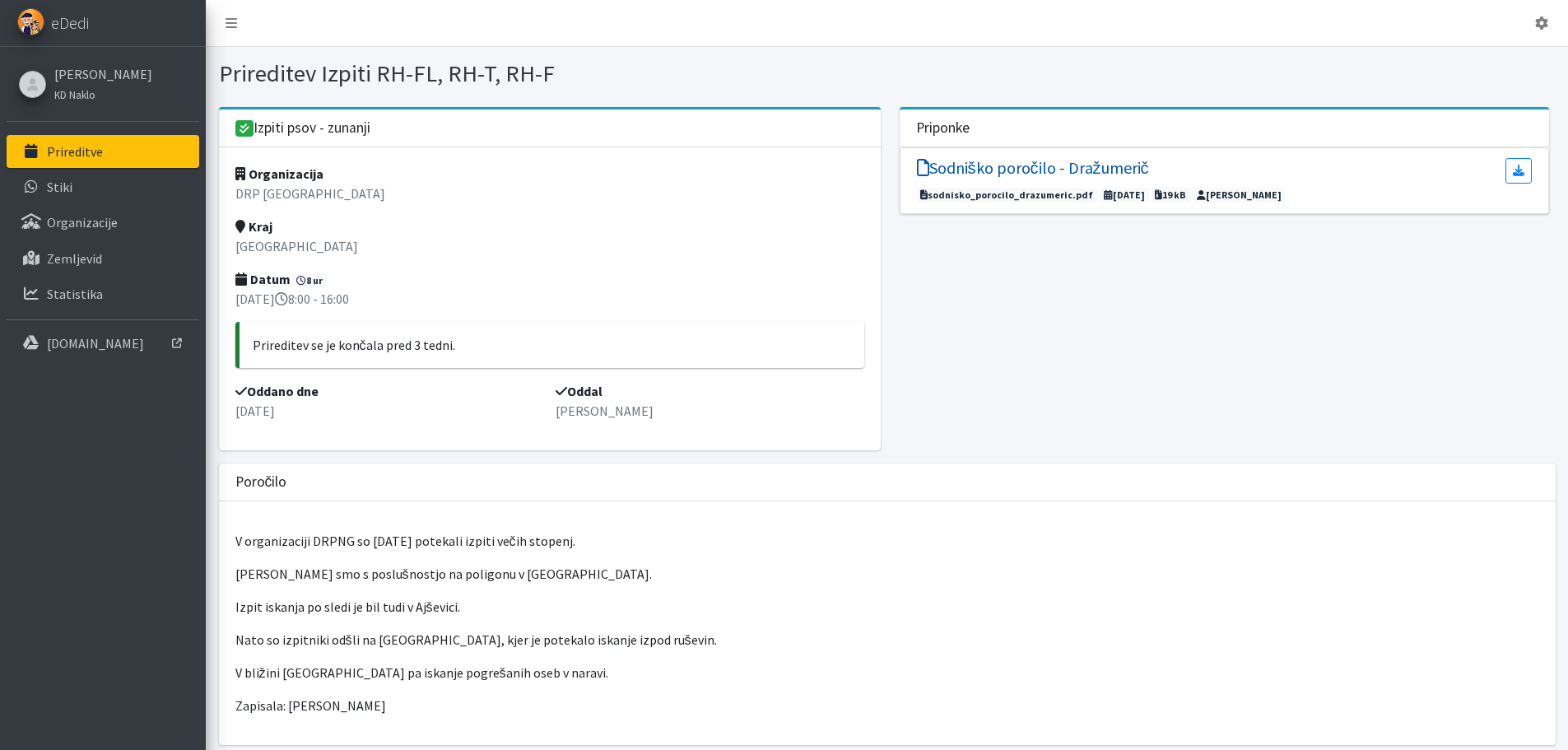
click at [1032, 166] on h5 "Sodniško poročilo - Dražumerič" at bounding box center [1032, 168] width 232 height 20
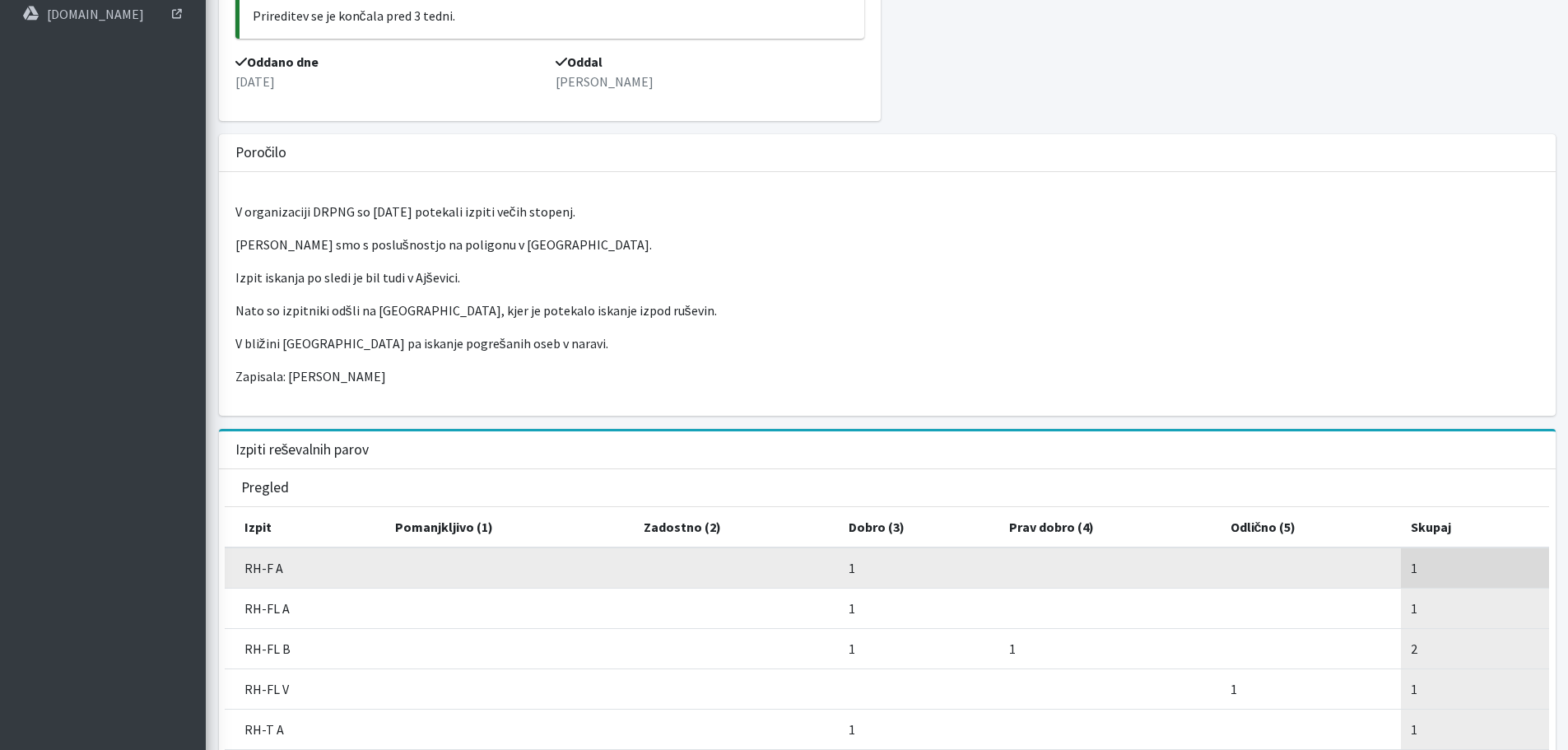
scroll to position [247, 0]
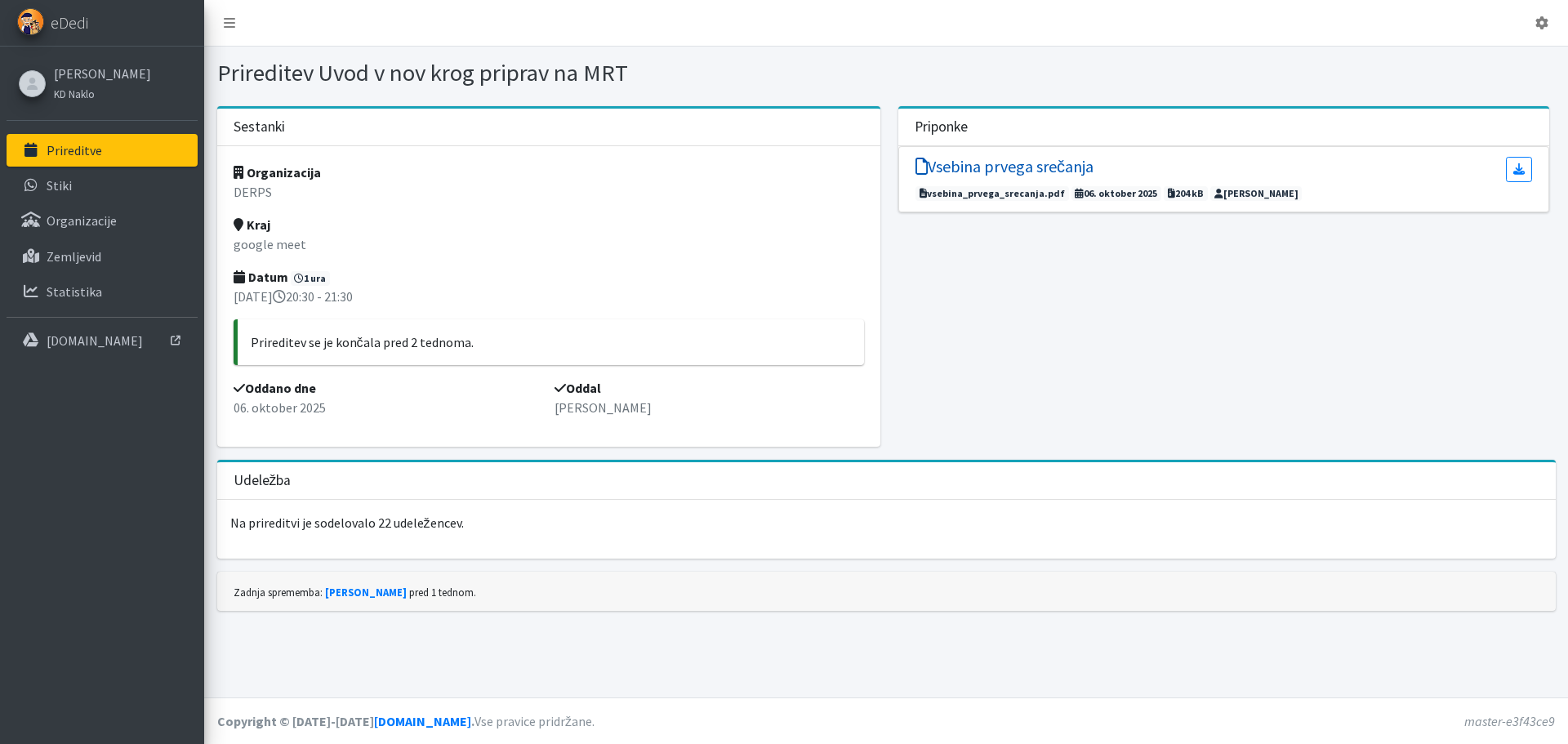
click at [975, 162] on h5 "Vsebina prvega srečanja" at bounding box center [1004, 167] width 178 height 20
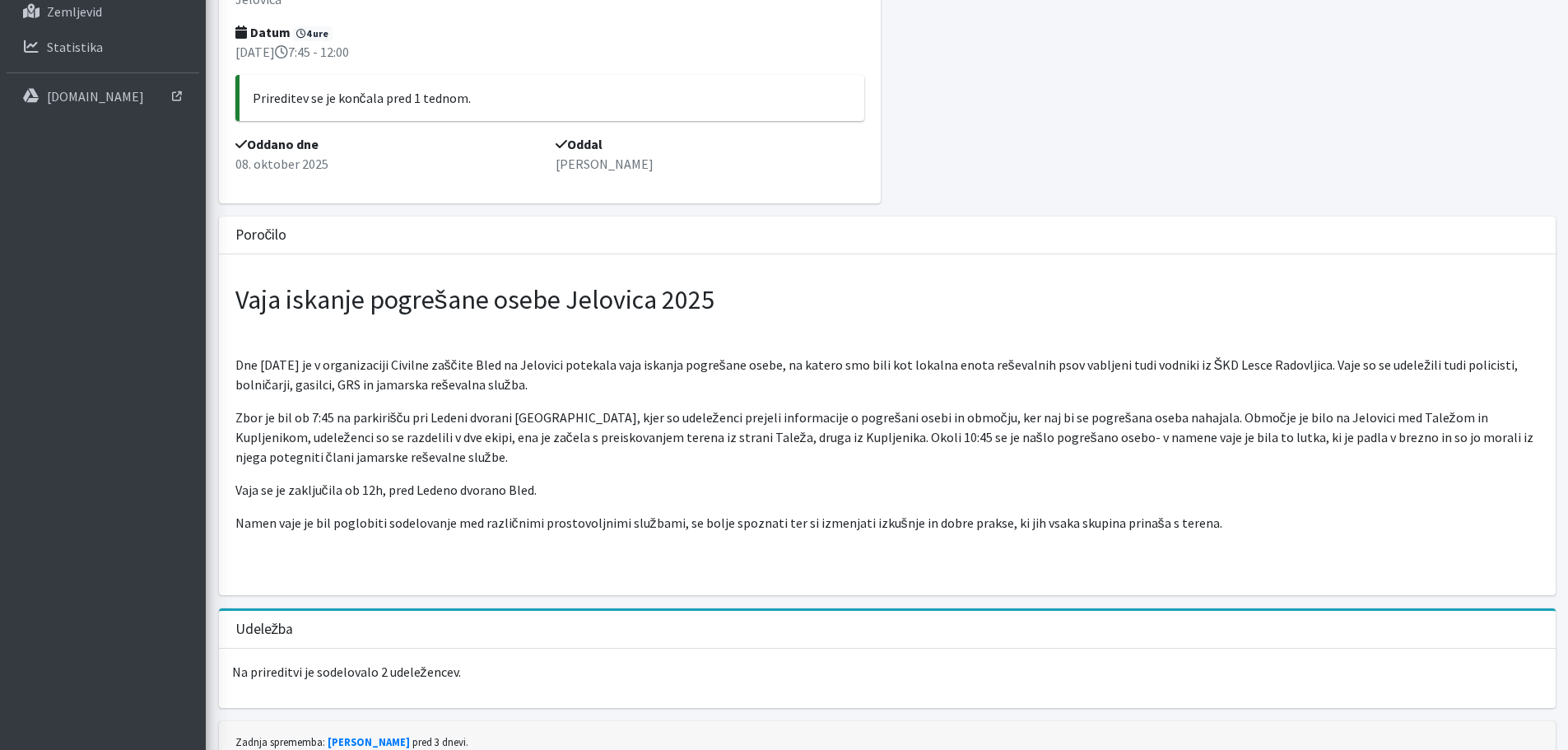
scroll to position [165, 0]
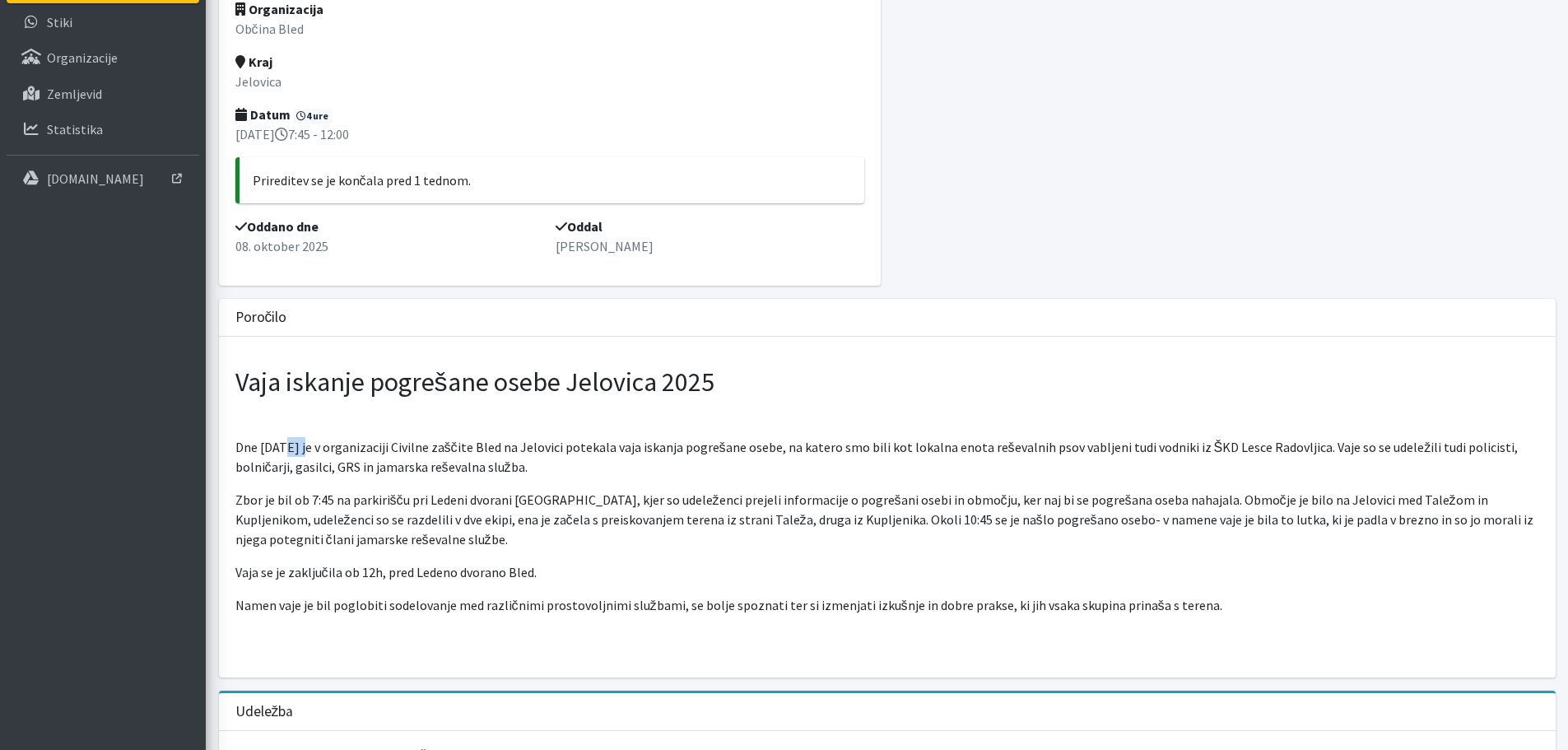
drag, startPoint x: 280, startPoint y: 449, endPoint x: 304, endPoint y: 449, distance: 24.0
click at [304, 449] on p "Dne [DATE] je v organizaciji Civilne zaščite Bled na Jelovici potekala vaja isk…" at bounding box center [887, 456] width 1303 height 39
click at [310, 453] on p "Dne [DATE] je v organizaciji Civilne zaščite Bled na Jelovici potekala vaja isk…" at bounding box center [887, 456] width 1303 height 39
drag, startPoint x: 341, startPoint y: 450, endPoint x: 380, endPoint y: 453, distance: 39.1
click at [380, 453] on p "Dne [DATE] je v organizaciji Civilne zaščite Bled na Jelovici potekala vaja isk…" at bounding box center [887, 456] width 1303 height 39
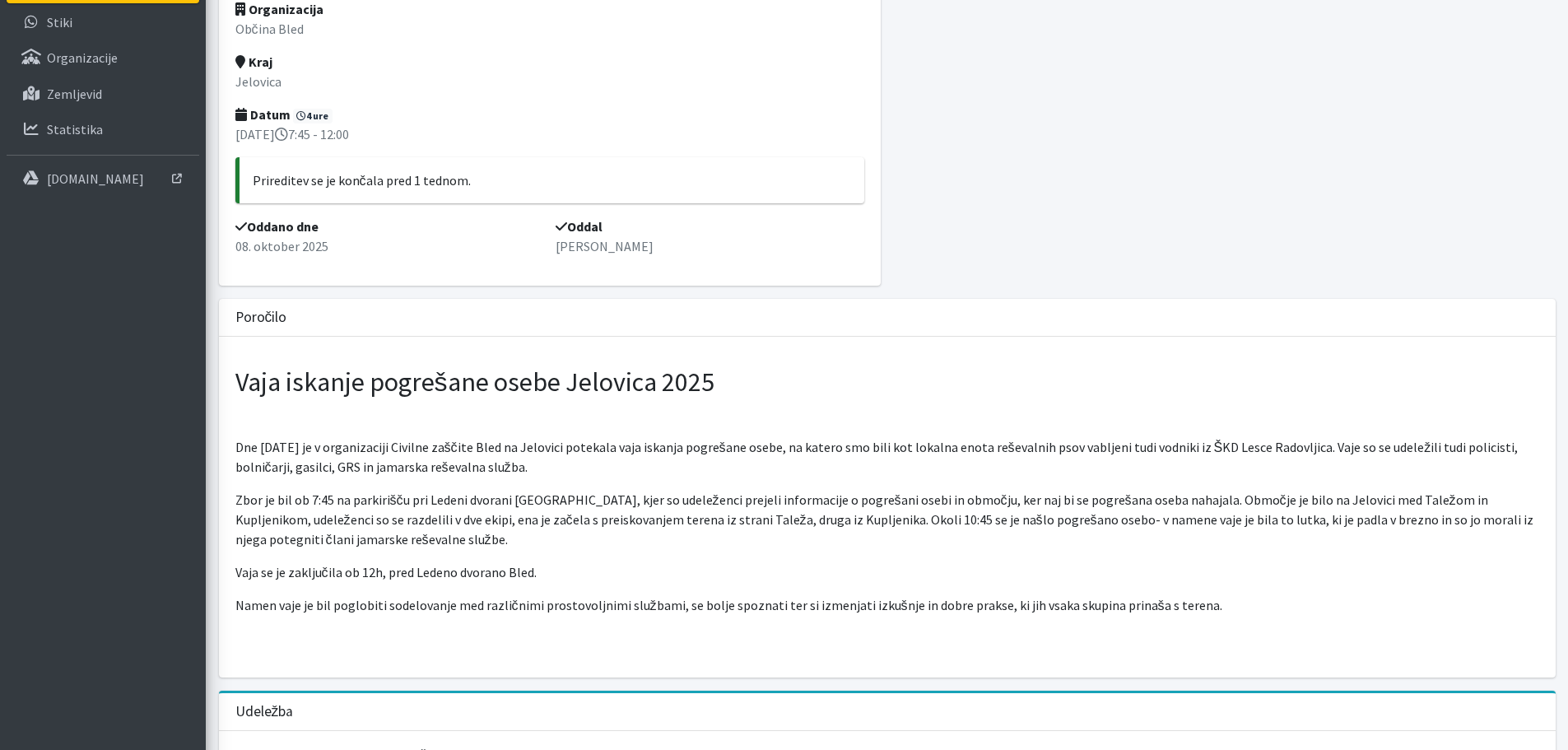
click at [398, 455] on p "Dne [DATE] je v organizaciji Civilne zaščite Bled na Jelovici potekala vaja isk…" at bounding box center [887, 456] width 1303 height 39
drag, startPoint x: 628, startPoint y: 449, endPoint x: 743, endPoint y: 439, distance: 115.4
click at [743, 439] on p "Dne [DATE] je v organizaciji Civilne zaščite Bled na Jelovici potekala vaja isk…" at bounding box center [887, 456] width 1303 height 39
click at [768, 443] on p "Dne [DATE] je v organizaciji Civilne zaščite Bled na Jelovici potekala vaja isk…" at bounding box center [887, 456] width 1303 height 39
drag, startPoint x: 806, startPoint y: 449, endPoint x: 913, endPoint y: 449, distance: 107.0
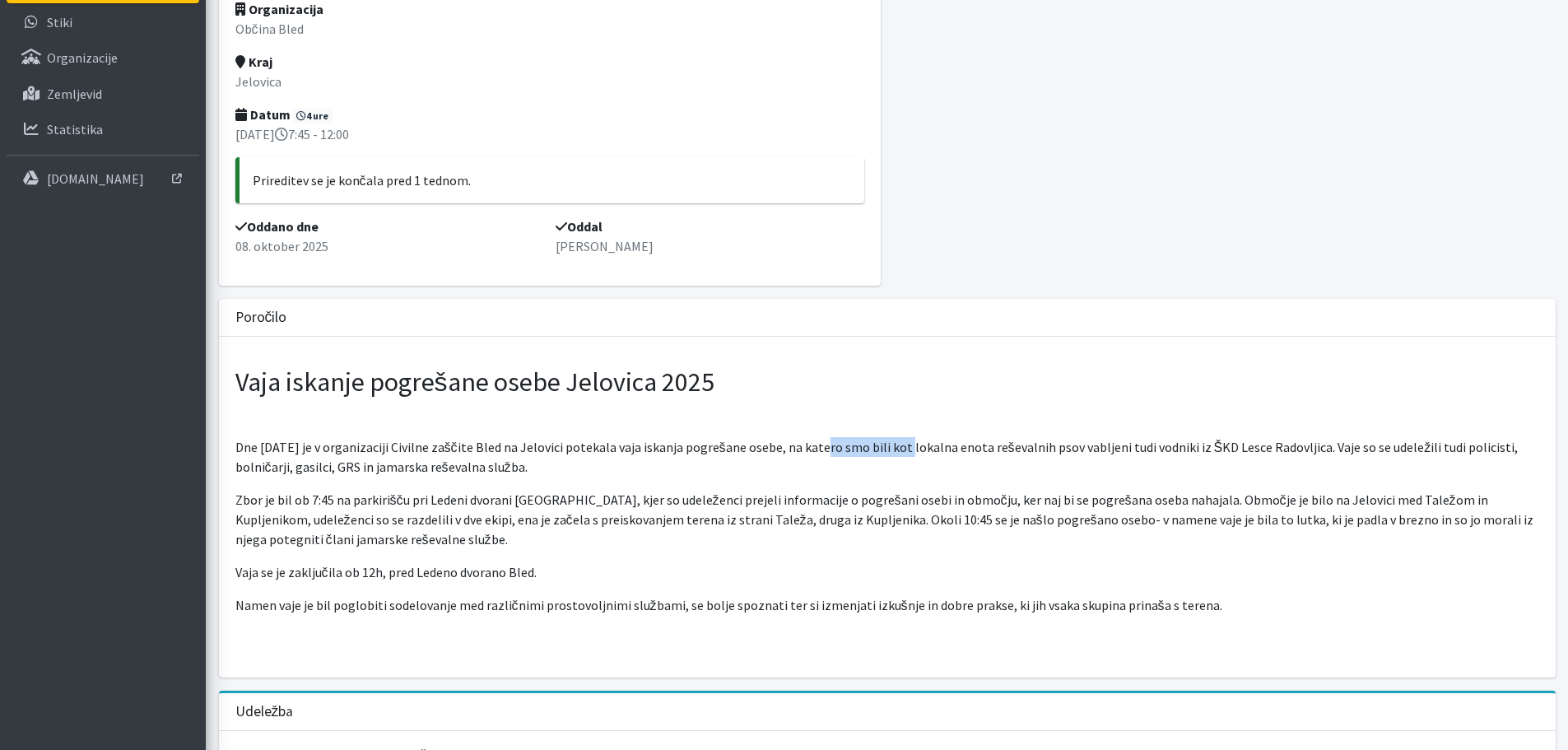
click at [904, 449] on p "Dne [DATE] je v organizaciji Civilne zaščite Bled na Jelovici potekala vaja isk…" at bounding box center [887, 456] width 1303 height 39
click at [932, 449] on p "Dne [DATE] je v organizaciji Civilne zaščite Bled na Jelovici potekala vaja isk…" at bounding box center [887, 456] width 1303 height 39
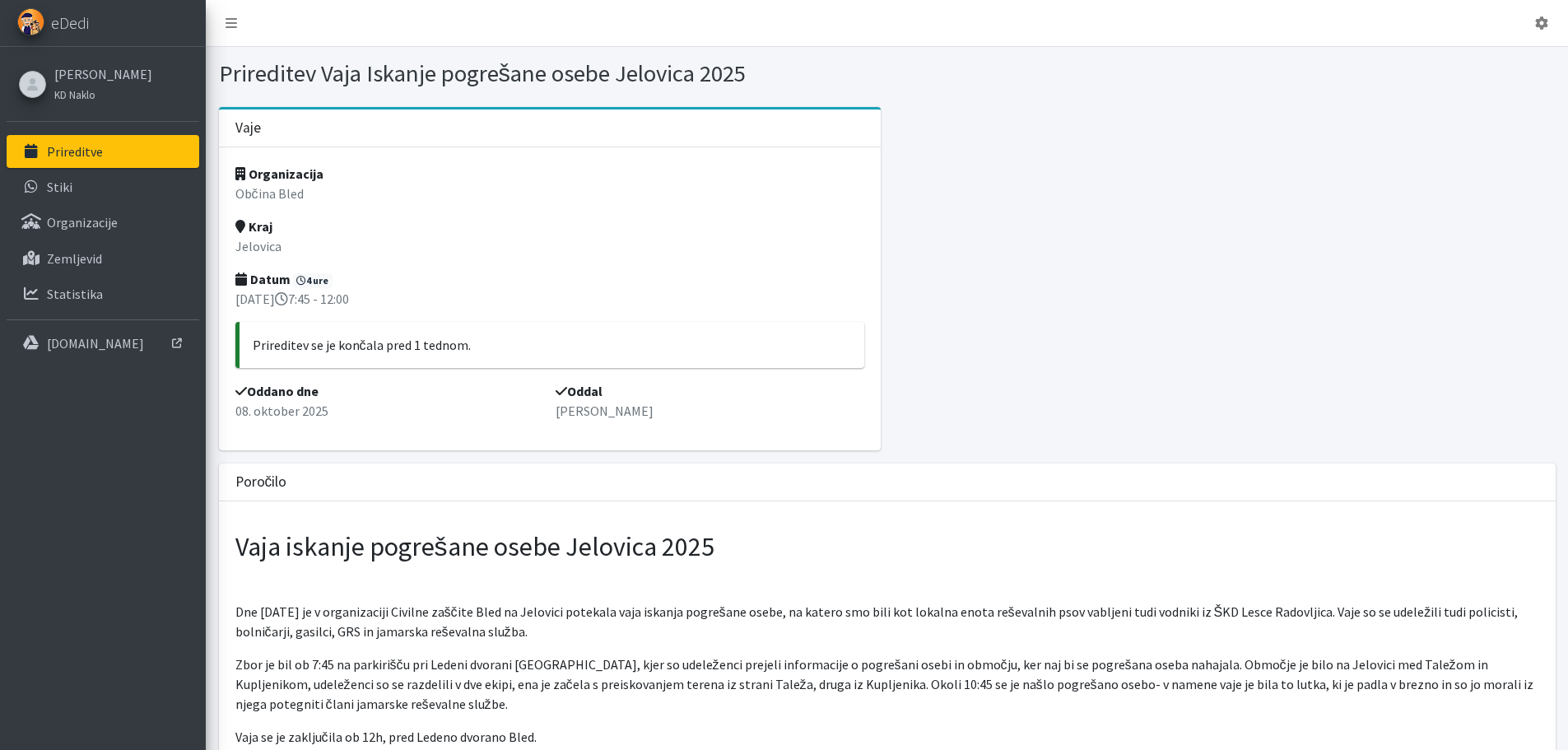
scroll to position [165, 0]
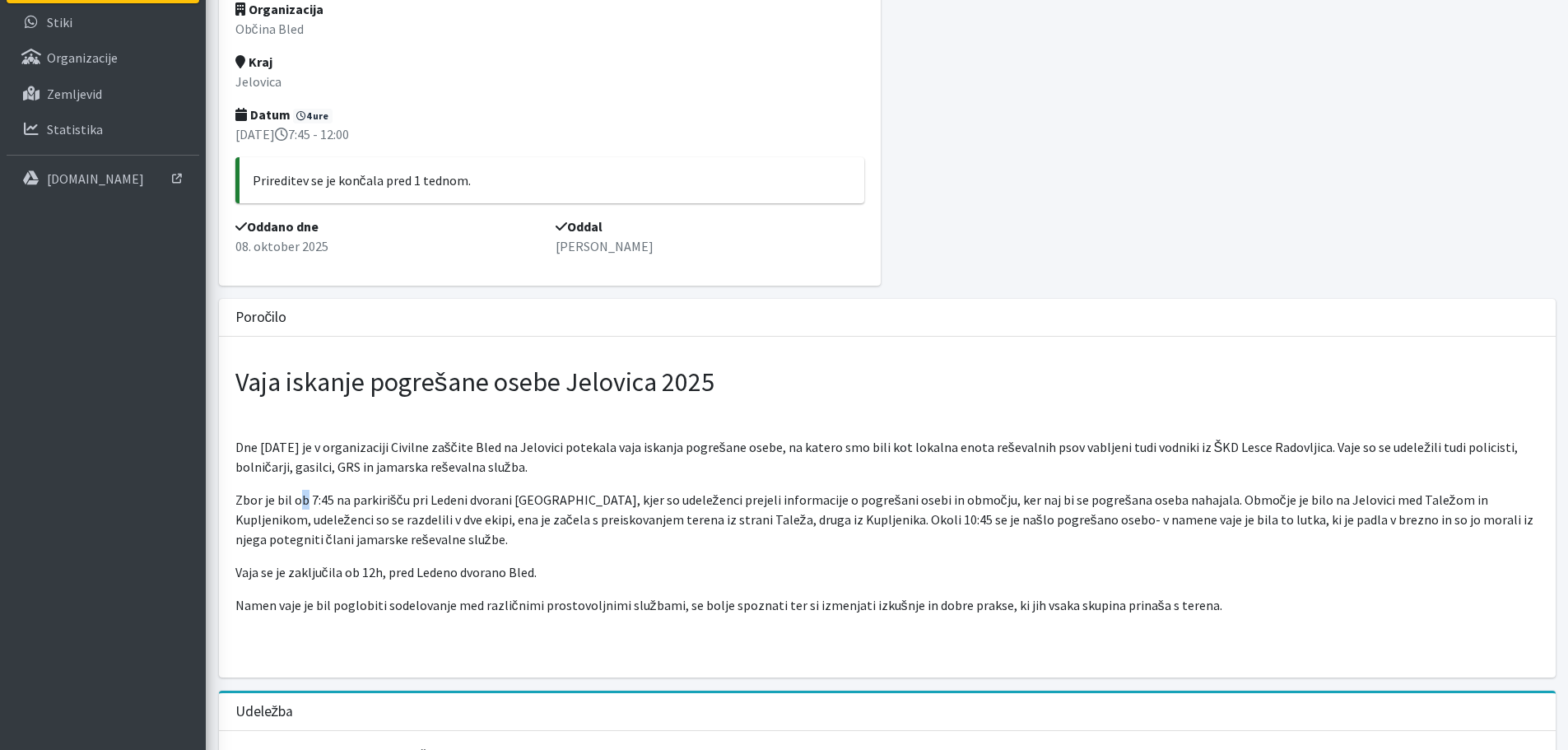
drag, startPoint x: 301, startPoint y: 505, endPoint x: 322, endPoint y: 494, distance: 23.7
click at [316, 496] on p "Zbor je bil ob 7:45 na parkirišču pri Ledeni dvorani [GEOGRAPHIC_DATA], kjer so…" at bounding box center [887, 519] width 1303 height 59
click at [339, 515] on p "Zbor je bil ob 7:45 na parkirišču pri Ledeni dvorani [GEOGRAPHIC_DATA], kjer so…" at bounding box center [887, 519] width 1303 height 59
drag, startPoint x: 1236, startPoint y: 503, endPoint x: 1272, endPoint y: 504, distance: 36.0
click at [1272, 504] on p "Zbor je bil ob 7:45 na parkirišču pri Ledeni dvorani [GEOGRAPHIC_DATA], kjer so…" at bounding box center [887, 519] width 1303 height 59
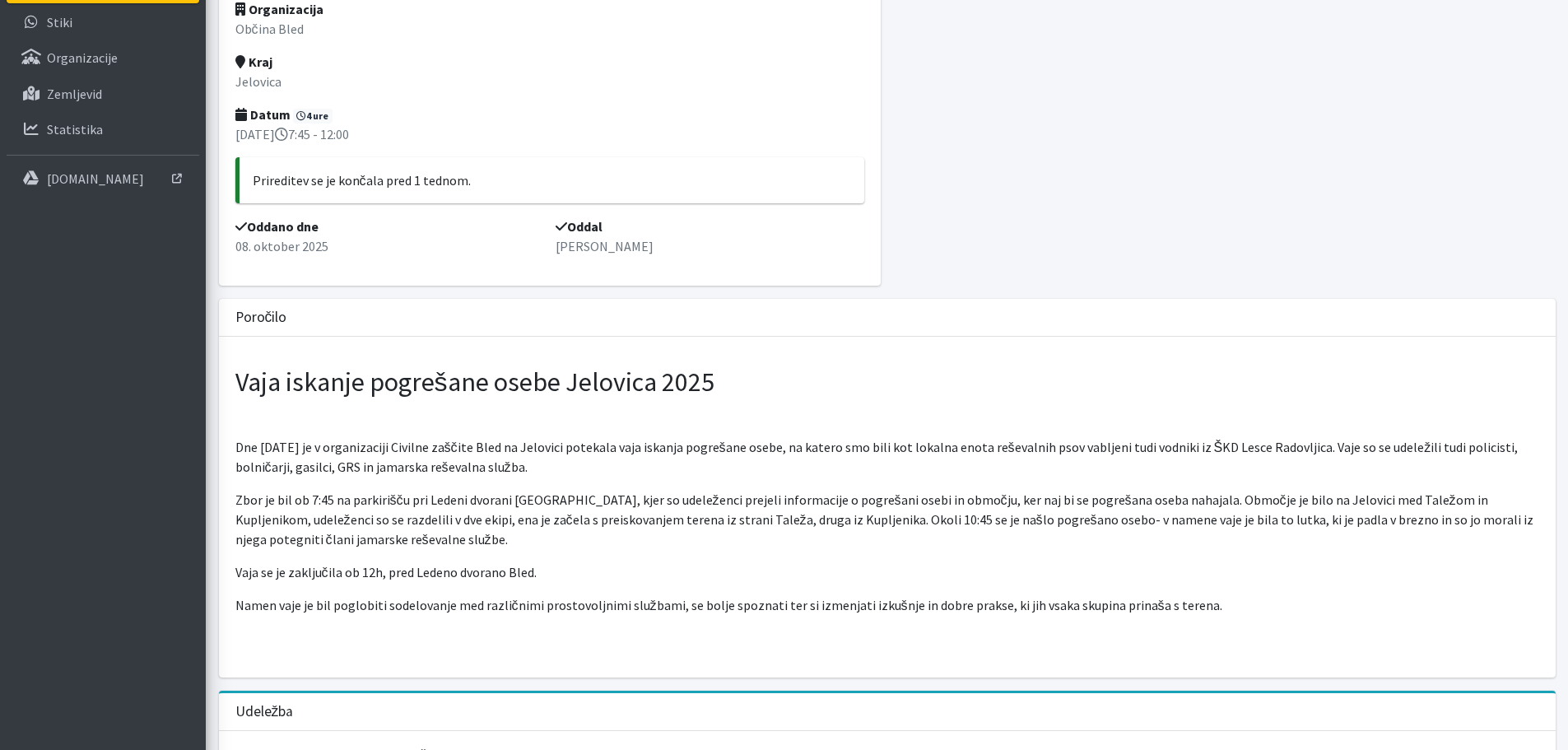
click at [1312, 506] on p "Zbor je bil ob 7:45 na parkirišču pri Ledeni dvorani [GEOGRAPHIC_DATA], kjer so…" at bounding box center [887, 519] width 1303 height 59
drag, startPoint x: 1352, startPoint y: 504, endPoint x: 1394, endPoint y: 503, distance: 42.0
click at [1394, 503] on p "Zbor je bil ob 7:45 na parkirišču pri Ledeni dvorani [GEOGRAPHIC_DATA], kjer so…" at bounding box center [887, 519] width 1303 height 59
click at [1423, 502] on p "Zbor je bil ob 7:45 na parkirišču pri Ledeni dvorani [GEOGRAPHIC_DATA], kjer so…" at bounding box center [887, 519] width 1303 height 59
drag, startPoint x: 345, startPoint y: 522, endPoint x: 405, endPoint y: 516, distance: 60.3
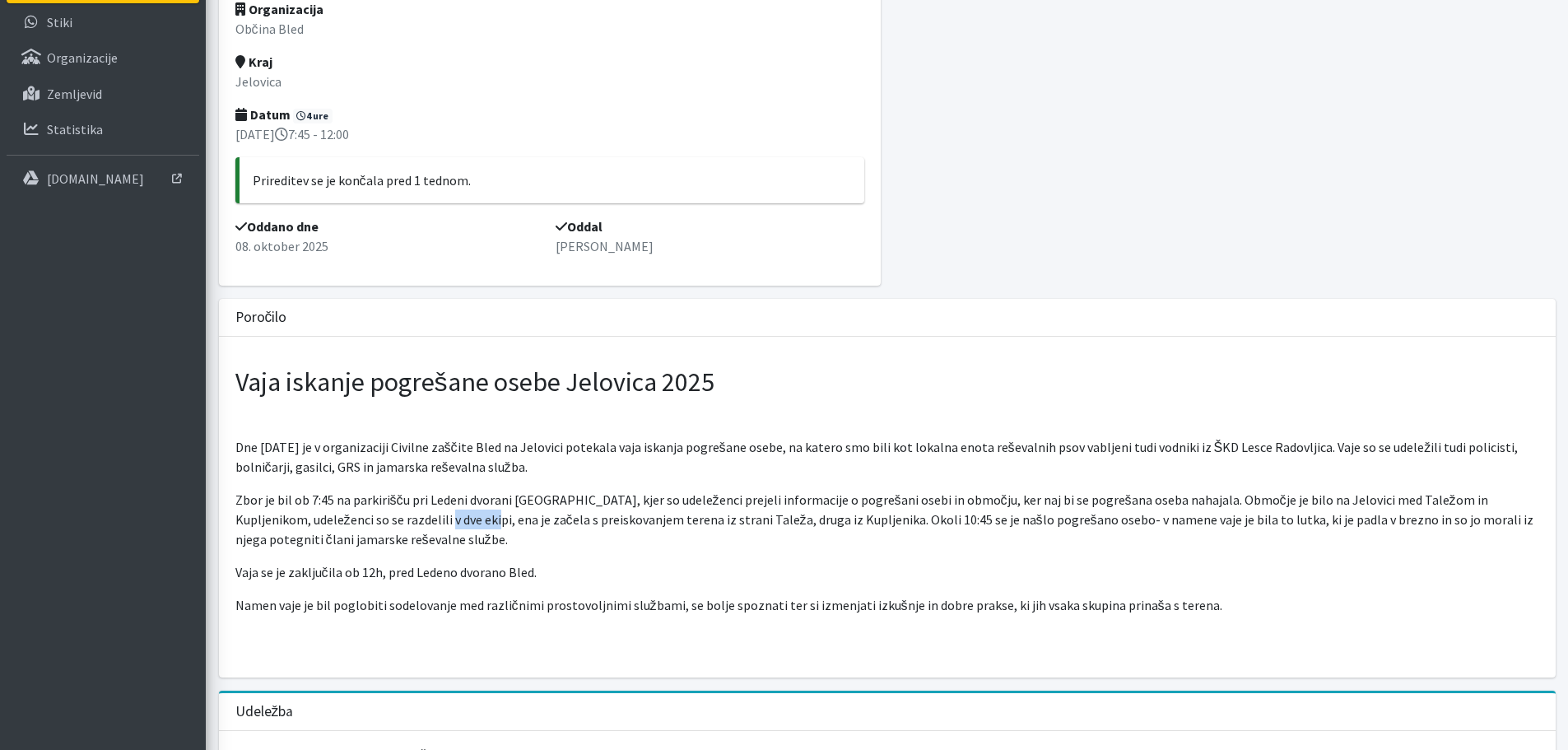
click at [398, 516] on p "Zbor je bil ob 7:45 na parkirišču pri Ledeni dvorani [GEOGRAPHIC_DATA], kjer so…" at bounding box center [887, 519] width 1303 height 59
drag, startPoint x: 493, startPoint y: 512, endPoint x: 543, endPoint y: 512, distance: 50.0
click at [505, 513] on p "Zbor je bil ob 7:45 na parkirišču pri Ledeni dvorani [GEOGRAPHIC_DATA], kjer so…" at bounding box center [887, 519] width 1303 height 59
drag, startPoint x: 644, startPoint y: 507, endPoint x: 708, endPoint y: 506, distance: 64.0
click at [708, 506] on p "Zbor je bil ob 7:45 na parkirišču pri Ledeni dvorani [GEOGRAPHIC_DATA], kjer so…" at bounding box center [887, 519] width 1303 height 59
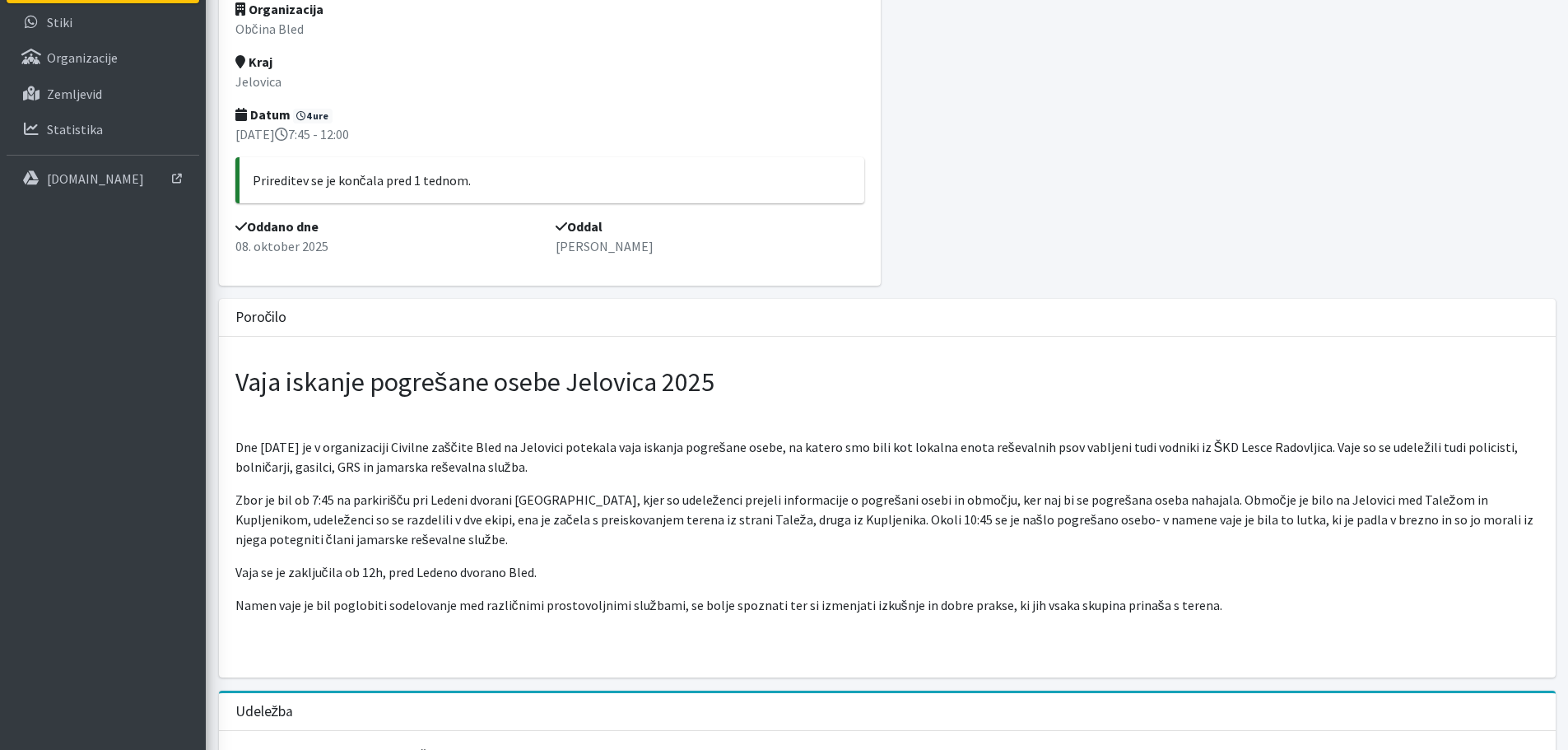
click at [754, 521] on p "Zbor je bil ob 7:45 na parkirišču pri Ledeni dvorani Bled, kjer so udeleženci p…" at bounding box center [887, 519] width 1303 height 59
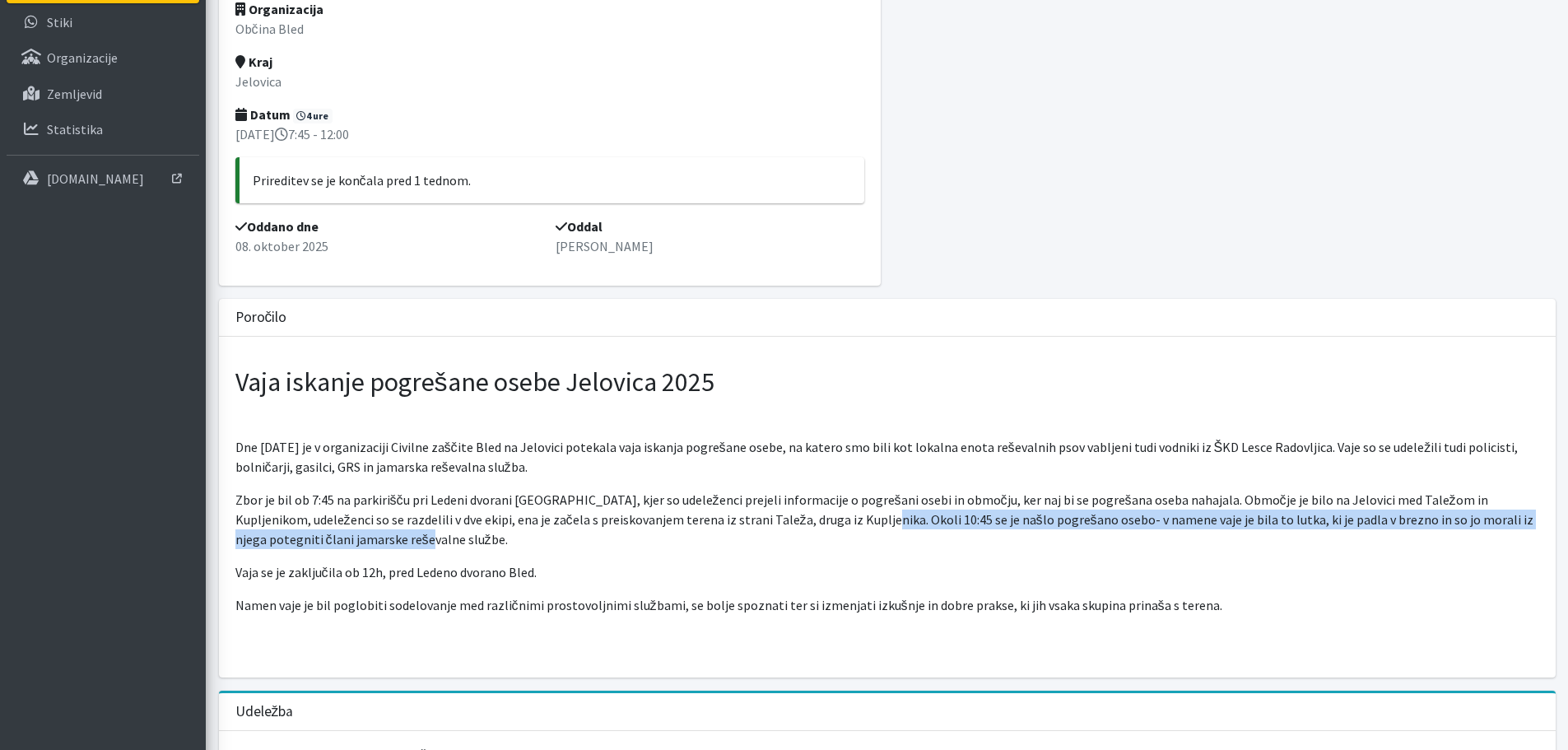
drag, startPoint x: 780, startPoint y: 522, endPoint x: 971, endPoint y: 532, distance: 191.3
click at [971, 532] on p "Zbor je bil ob 7:45 na parkirišču pri Ledeni dvorani Bled, kjer so udeleženci p…" at bounding box center [887, 519] width 1303 height 59
click at [1190, 534] on p "Zbor je bil ob 7:45 na parkirišču pri Ledeni dvorani Bled, kjer so udeleženci p…" at bounding box center [887, 519] width 1303 height 59
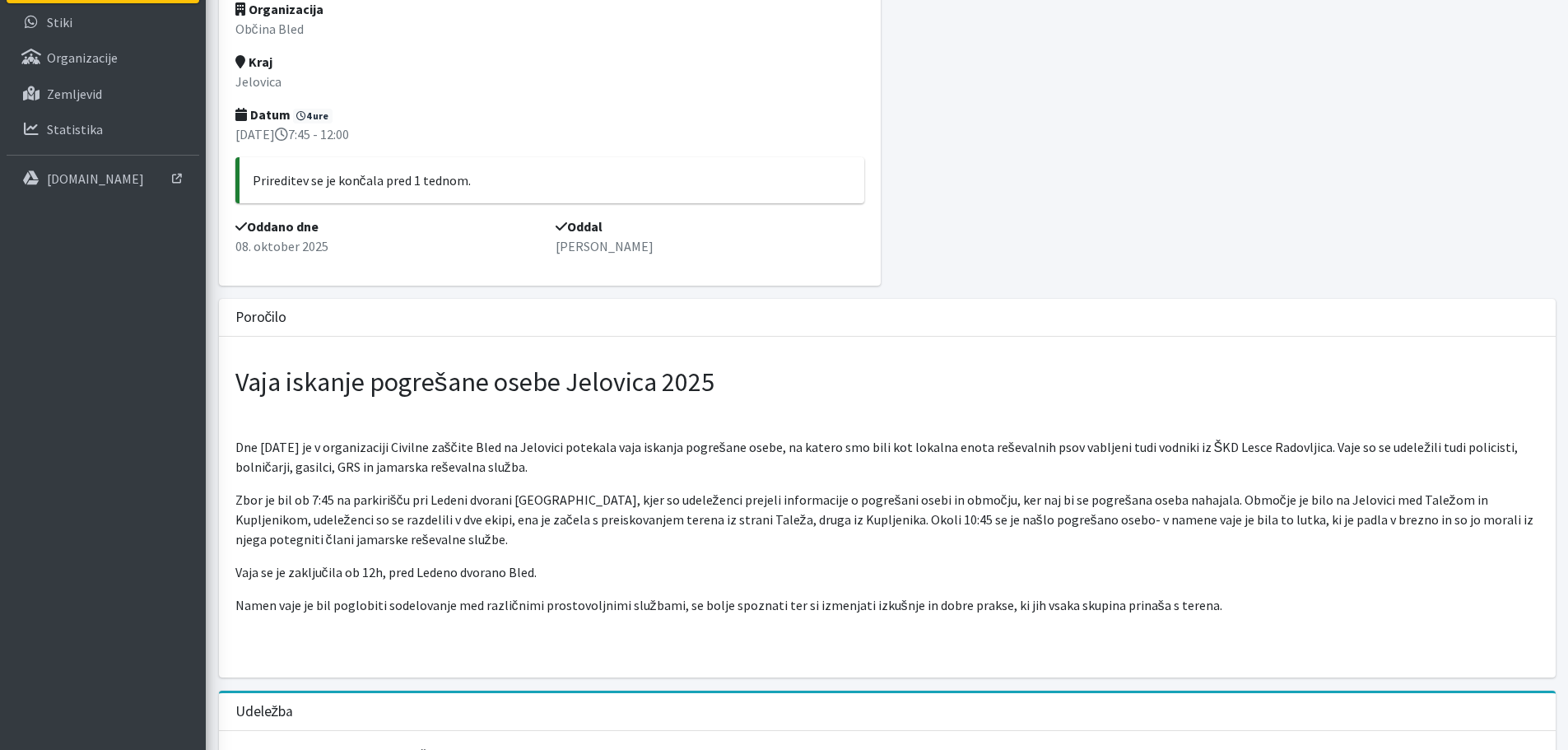
click at [1242, 563] on p "Vaja se je zaključila ob 12h, pred Ledeno dvorano Bled." at bounding box center [887, 572] width 1303 height 20
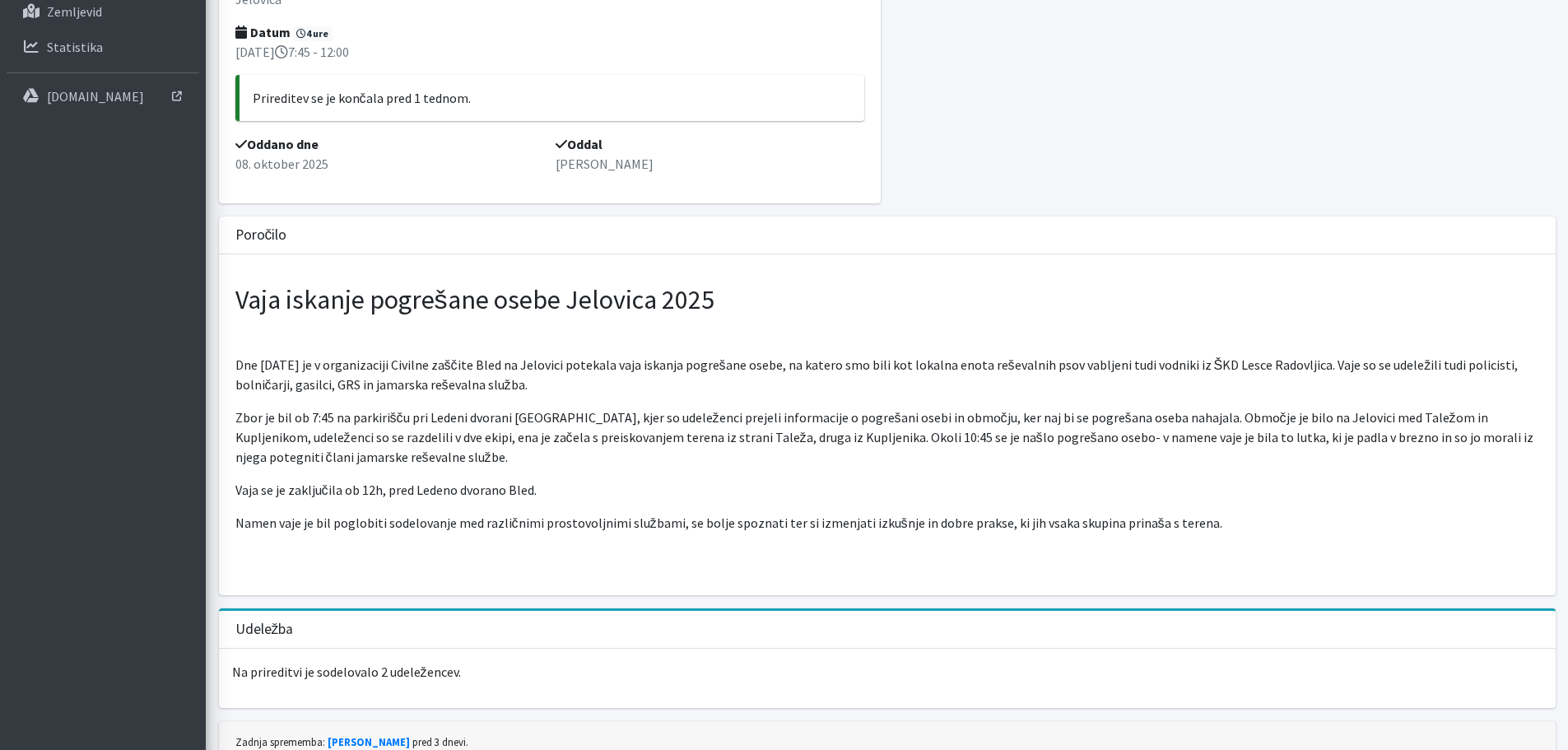
scroll to position [317, 0]
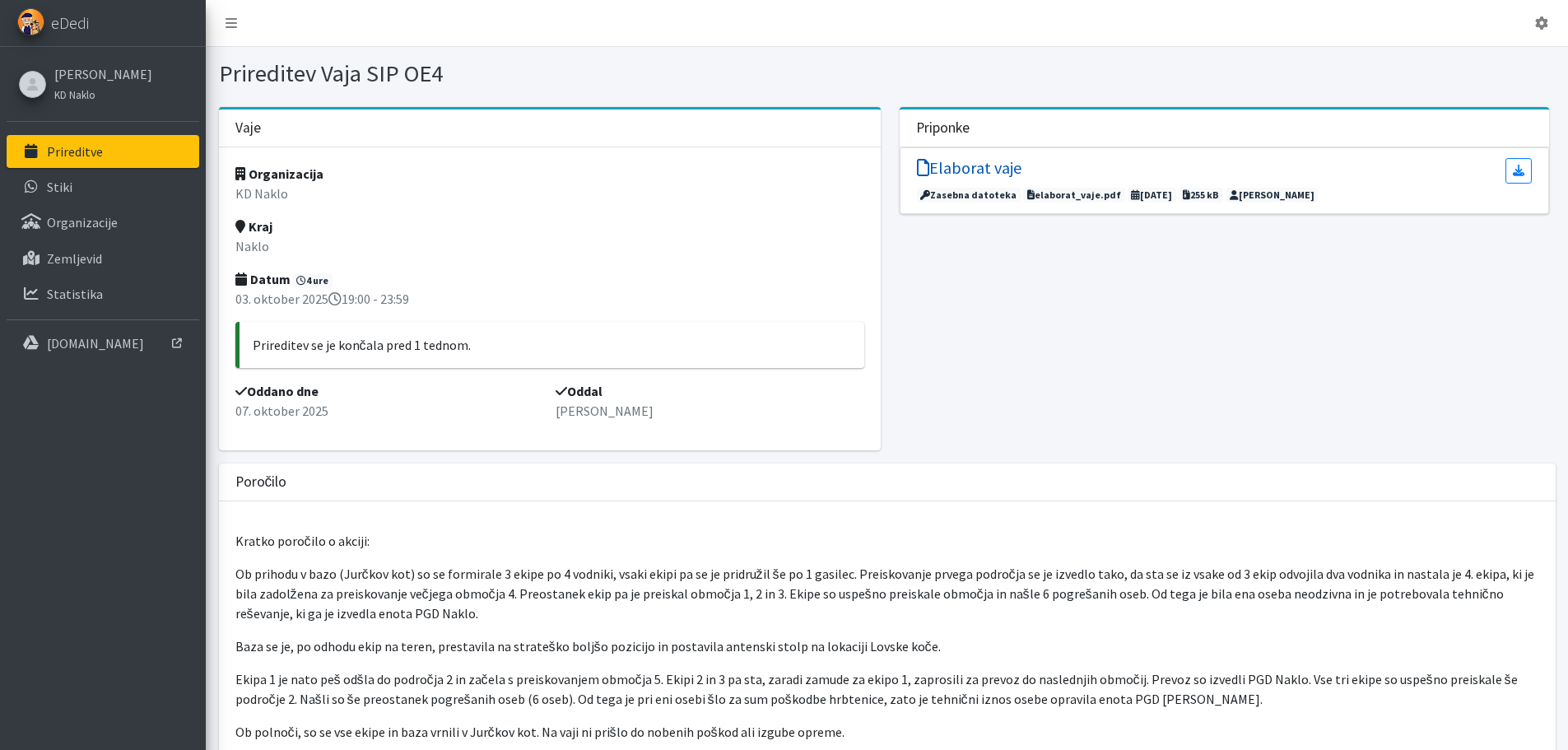
click at [965, 168] on h5 "Elaborat vaje" at bounding box center [969, 168] width 105 height 20
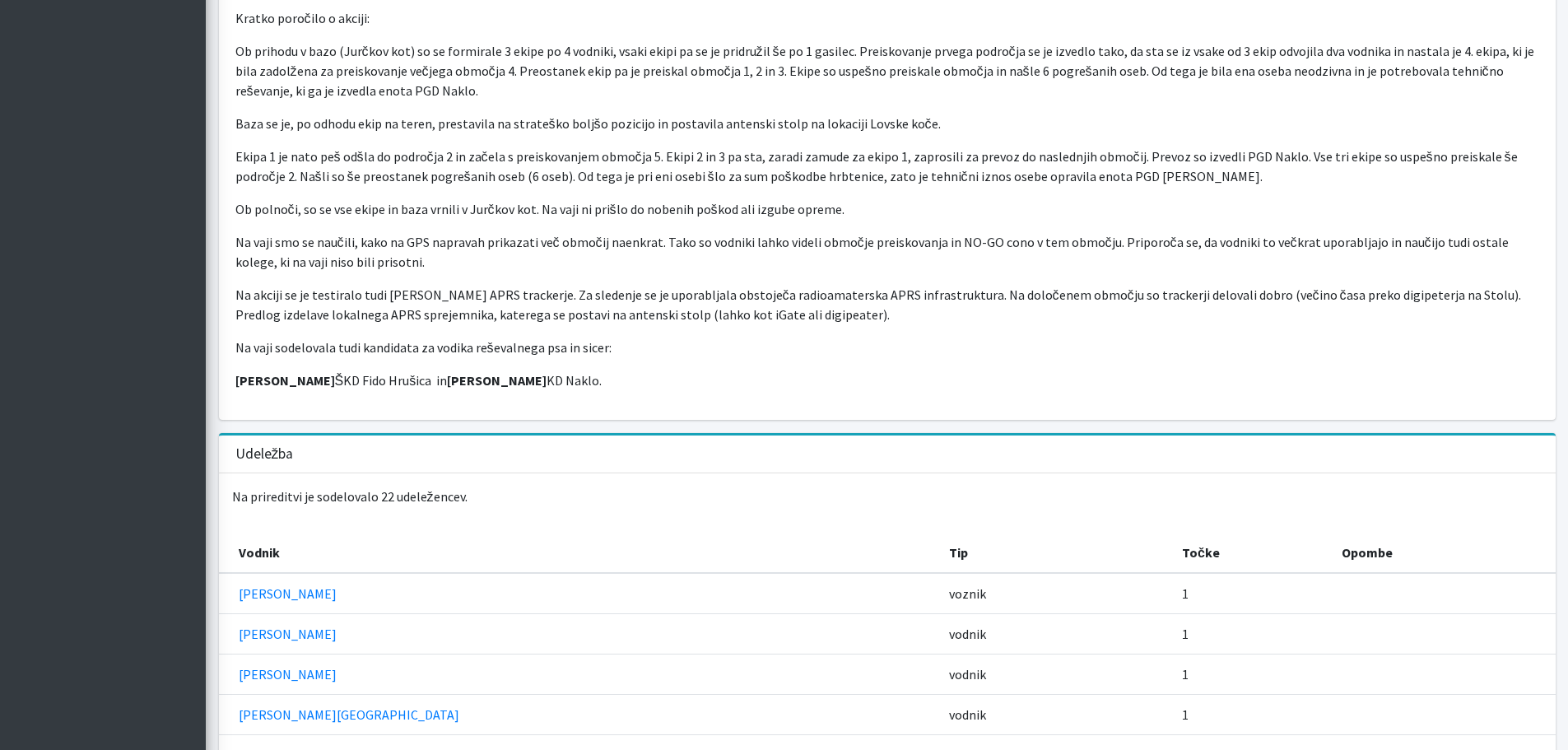
scroll to position [440, 0]
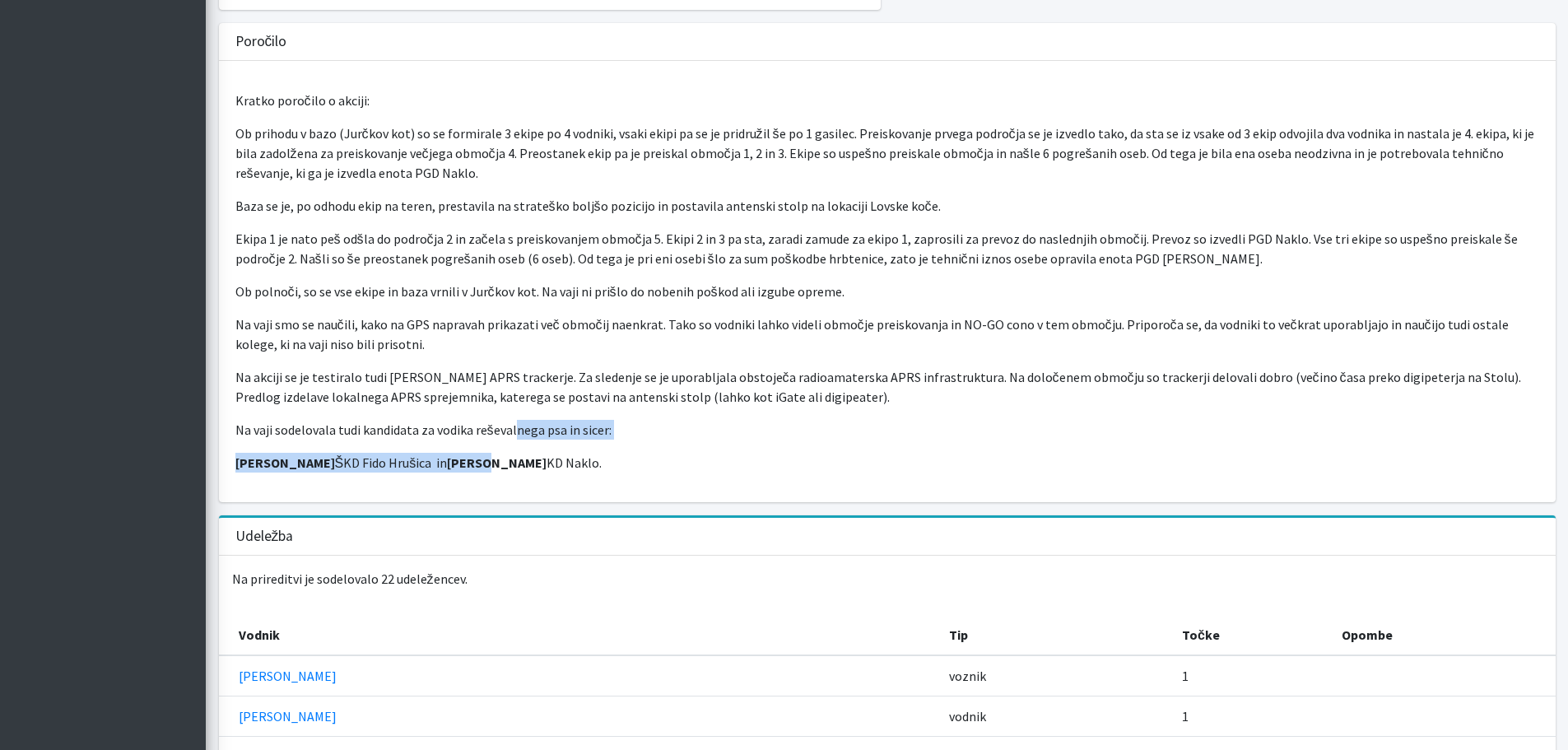
drag, startPoint x: 450, startPoint y: 454, endPoint x: 515, endPoint y: 437, distance: 67.2
click at [512, 439] on div "Kratko poročilo o akciji: Ob prihodu v bazo (Jurčkov kot) so se formirale 3 eki…" at bounding box center [887, 281] width 1337 height 441
click at [527, 431] on p "Na vaji sodelovala tudi kandidata za vodika reševalnega psa in sicer:" at bounding box center [887, 429] width 1303 height 20
